Goal: Task Accomplishment & Management: Manage account settings

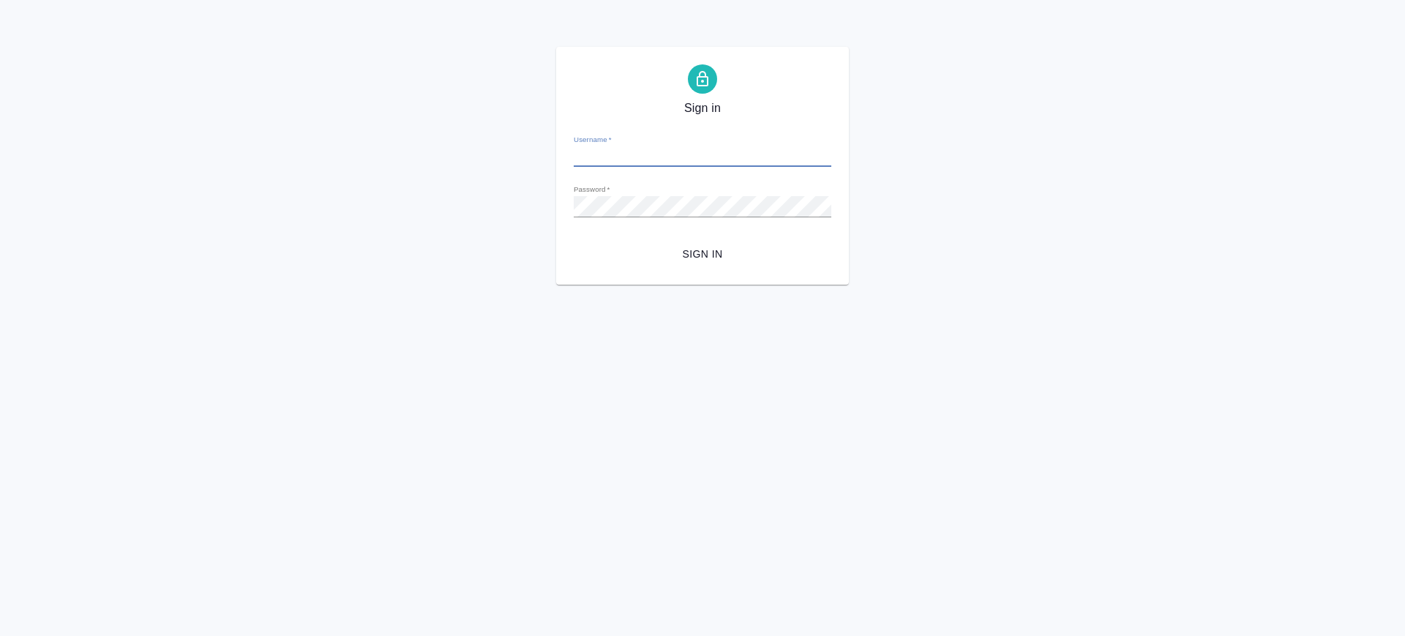
type input "v.saglam@awatera.com"
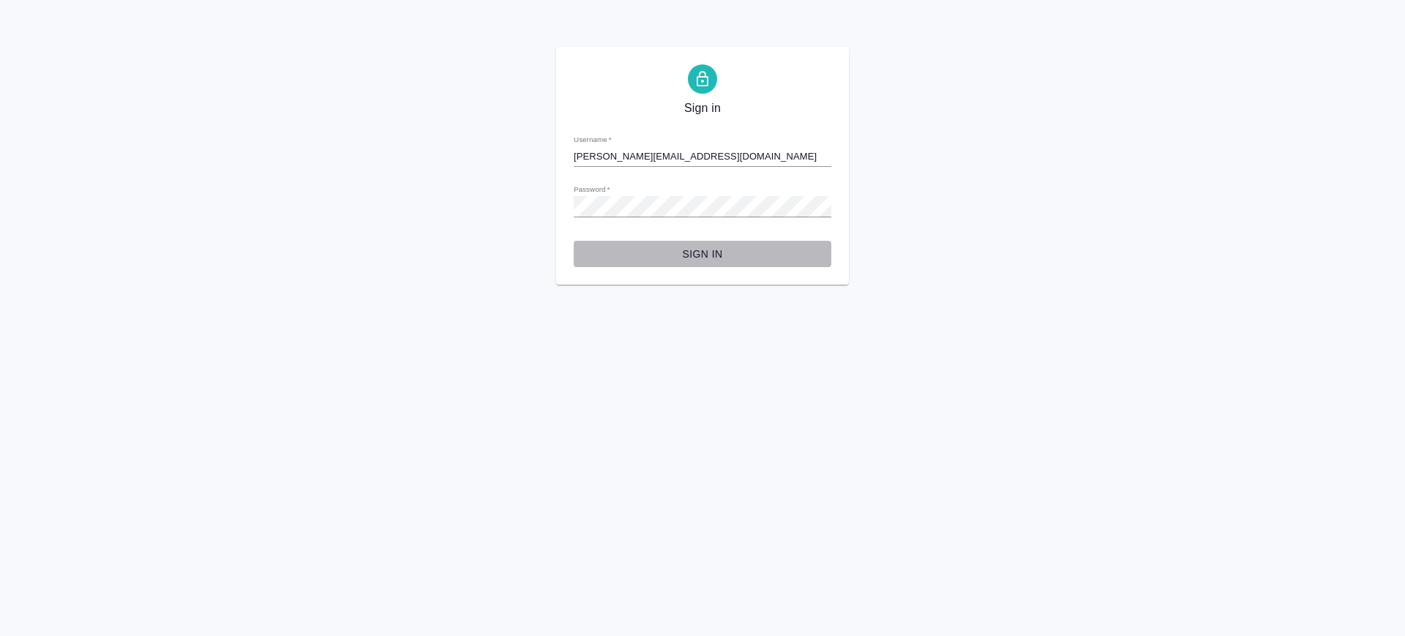
click at [706, 249] on span "Sign in" at bounding box center [703, 254] width 234 height 18
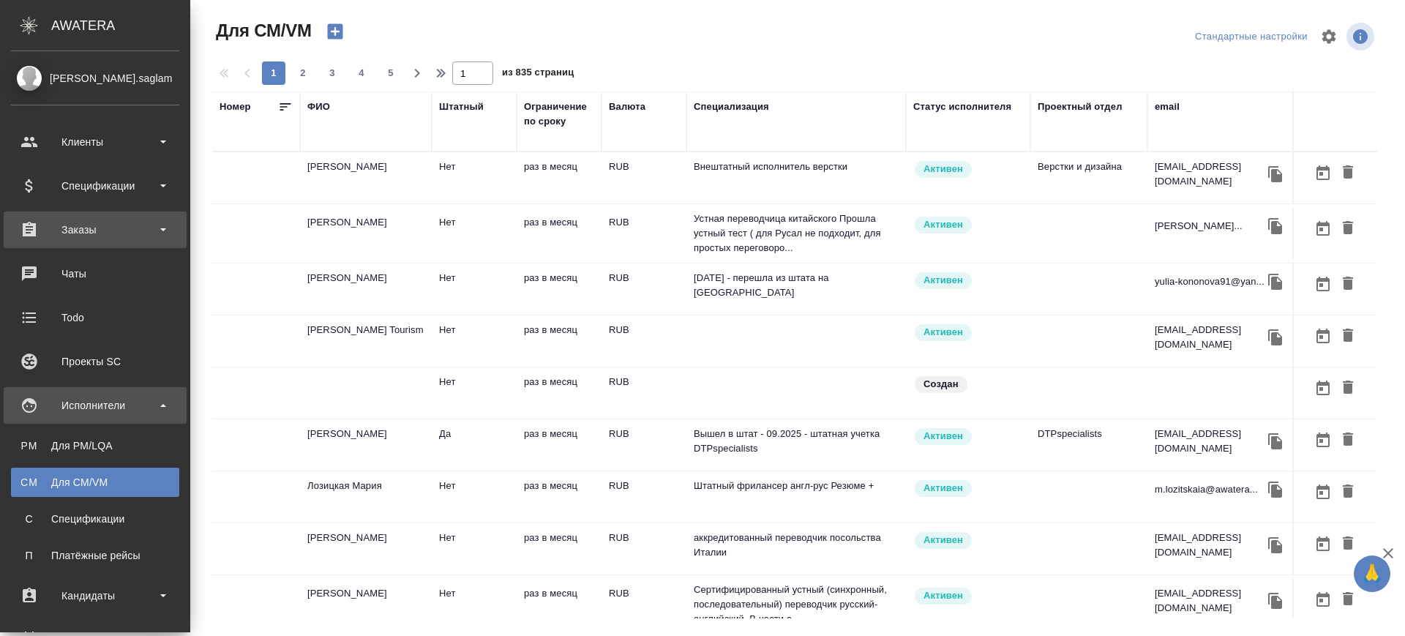
click at [69, 231] on div "Заказы" at bounding box center [95, 230] width 168 height 22
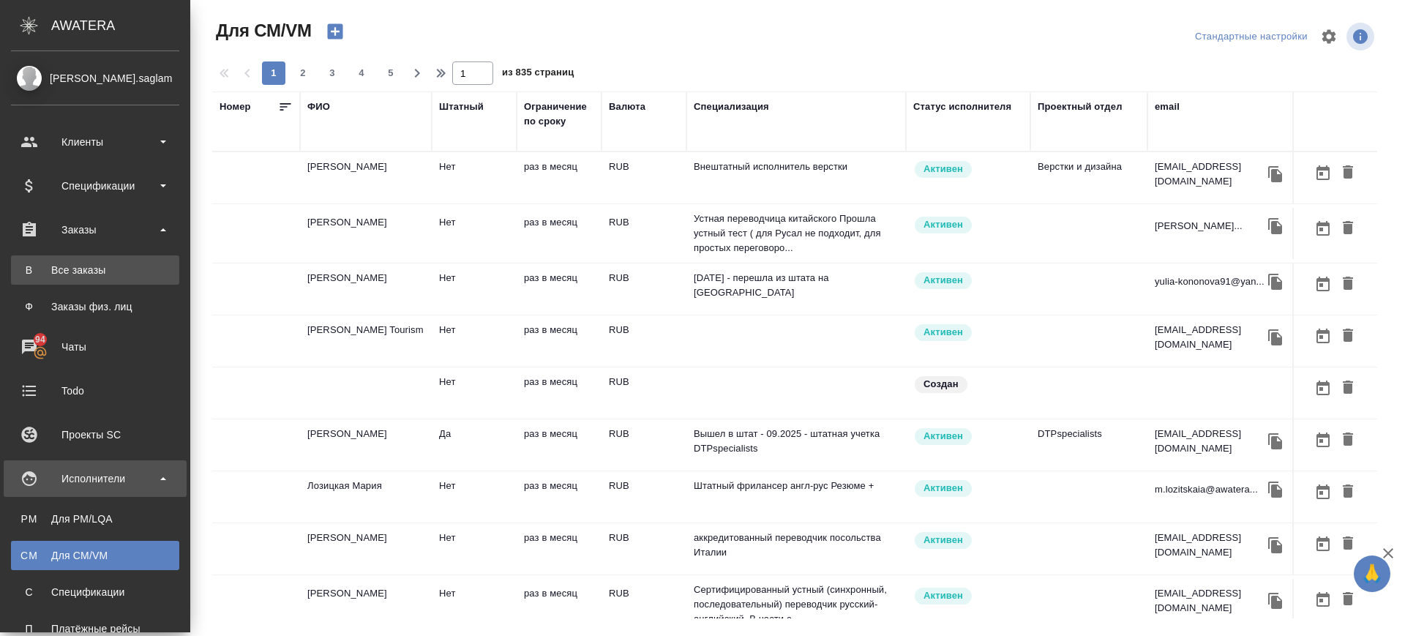
click at [72, 271] on div "Все заказы" at bounding box center [95, 270] width 154 height 15
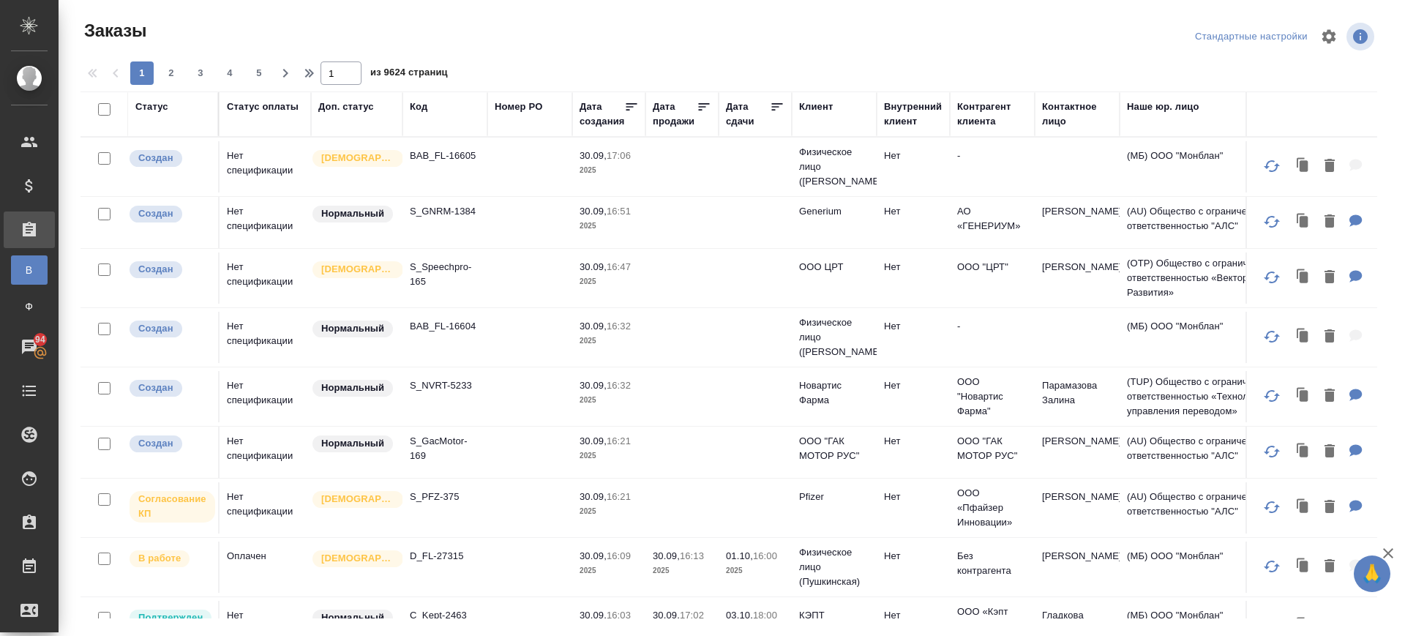
click at [419, 108] on div "Код" at bounding box center [419, 107] width 18 height 15
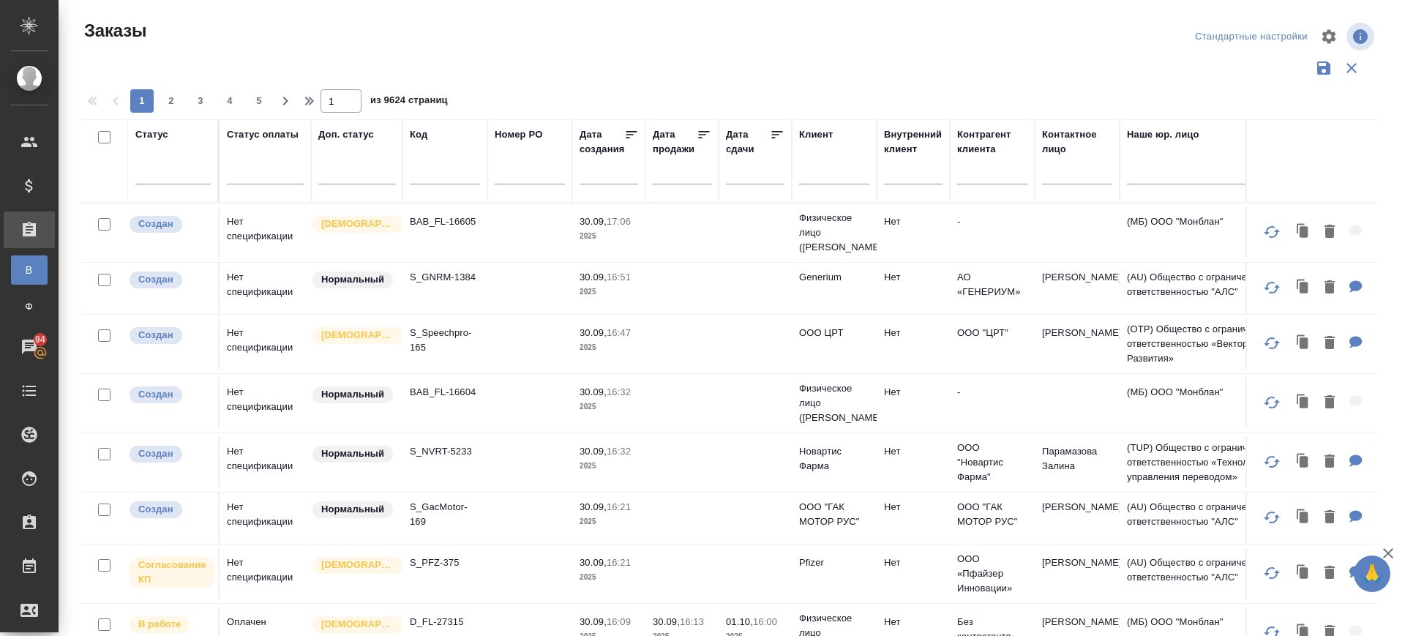
click at [431, 173] on input "text" at bounding box center [445, 175] width 70 height 18
paste input "[vm_AwA-1850]"
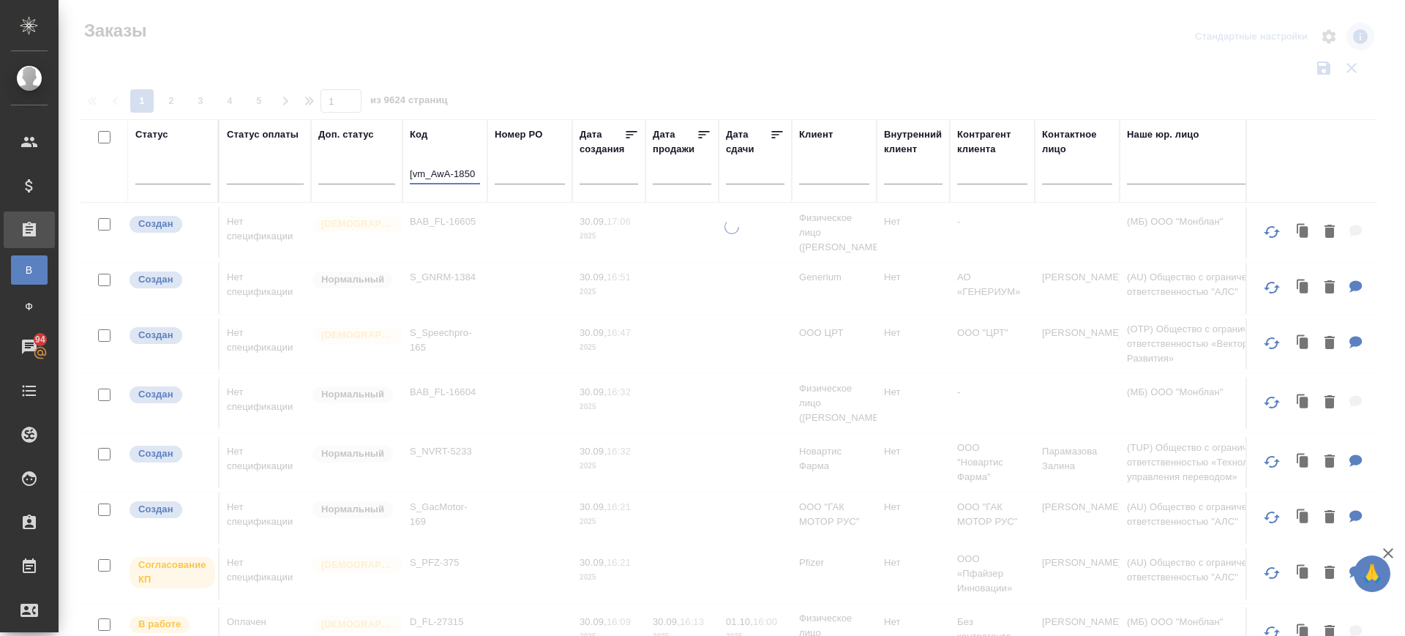
drag, startPoint x: 414, startPoint y: 176, endPoint x: 435, endPoint y: 177, distance: 20.5
click at [414, 180] on input "[vm_AwA-1850" at bounding box center [445, 175] width 70 height 18
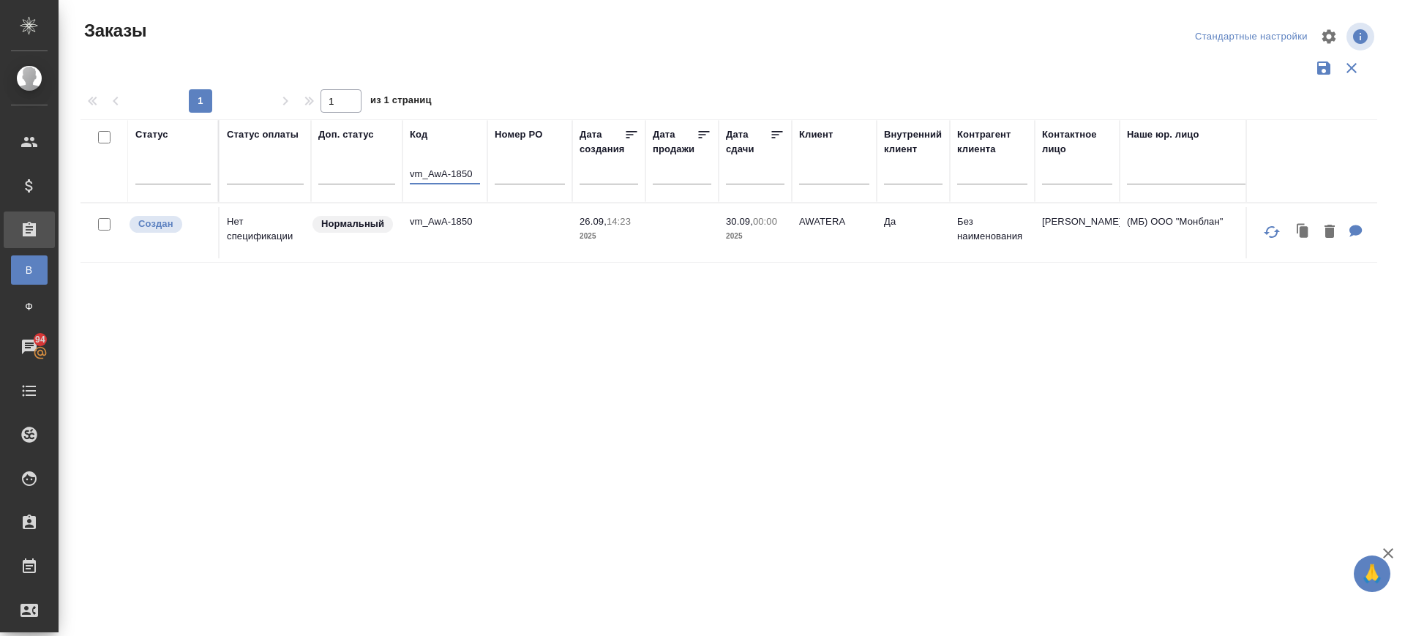
type input "vm_AwA-1850"
click at [440, 227] on p "vm_AwA-1850" at bounding box center [445, 221] width 70 height 15
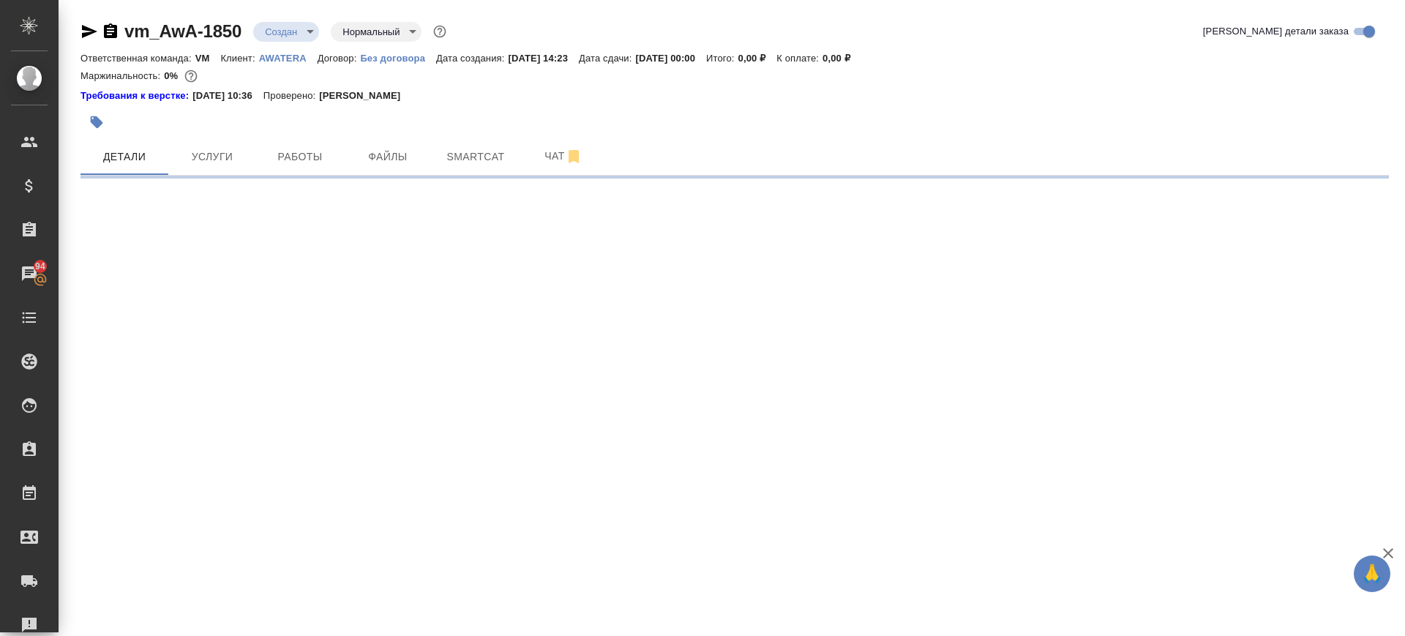
select select "RU"
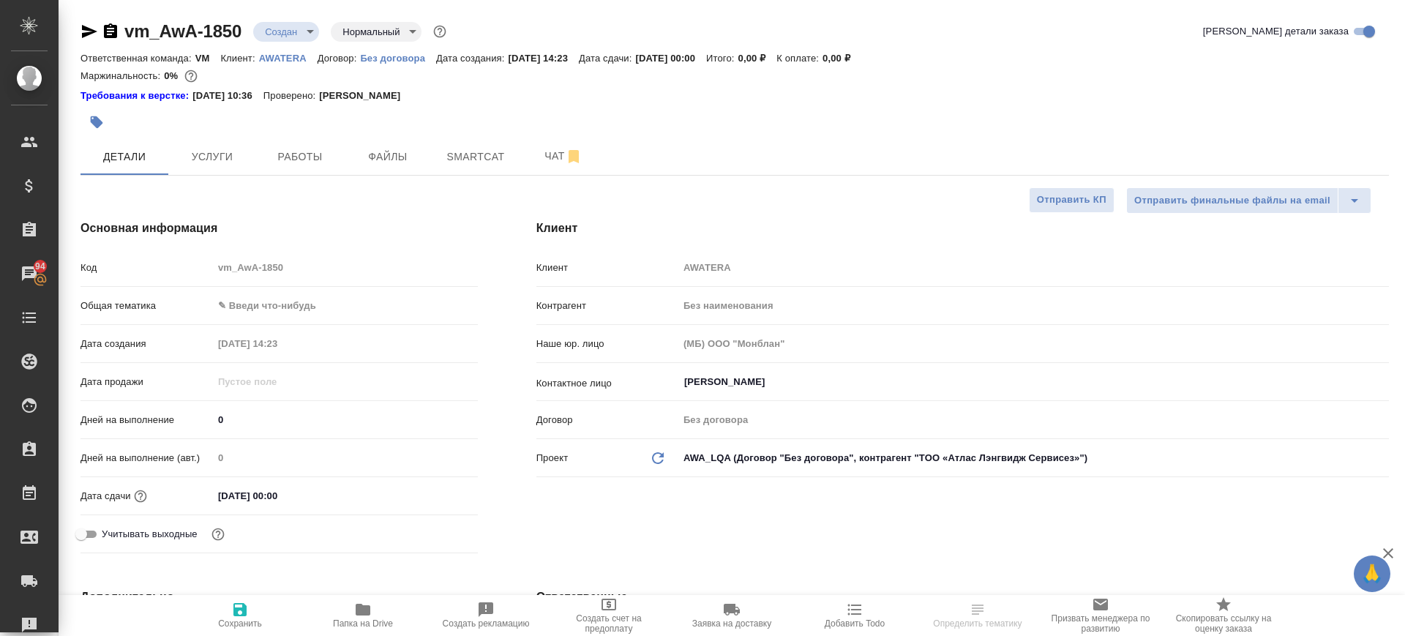
type textarea "x"
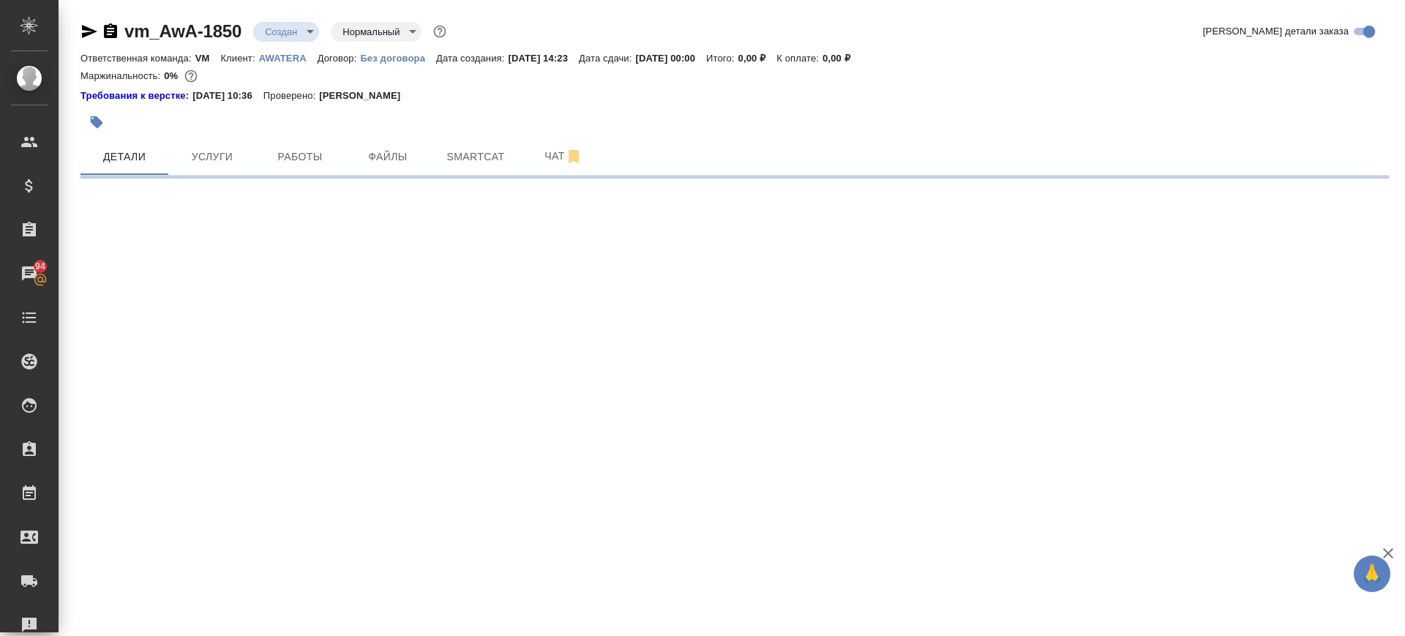
select select "RU"
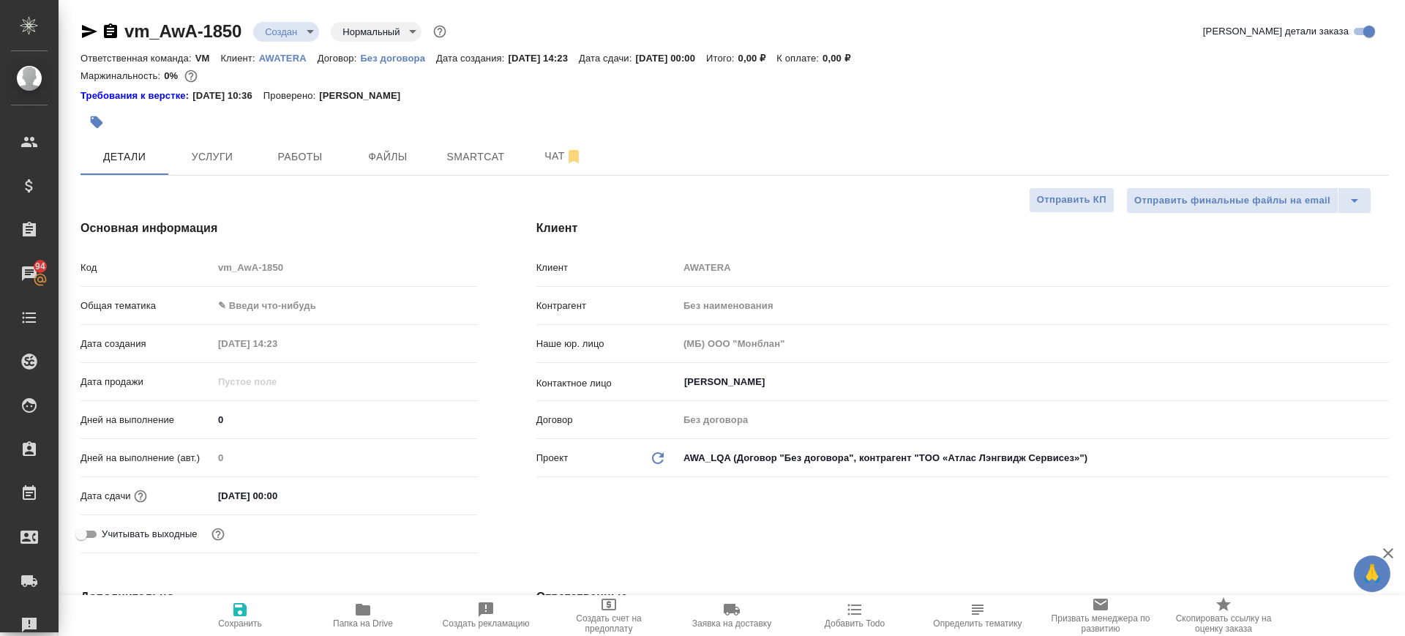
type textarea "x"
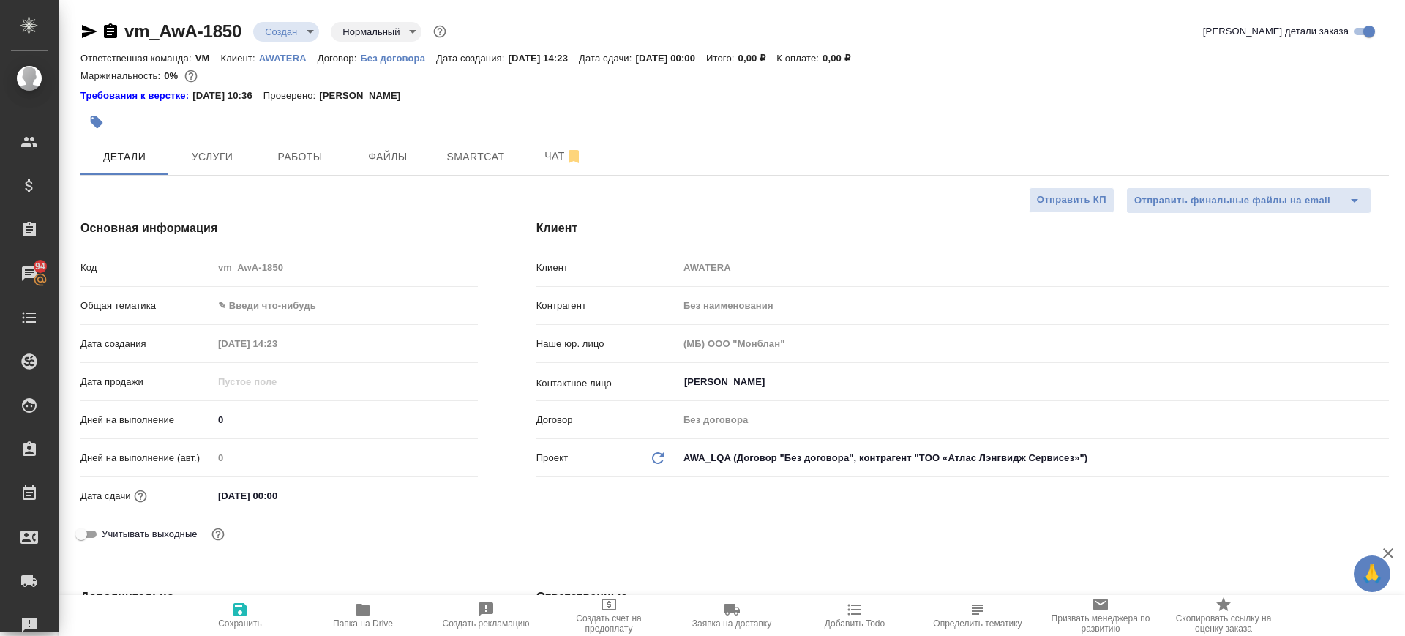
type textarea "x"
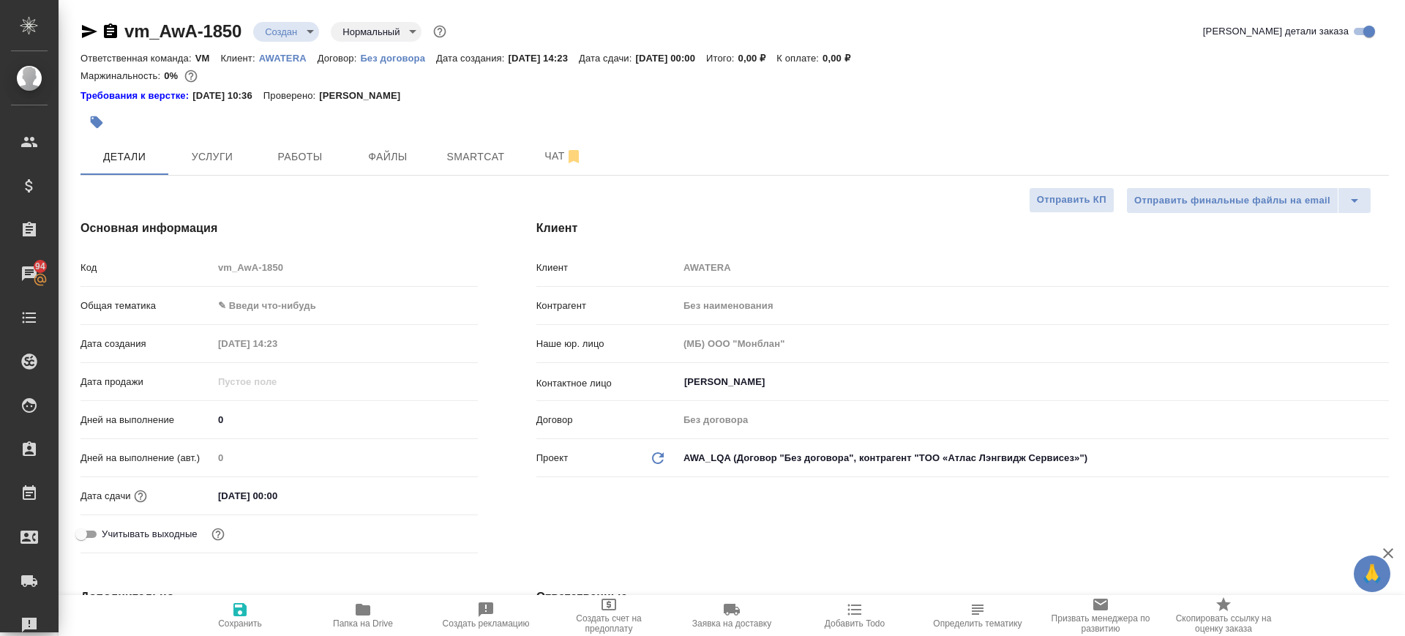
type textarea "x"
click at [195, 163] on span "Услуги" at bounding box center [212, 157] width 70 height 18
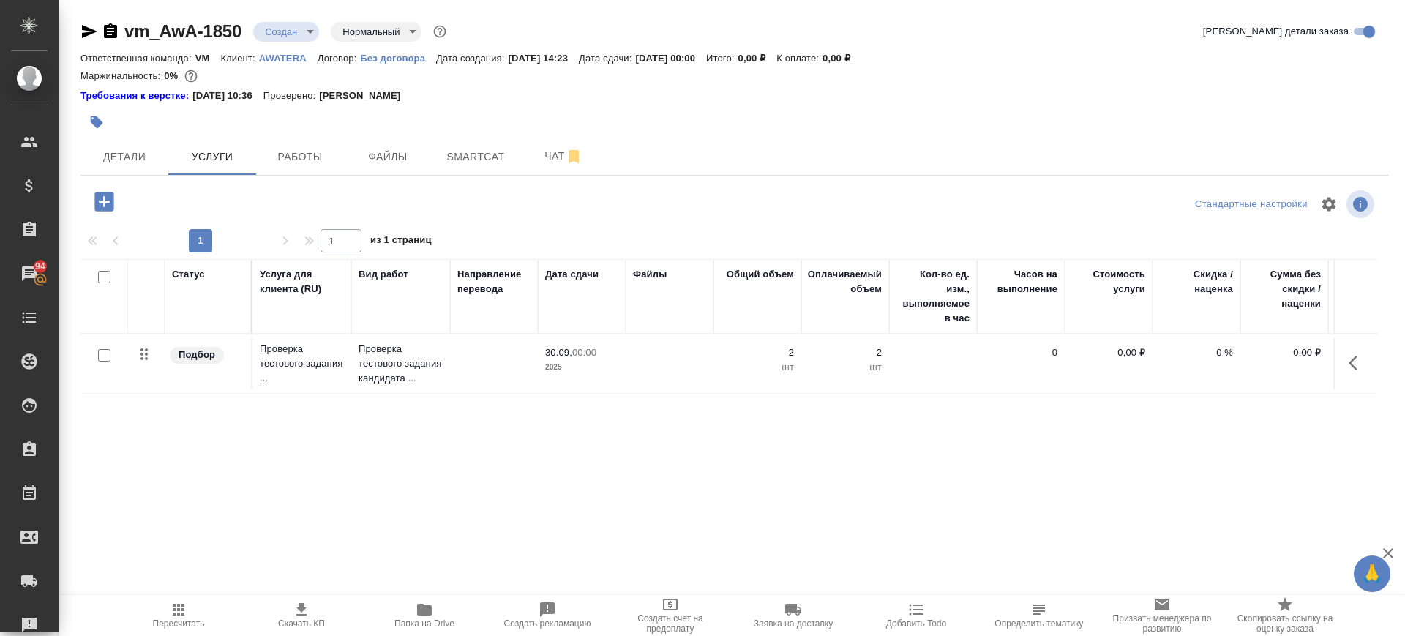
click at [108, 203] on icon "button" at bounding box center [103, 201] width 19 height 19
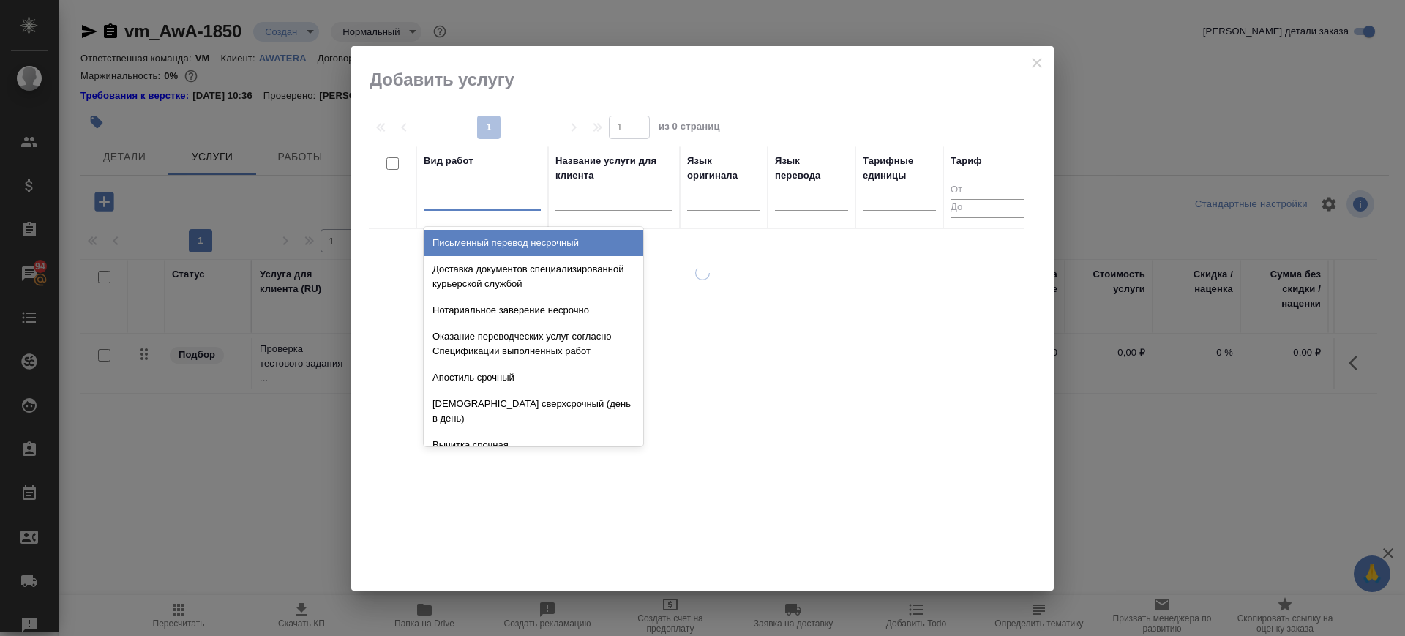
click at [483, 196] on div at bounding box center [482, 195] width 117 height 21
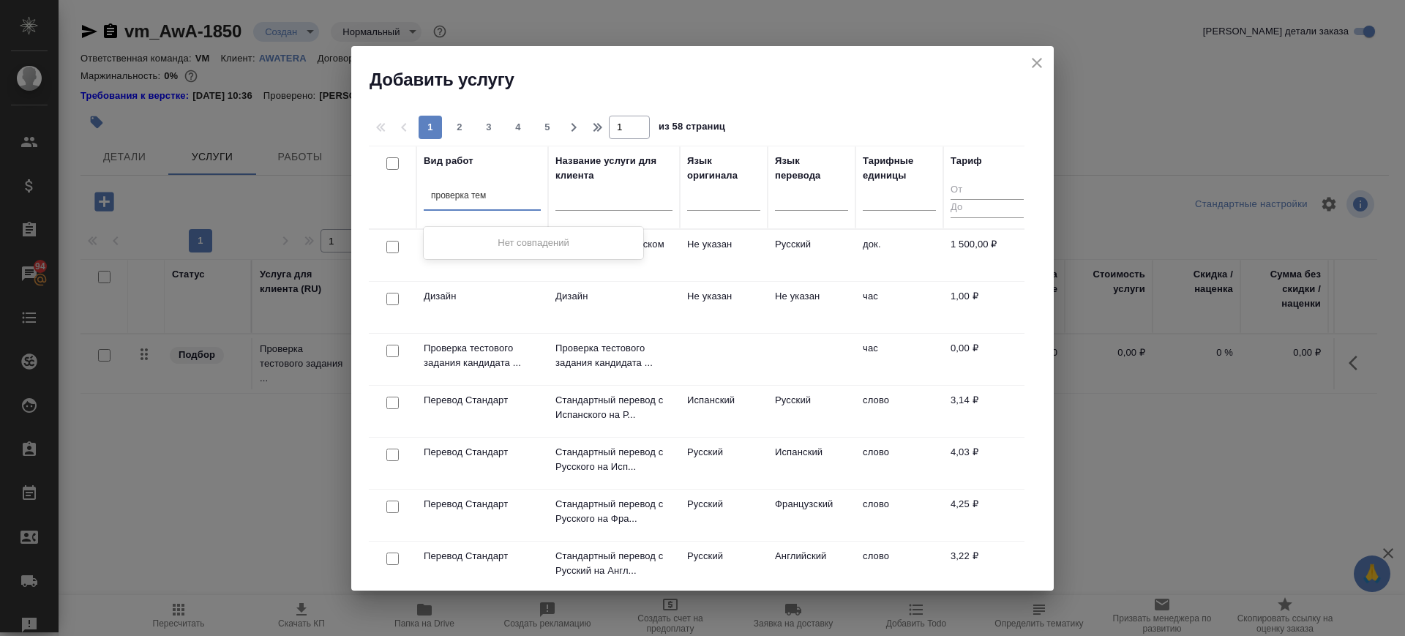
type input "проверка те"
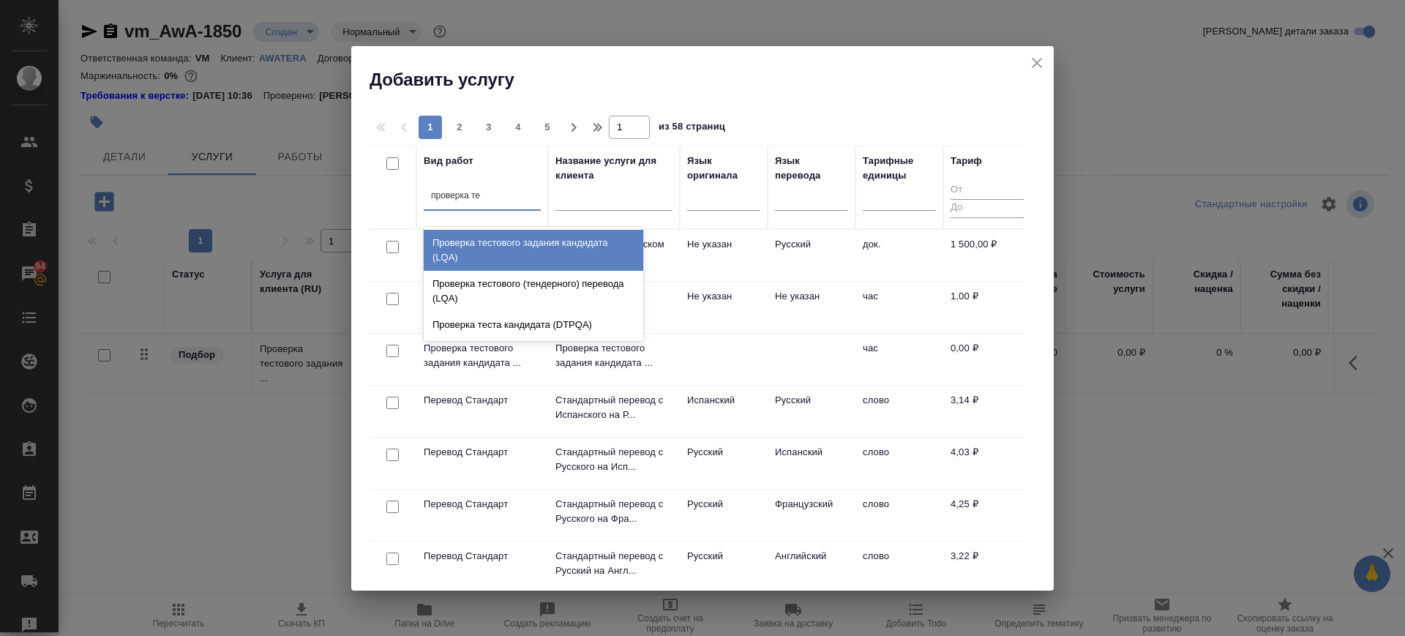
click at [504, 256] on div "Проверка тестового задания кандидата (LQA)" at bounding box center [534, 250] width 220 height 41
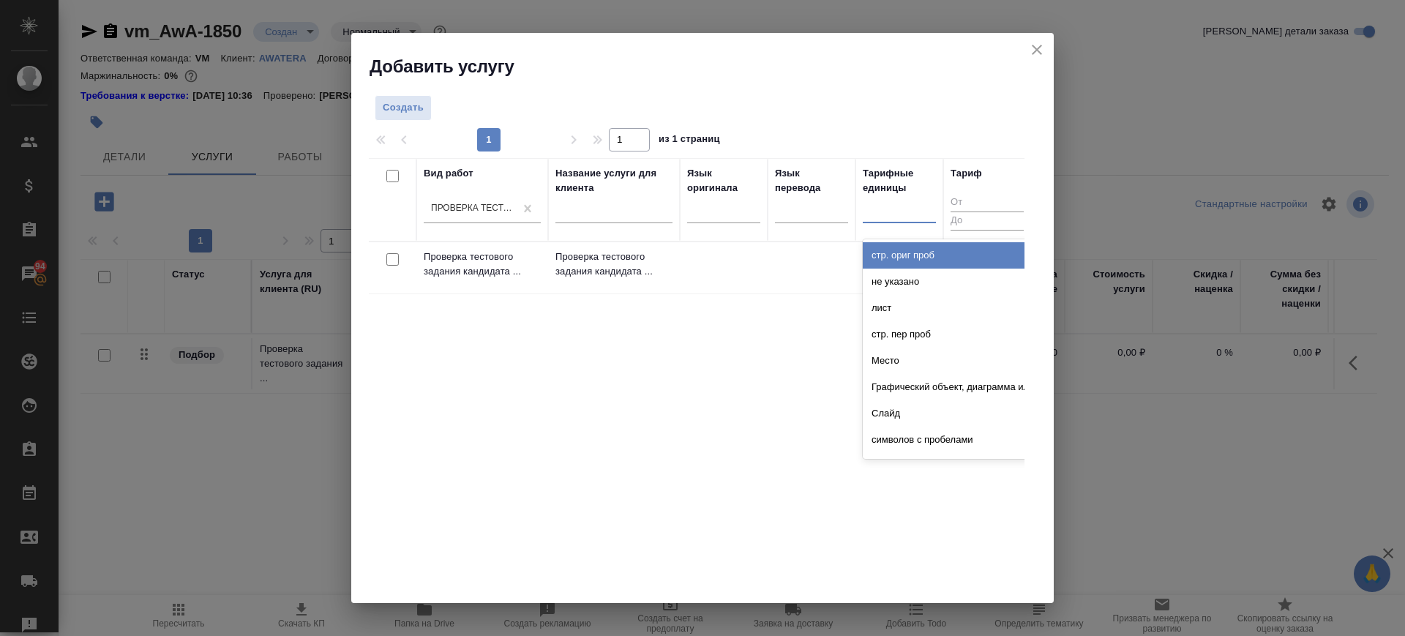
click at [919, 209] on div at bounding box center [899, 208] width 73 height 21
type input "стр"
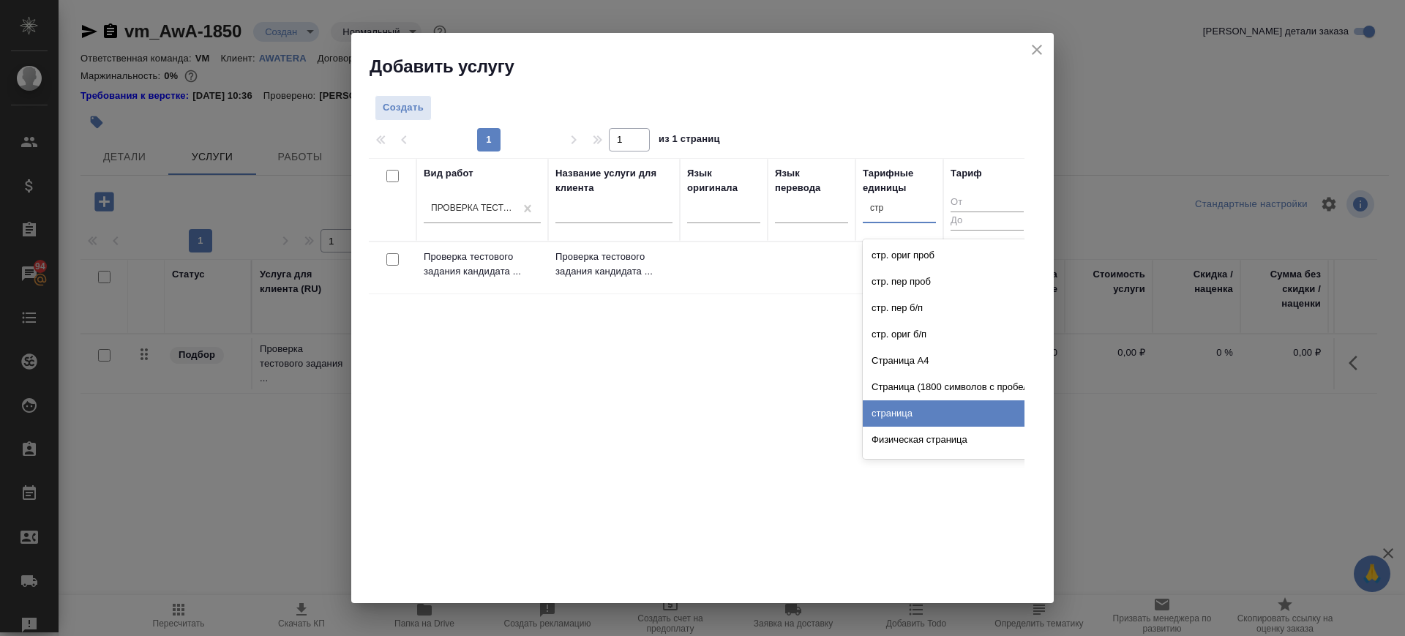
click at [908, 418] on div "страница" at bounding box center [973, 413] width 220 height 26
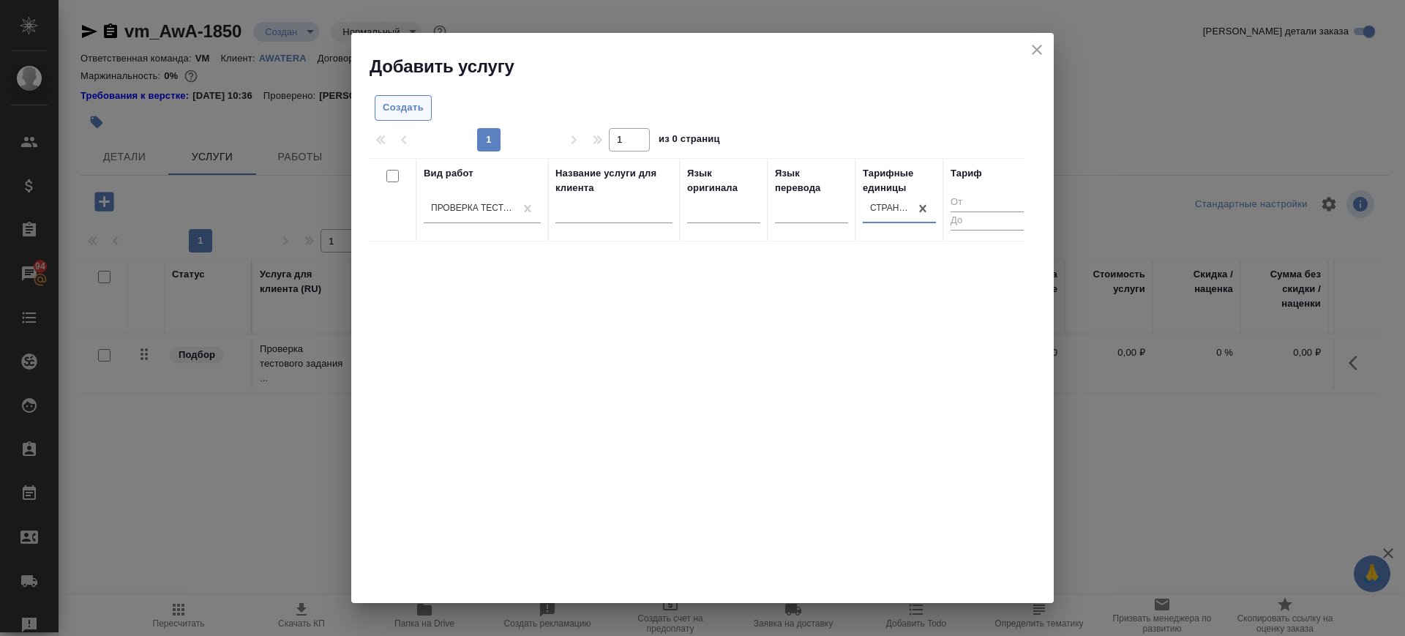
click at [395, 111] on span "Создать" at bounding box center [403, 108] width 41 height 17
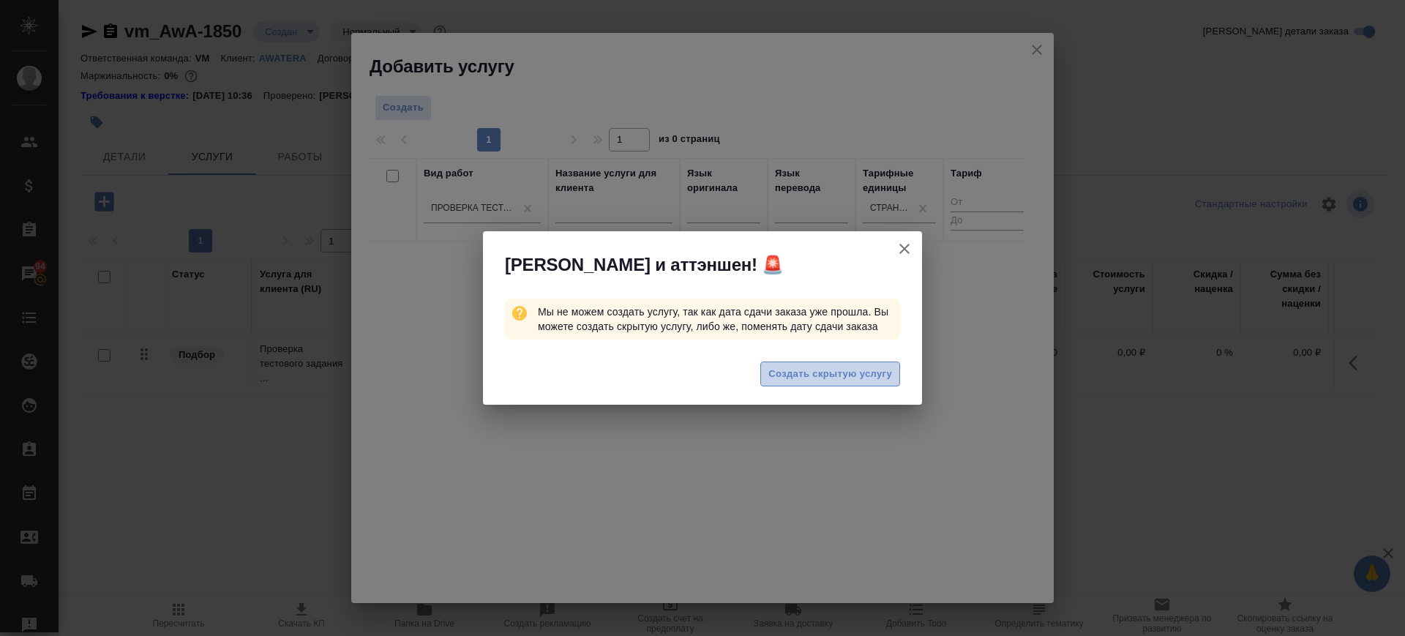
click at [851, 381] on span "Создать скрытую услугу" at bounding box center [831, 374] width 124 height 17
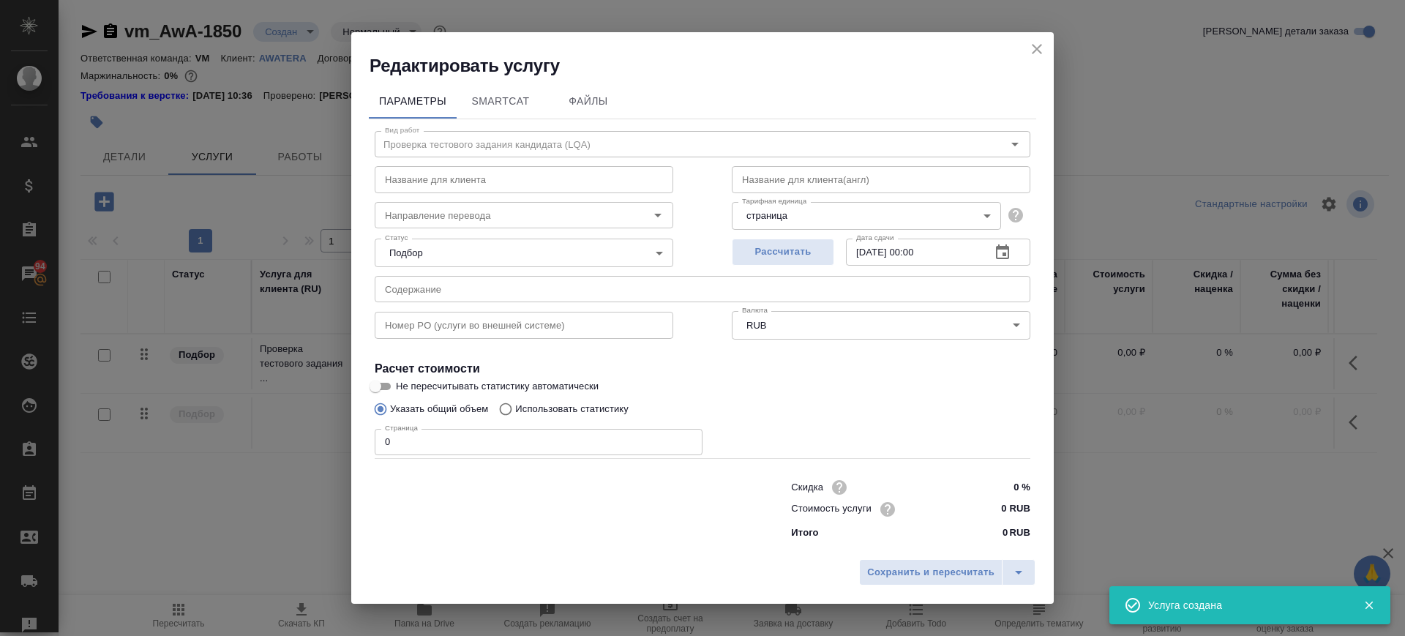
click at [1038, 53] on icon "close" at bounding box center [1037, 49] width 18 height 18
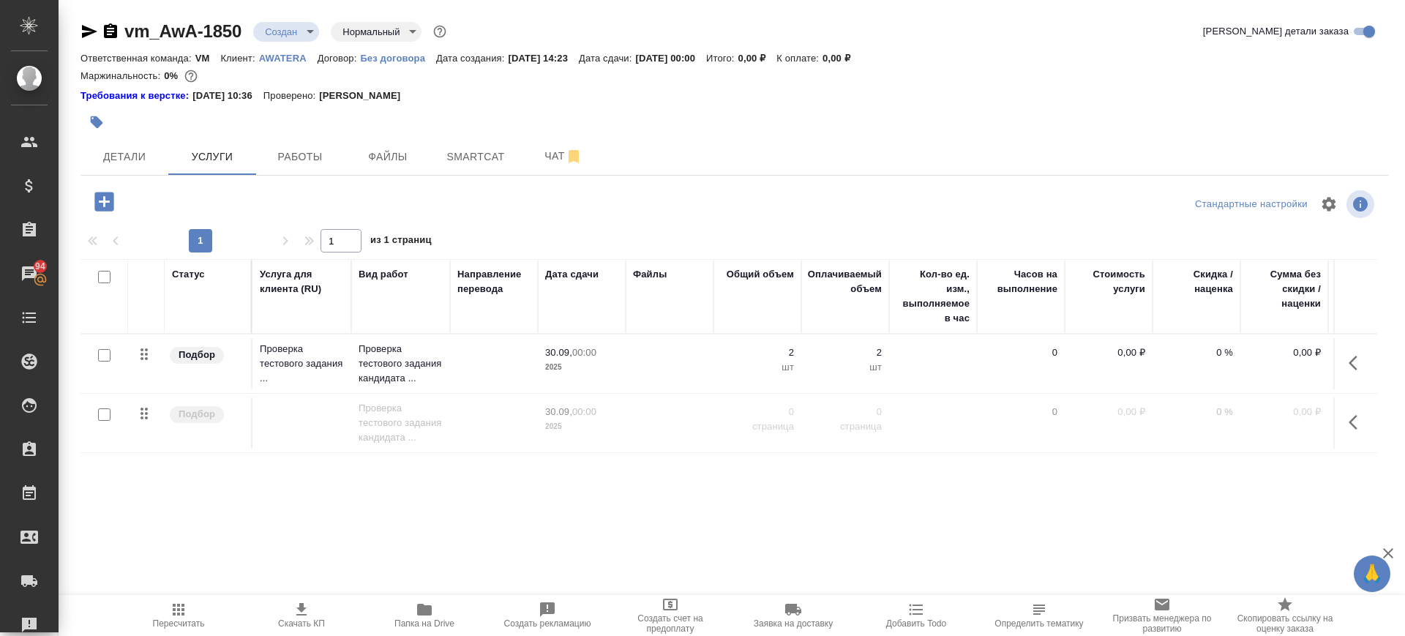
click at [579, 59] on p "[DATE] 14:23" at bounding box center [543, 58] width 71 height 11
click at [107, 166] on button "Детали" at bounding box center [125, 156] width 88 height 37
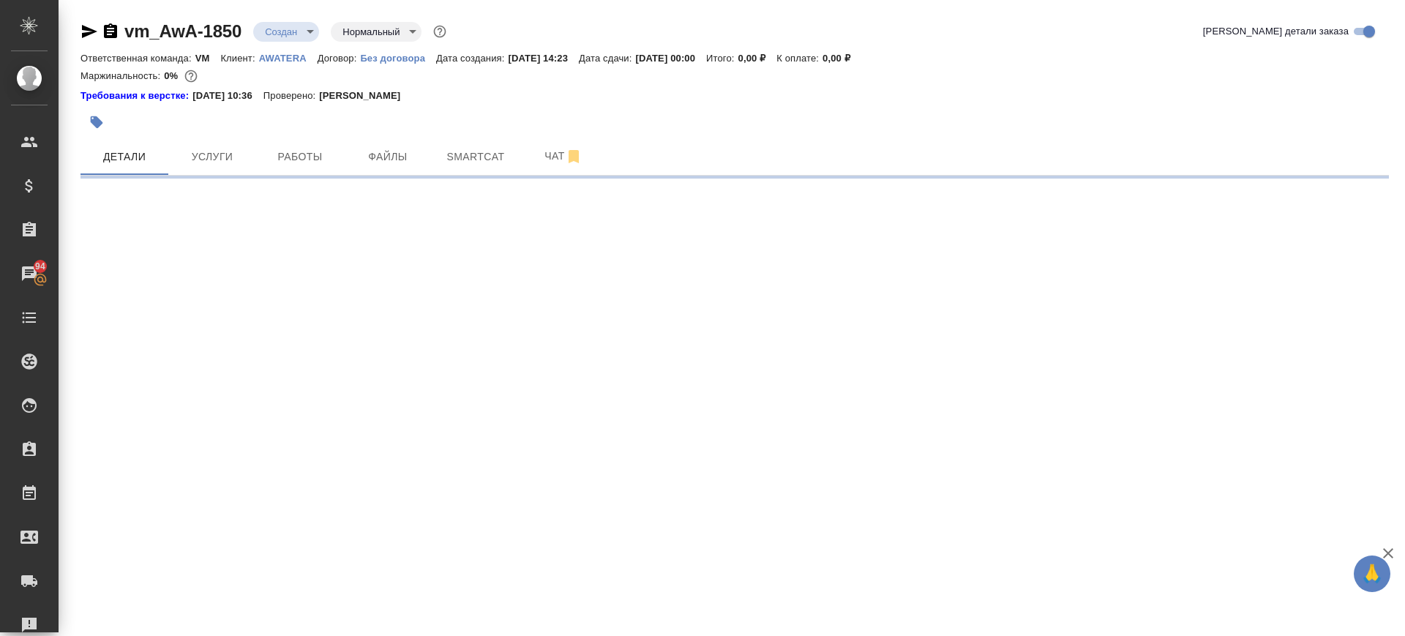
select select "RU"
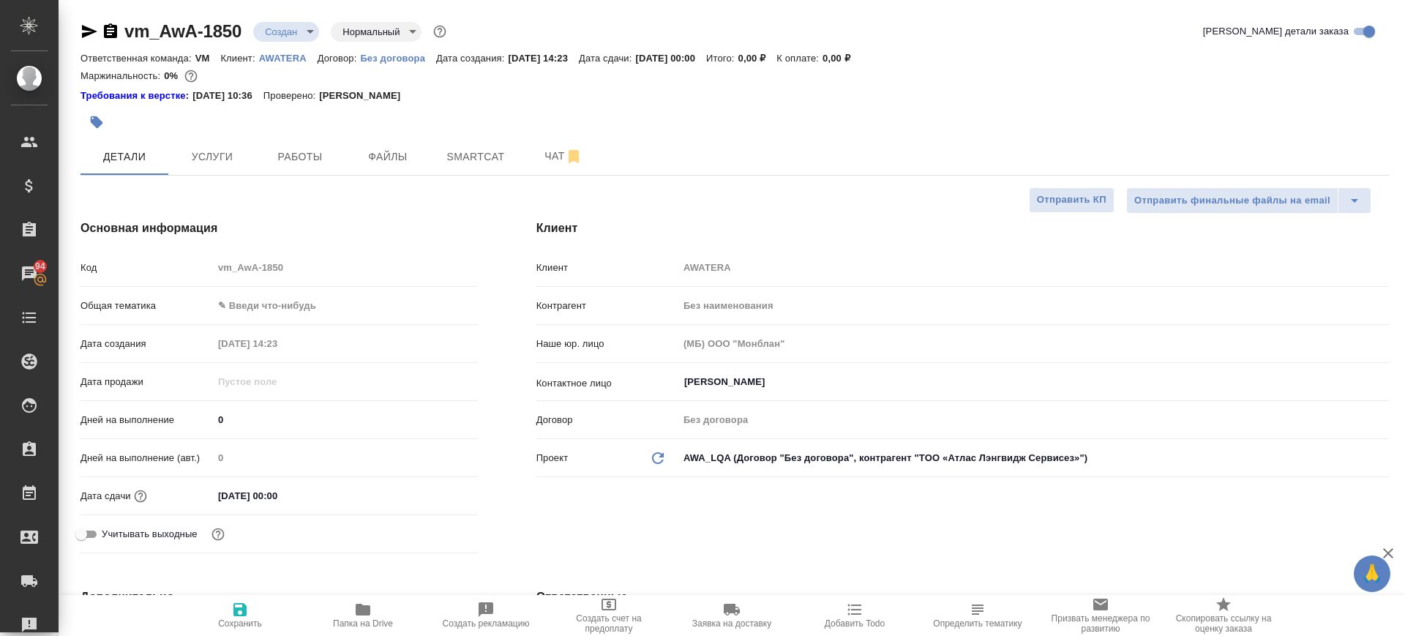
type textarea "x"
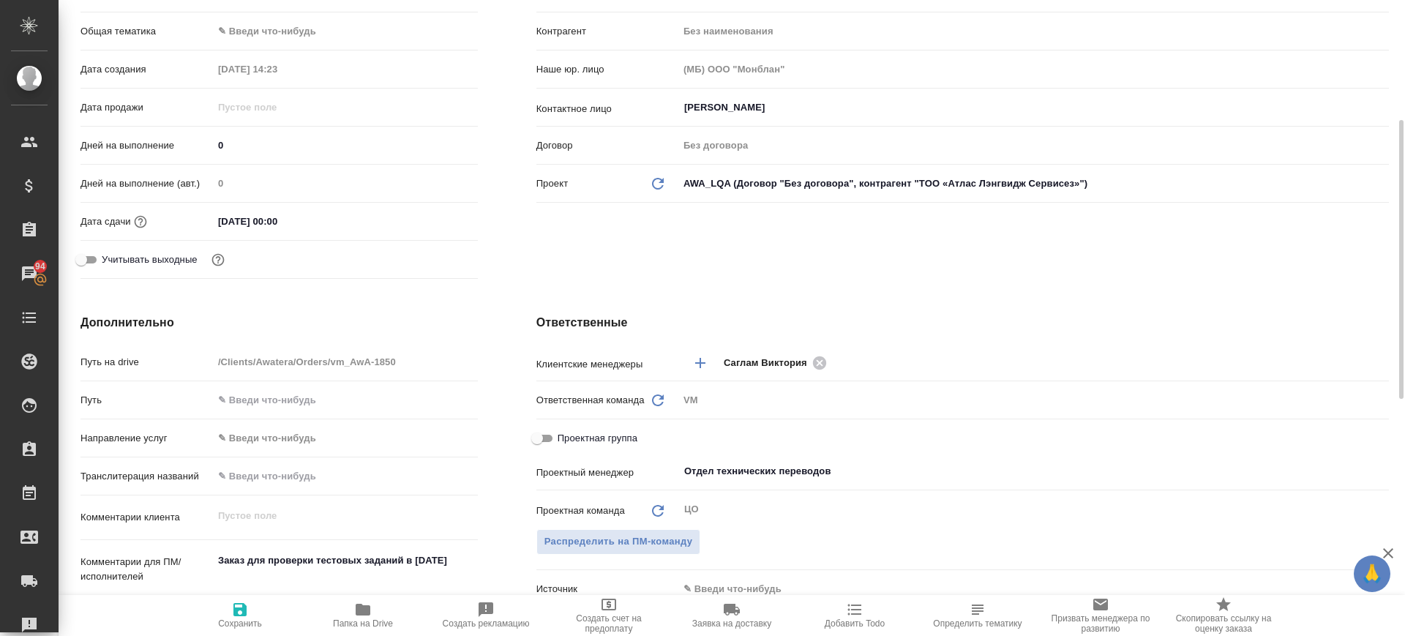
click at [274, 219] on input "[DATE] 00:00" at bounding box center [277, 221] width 128 height 21
click at [427, 219] on icon "button" at bounding box center [436, 221] width 18 height 18
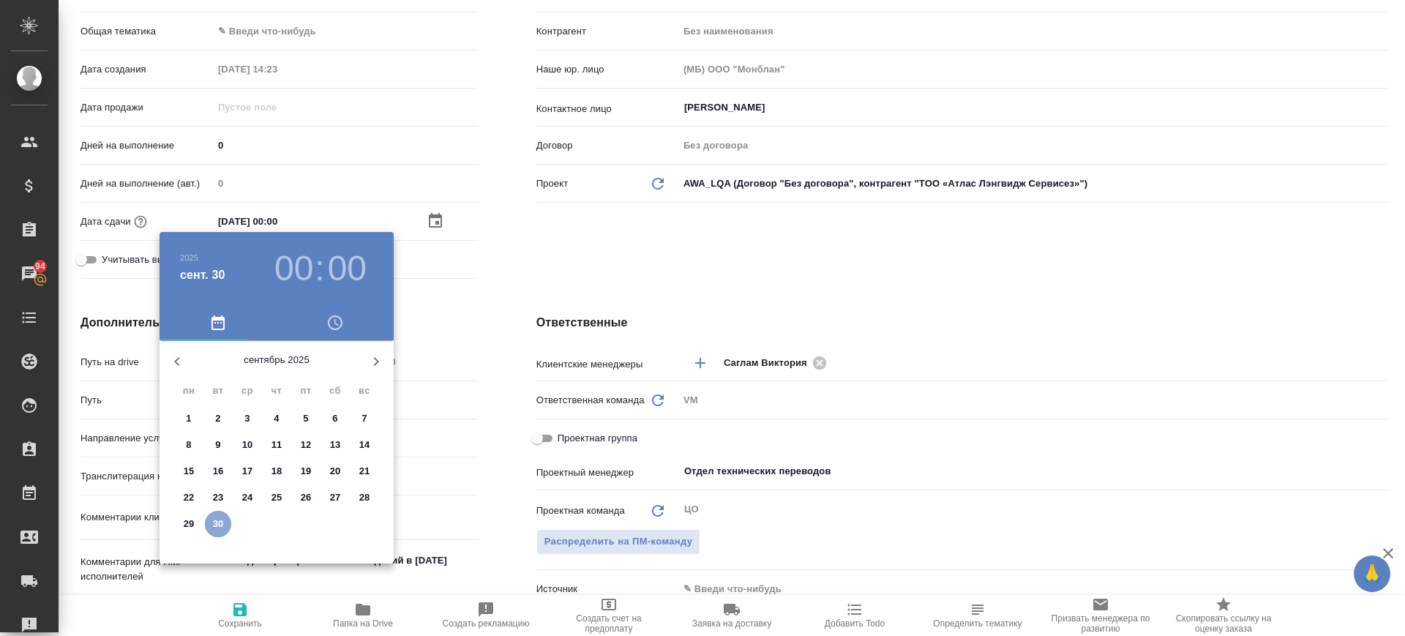
click at [214, 528] on p "30" at bounding box center [218, 524] width 11 height 15
type textarea "x"
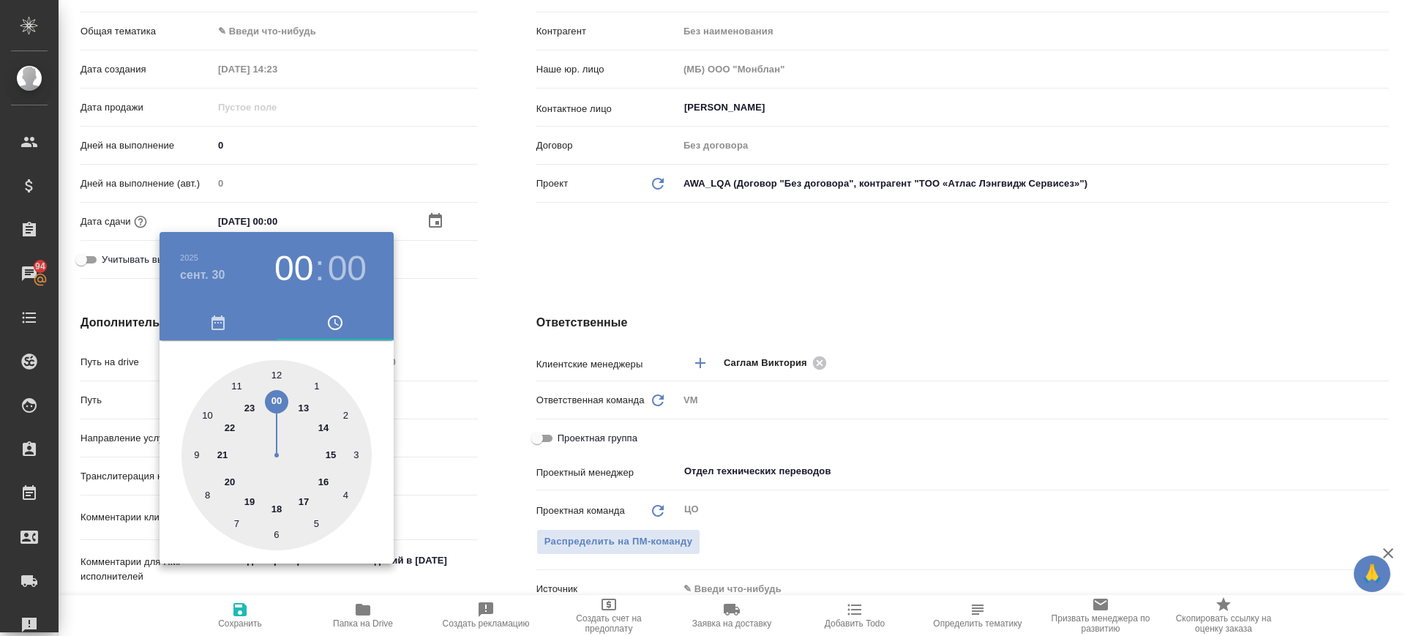
click at [247, 407] on div at bounding box center [277, 455] width 190 height 190
type input "[DATE] 23:00"
type textarea "x"
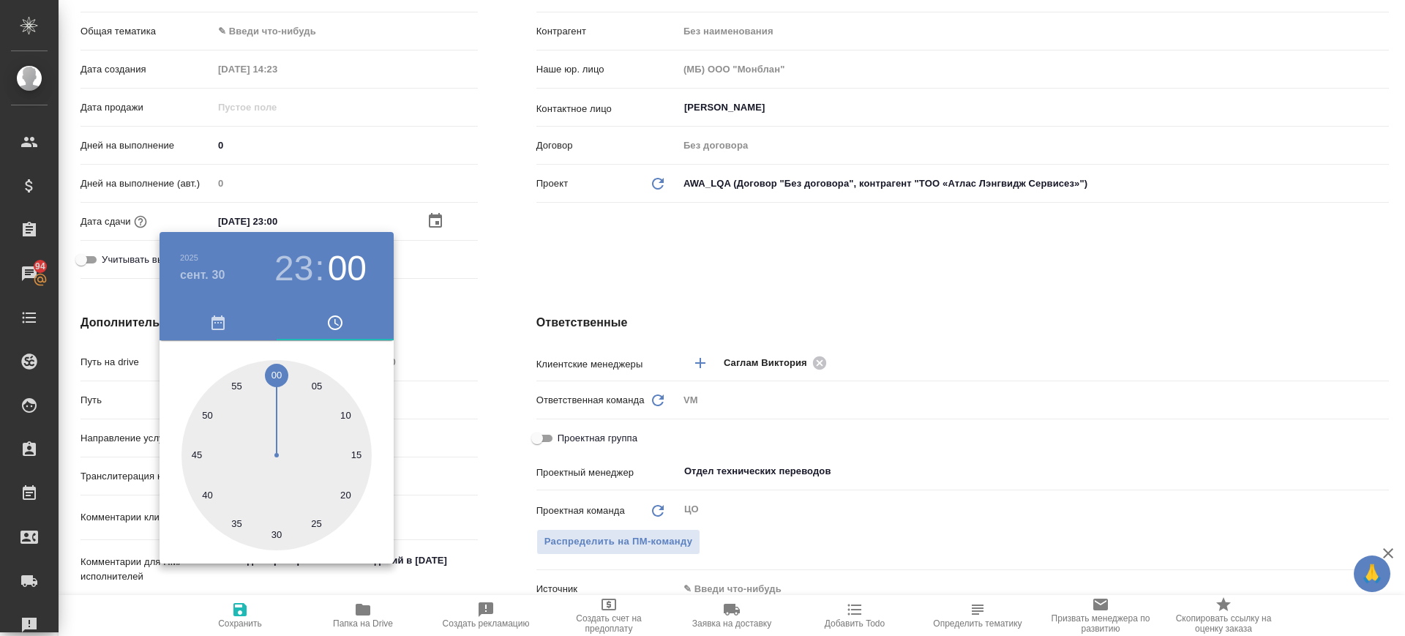
click at [434, 308] on div at bounding box center [702, 318] width 1405 height 636
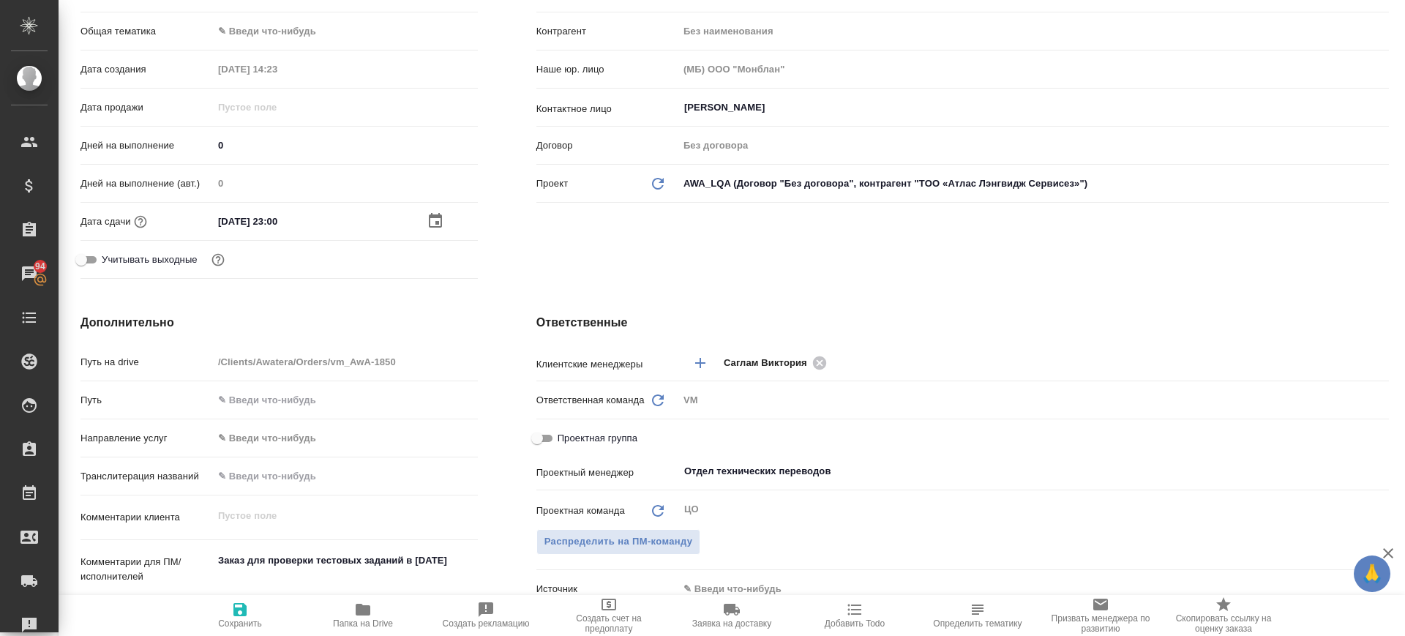
scroll to position [823, 0]
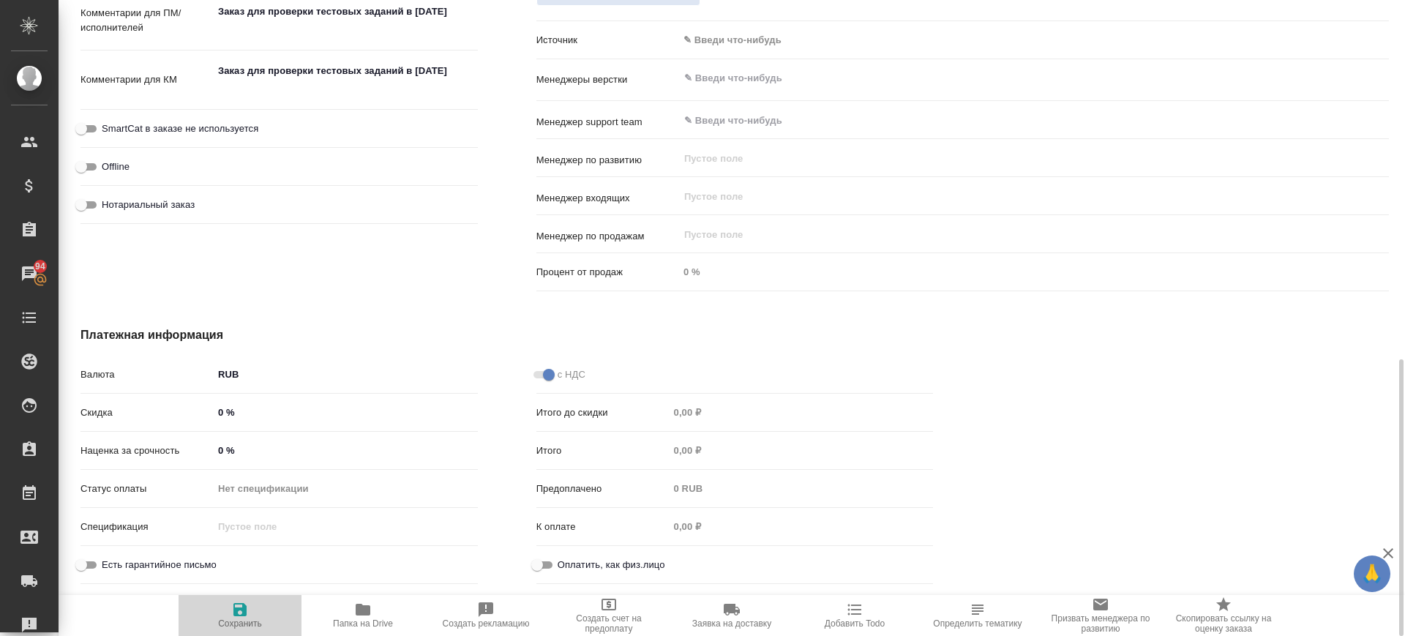
click at [249, 613] on span "Сохранить" at bounding box center [239, 615] width 105 height 28
type textarea "x"
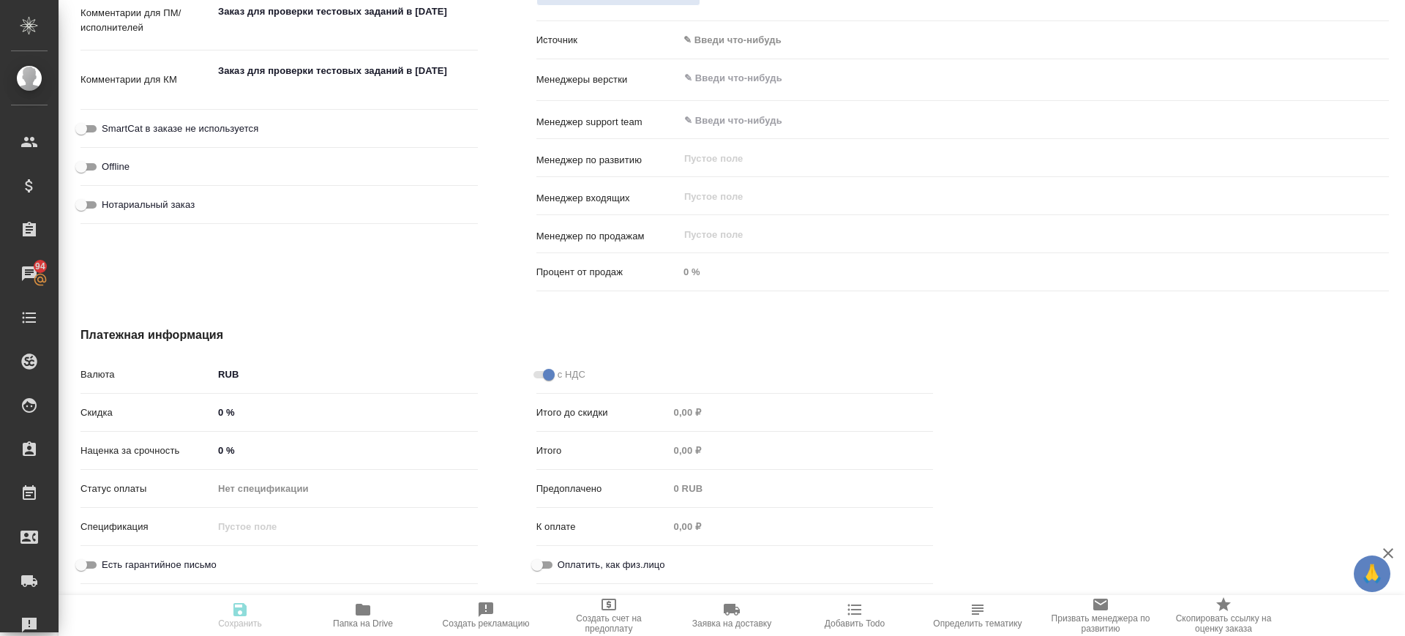
type textarea "x"
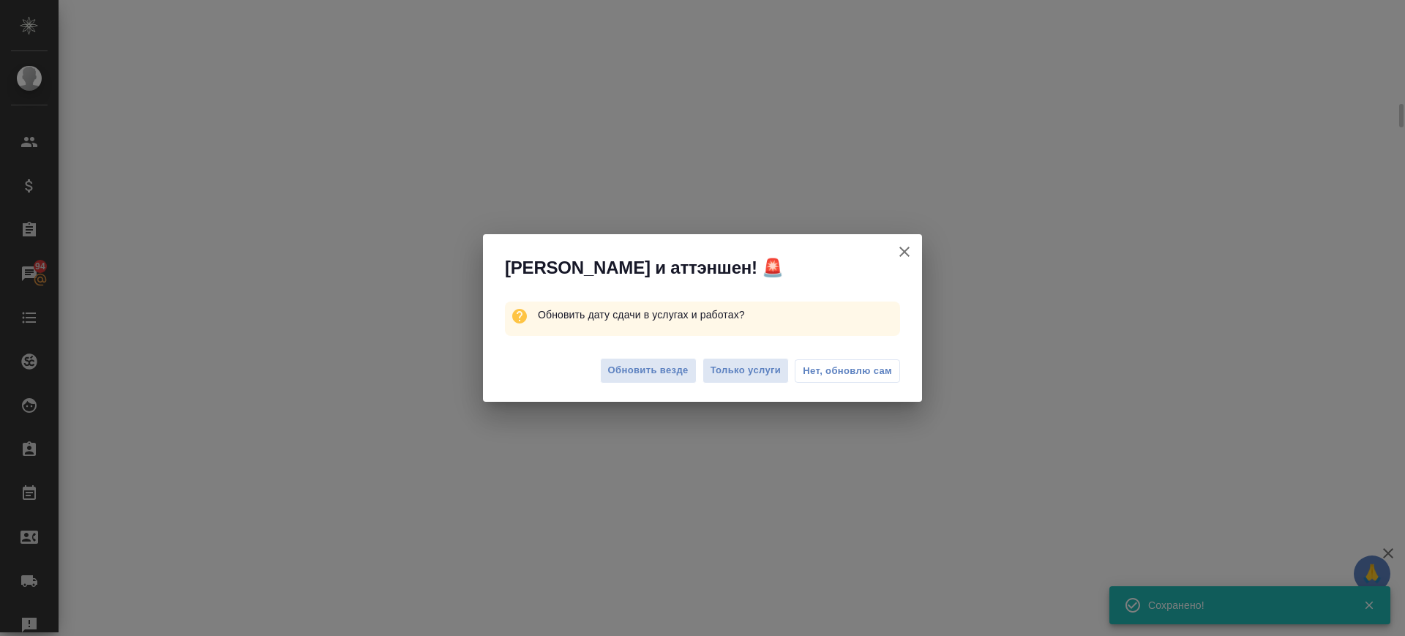
scroll to position [812, 0]
drag, startPoint x: 679, startPoint y: 373, endPoint x: 662, endPoint y: 383, distance: 19.3
click at [676, 376] on span "Обновить везде" at bounding box center [648, 370] width 81 height 17
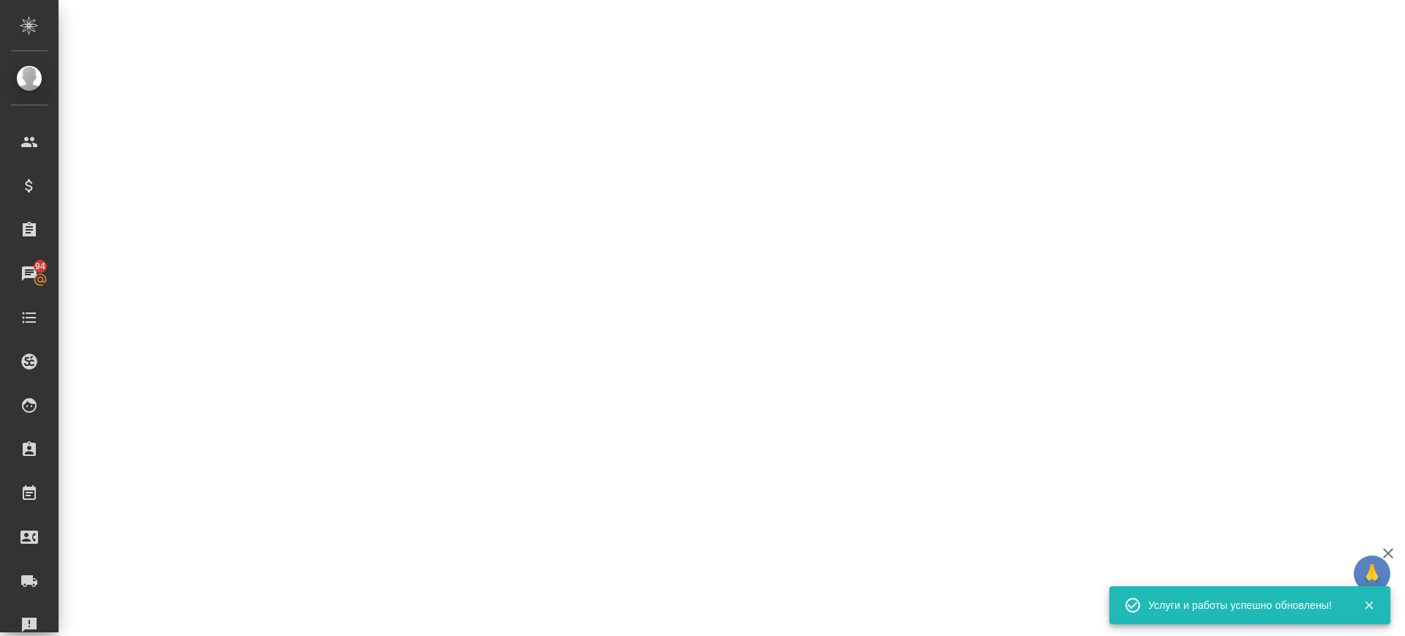
select select "RU"
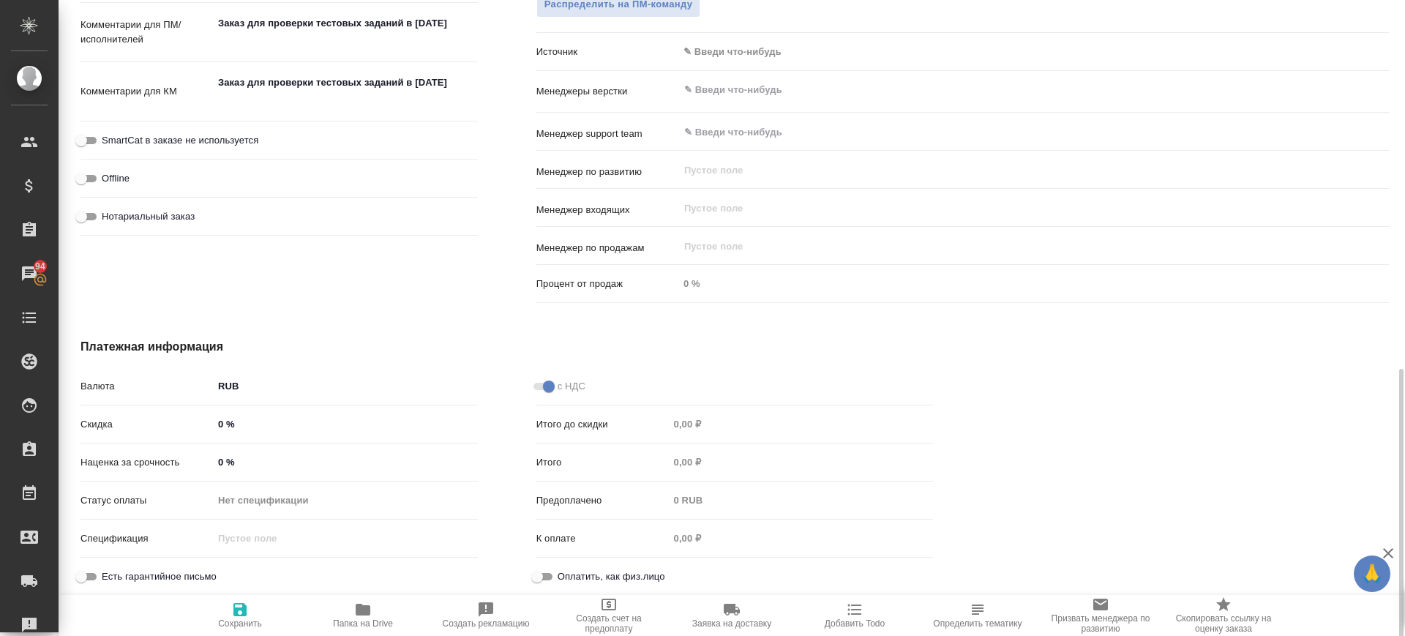
scroll to position [823, 0]
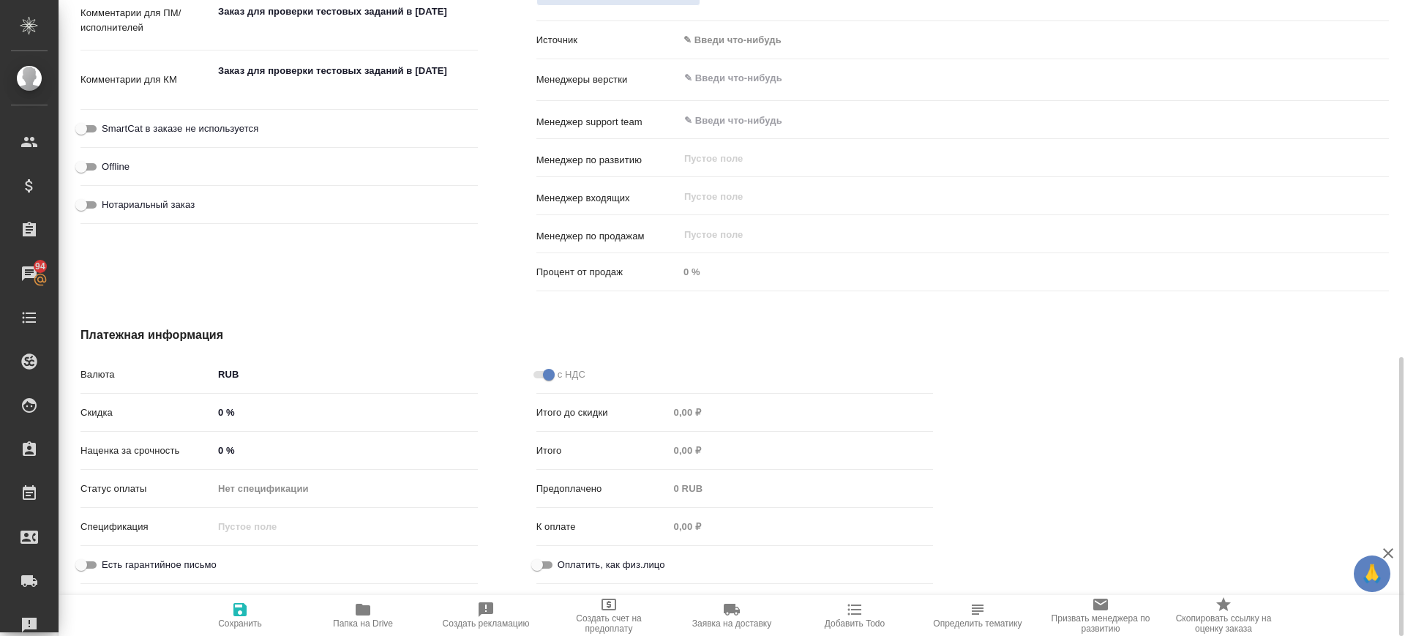
type textarea "x"
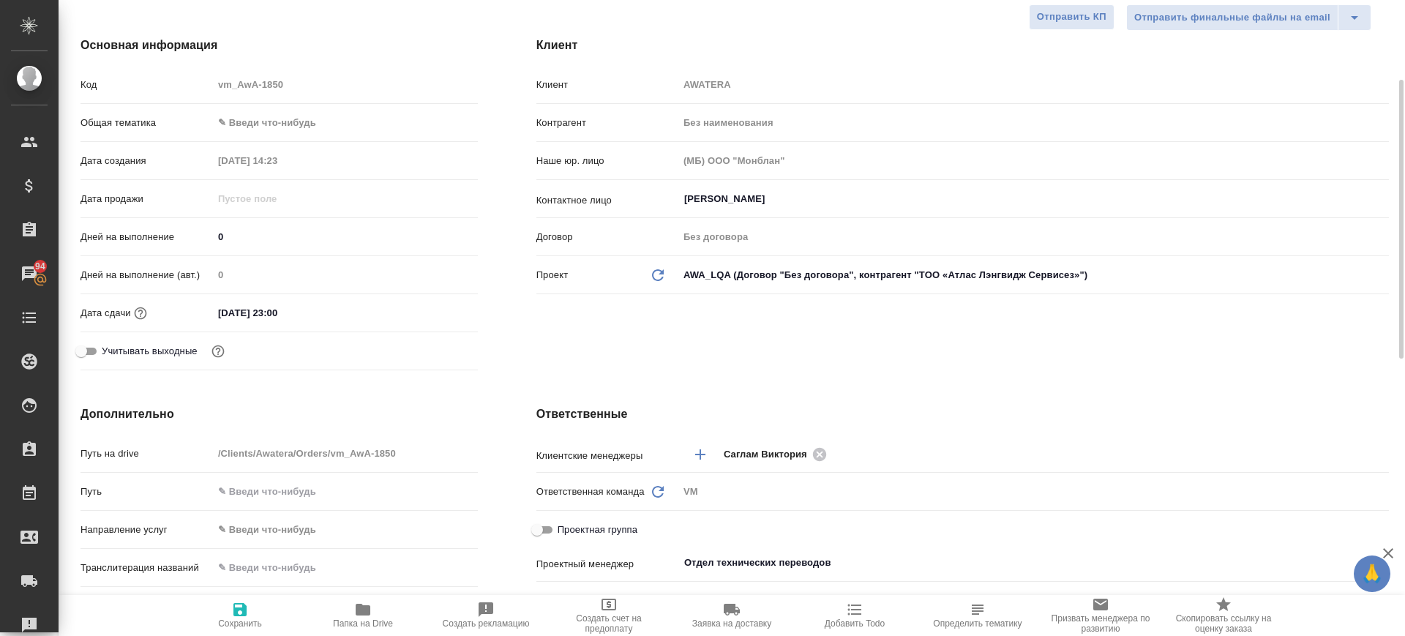
scroll to position [0, 0]
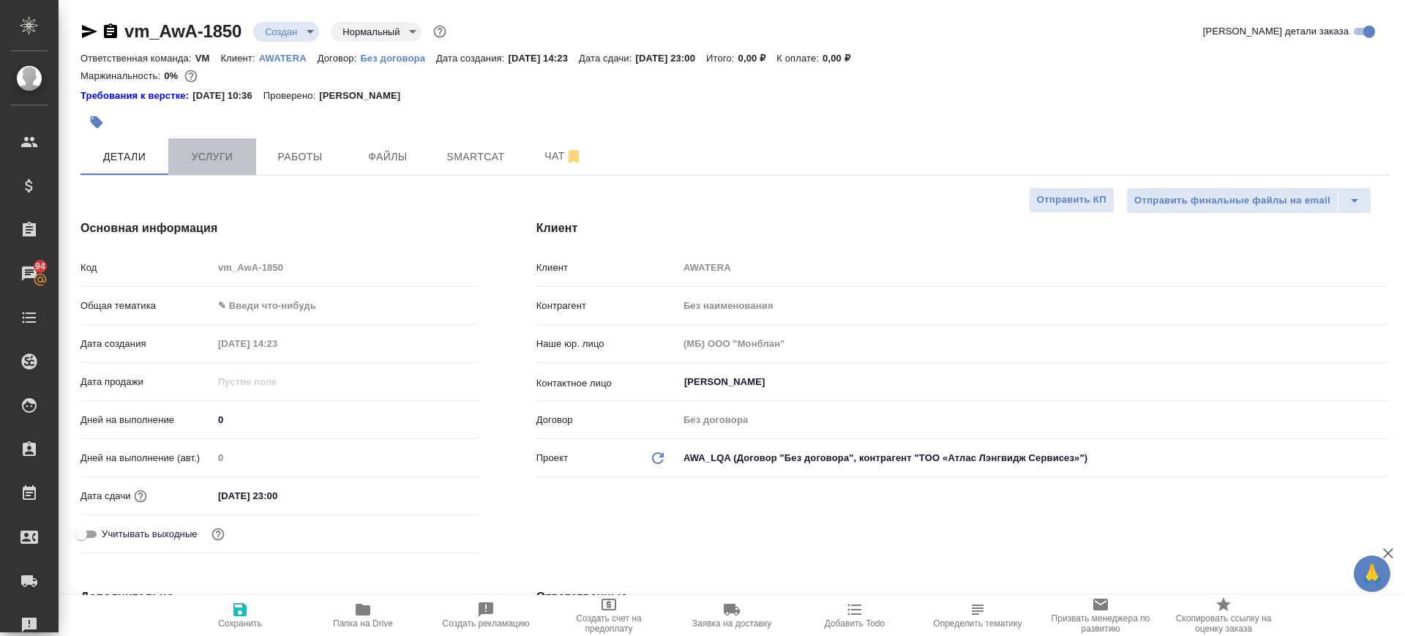
click at [231, 164] on span "Услуги" at bounding box center [212, 157] width 70 height 18
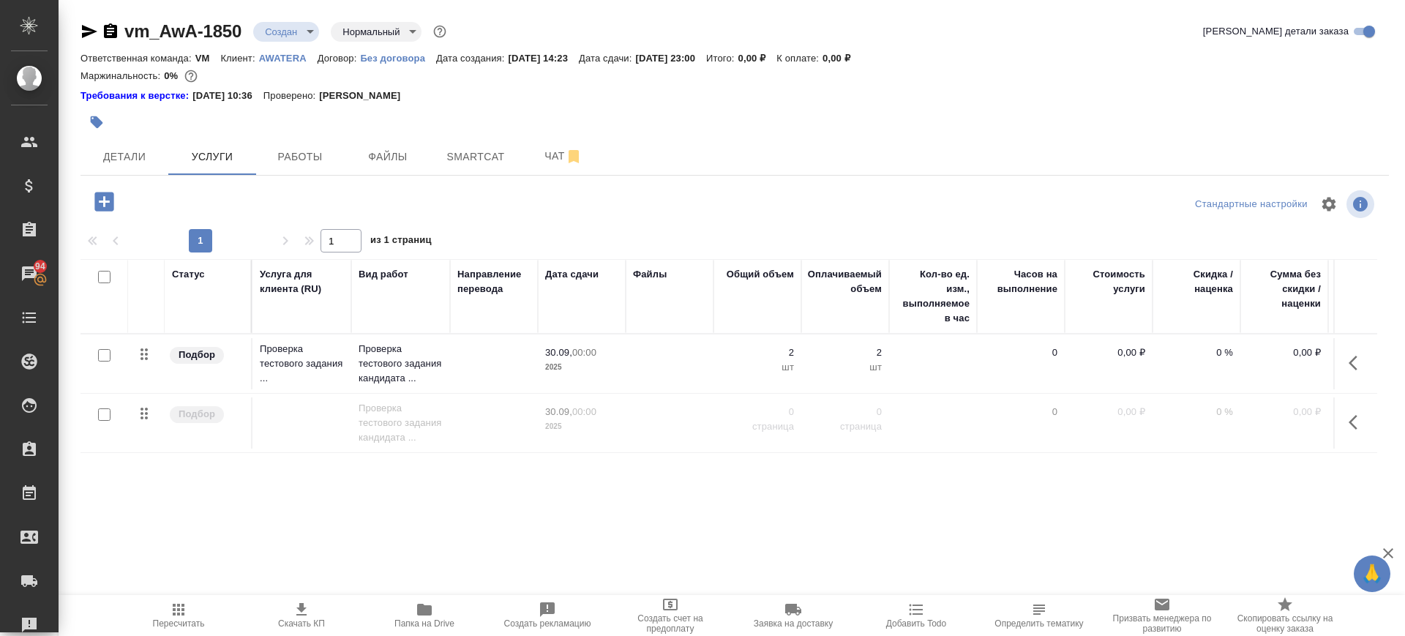
click at [104, 415] on input "checkbox" at bounding box center [104, 414] width 12 height 12
checkbox input "true"
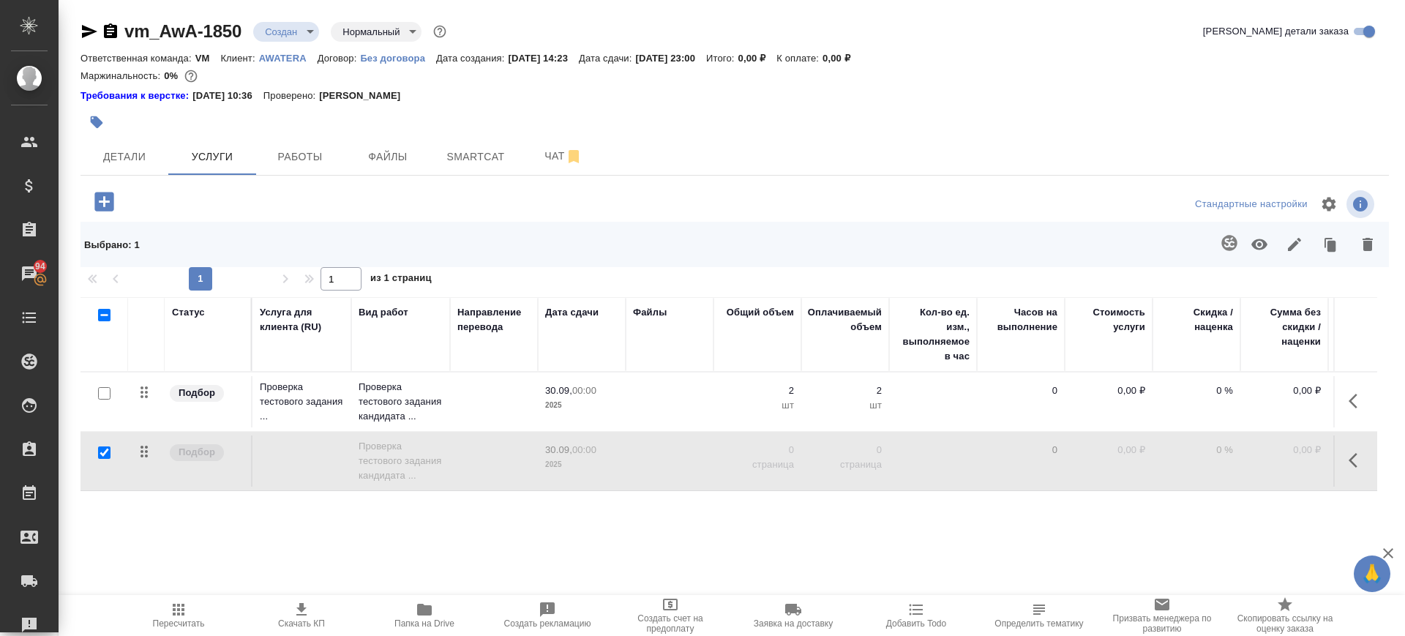
click at [1360, 247] on icon "button" at bounding box center [1368, 245] width 18 height 18
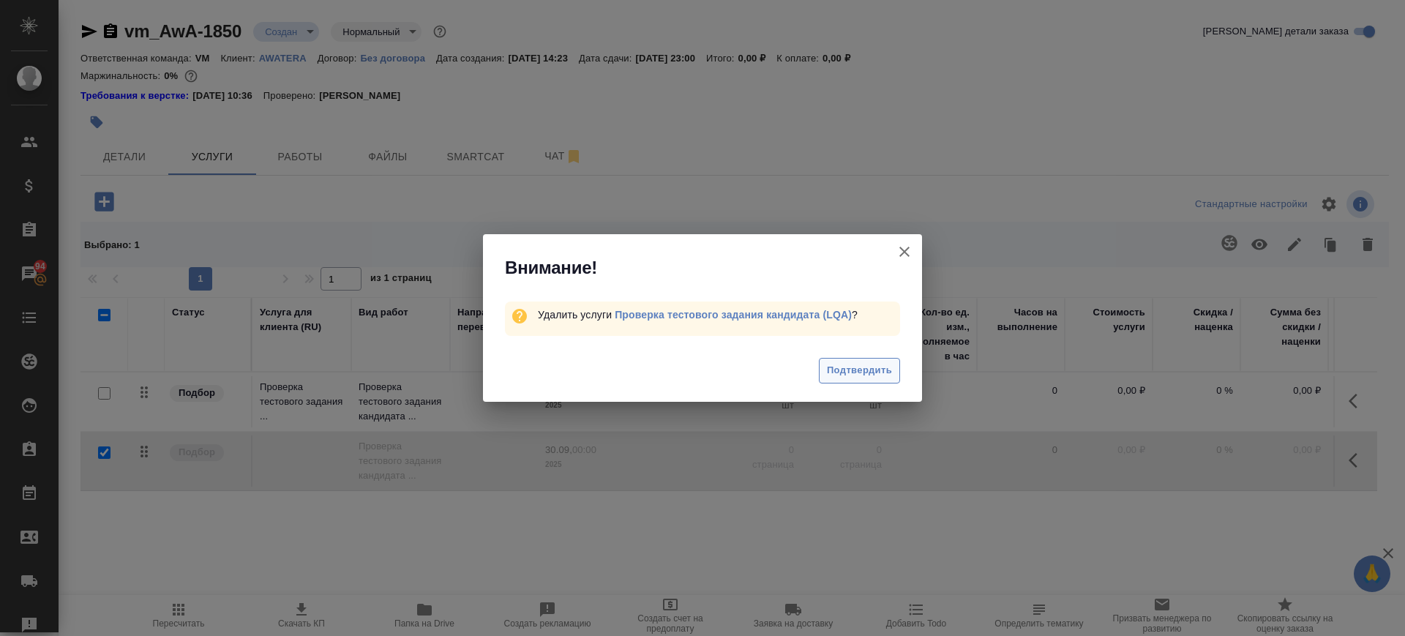
click at [839, 375] on span "Подтвердить" at bounding box center [859, 370] width 65 height 17
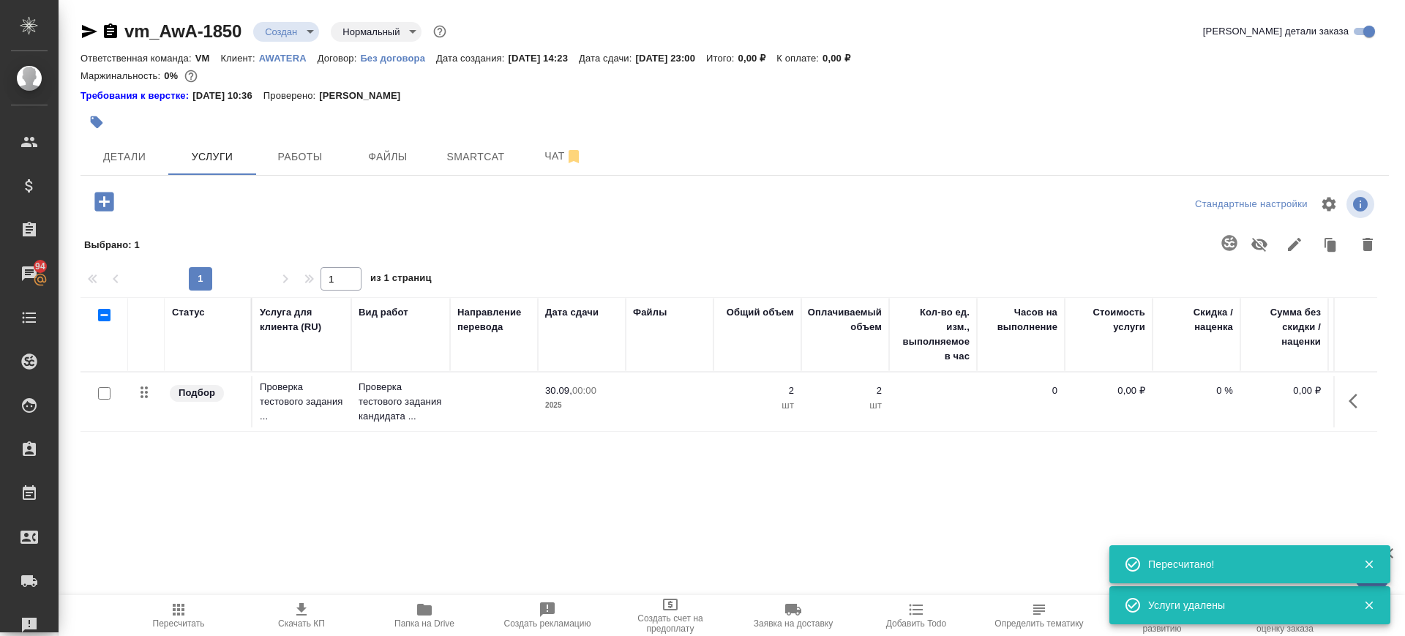
click at [106, 202] on icon "button" at bounding box center [104, 202] width 26 height 26
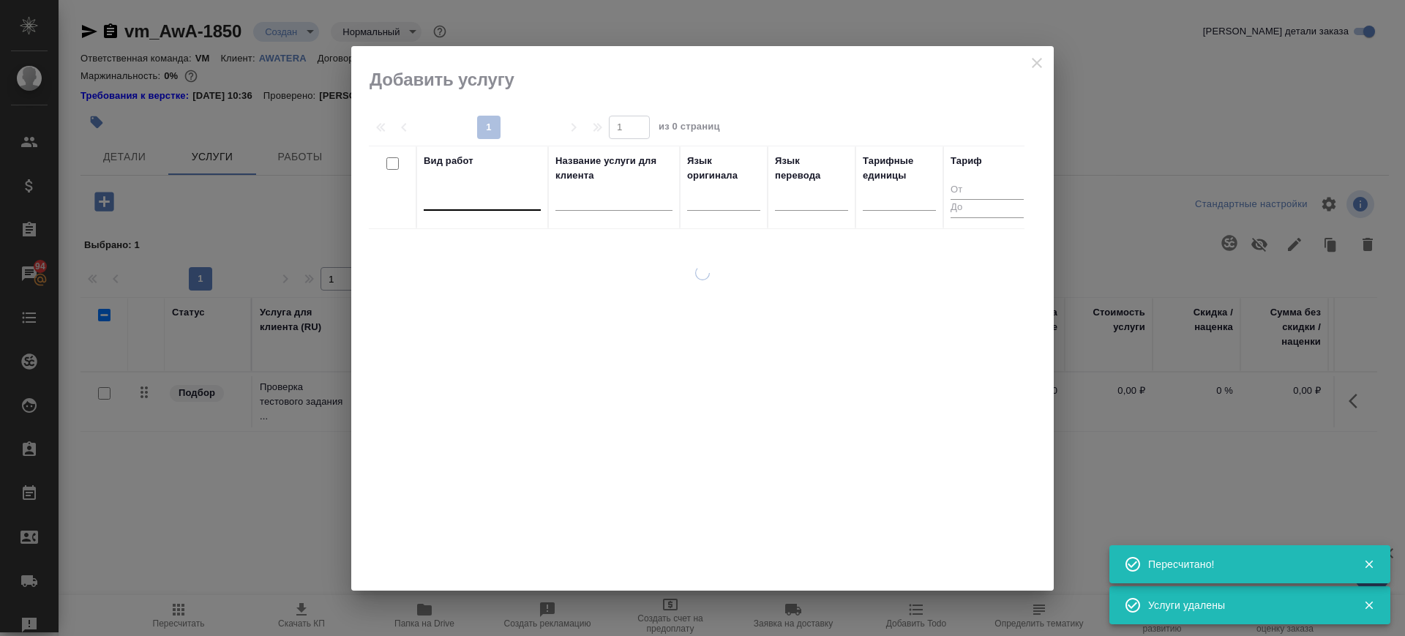
click at [493, 202] on div at bounding box center [482, 195] width 117 height 21
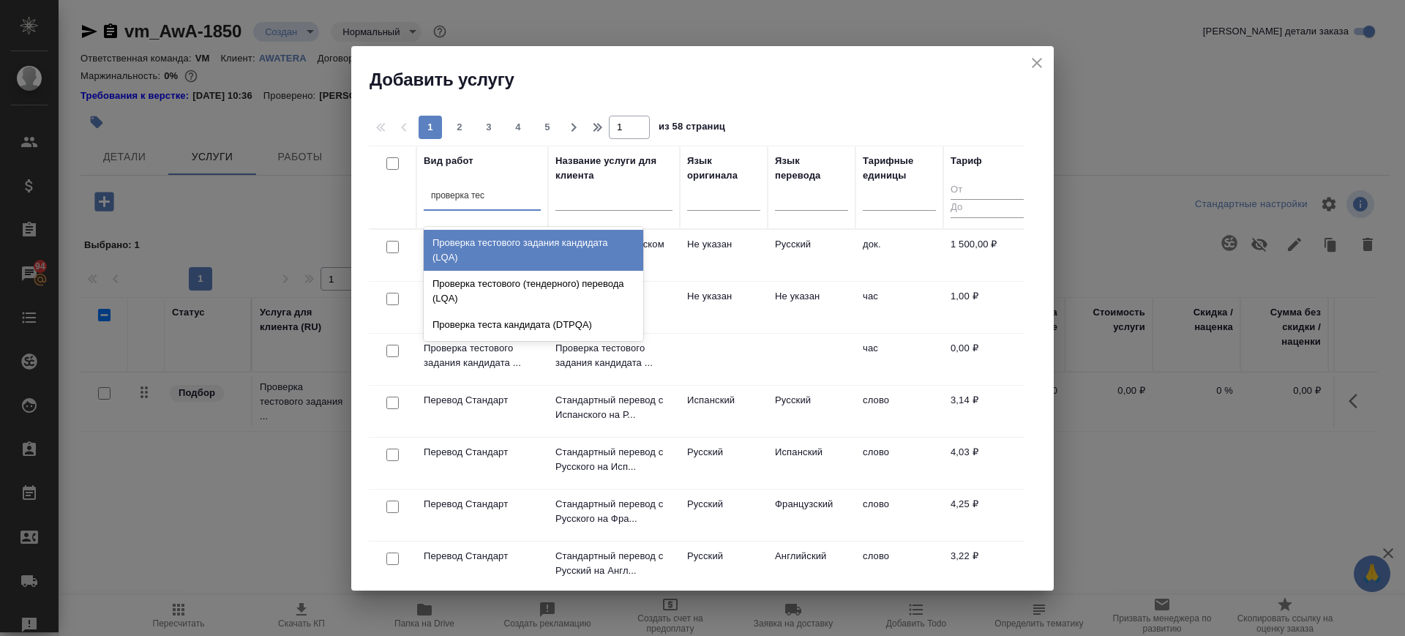
type input "проверка тест"
click at [503, 254] on div "Проверка тестового задания кандидата (LQA)" at bounding box center [534, 250] width 220 height 41
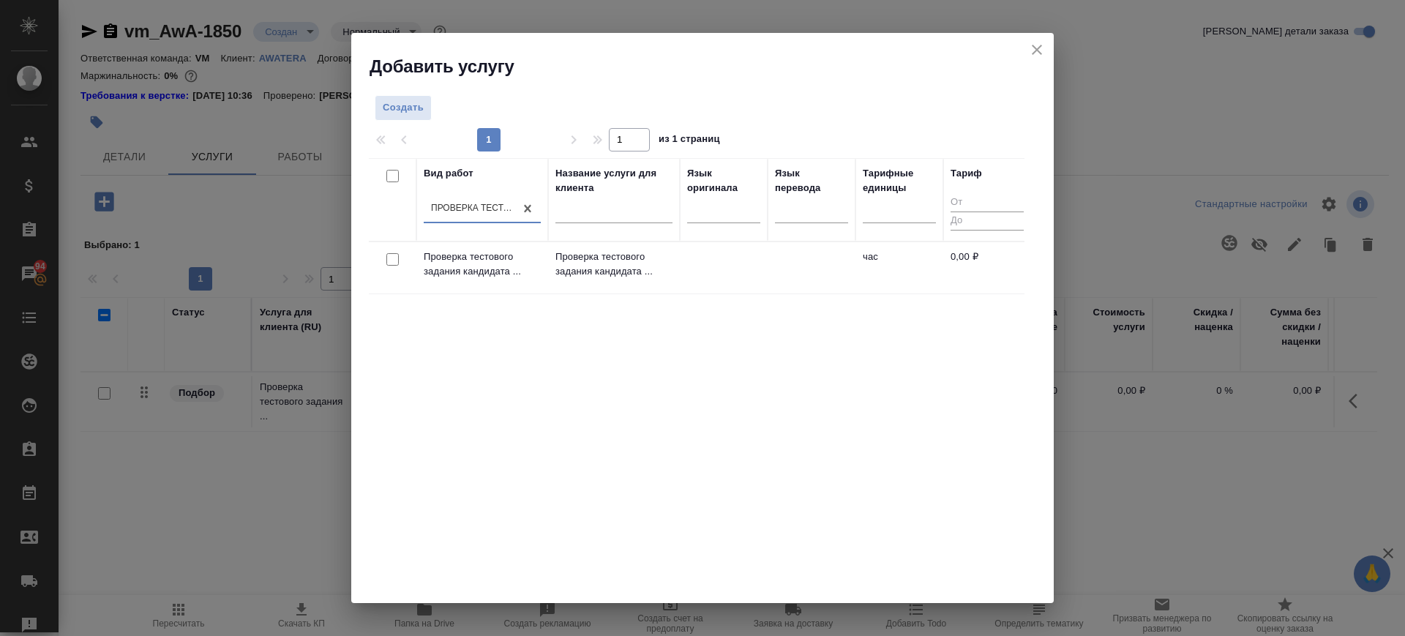
click at [872, 250] on td "час" at bounding box center [900, 267] width 88 height 51
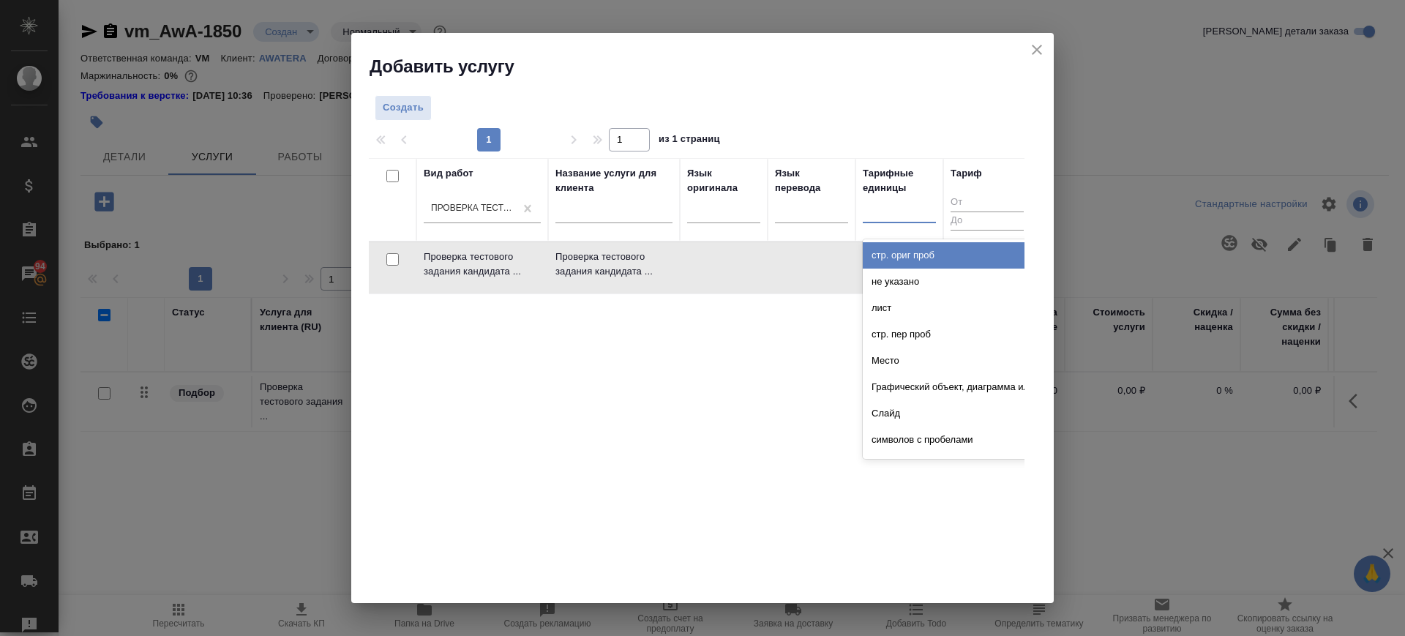
click at [877, 220] on div at bounding box center [899, 209] width 73 height 28
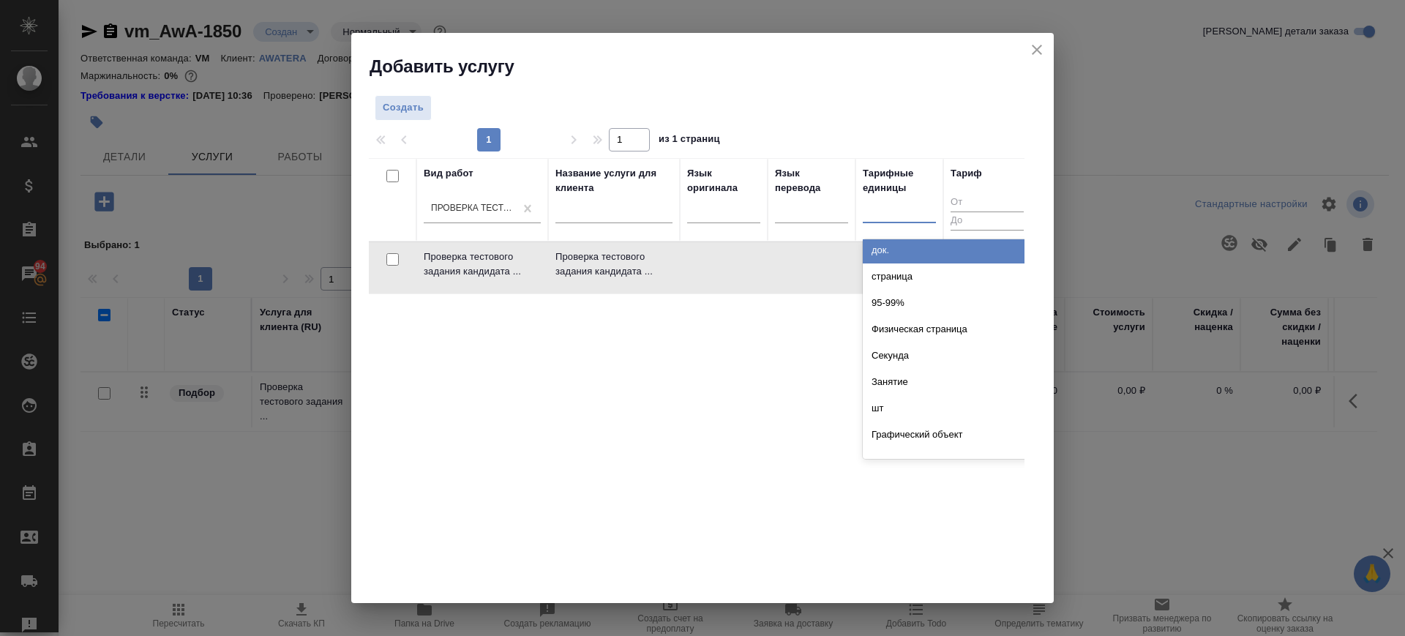
scroll to position [732, 0]
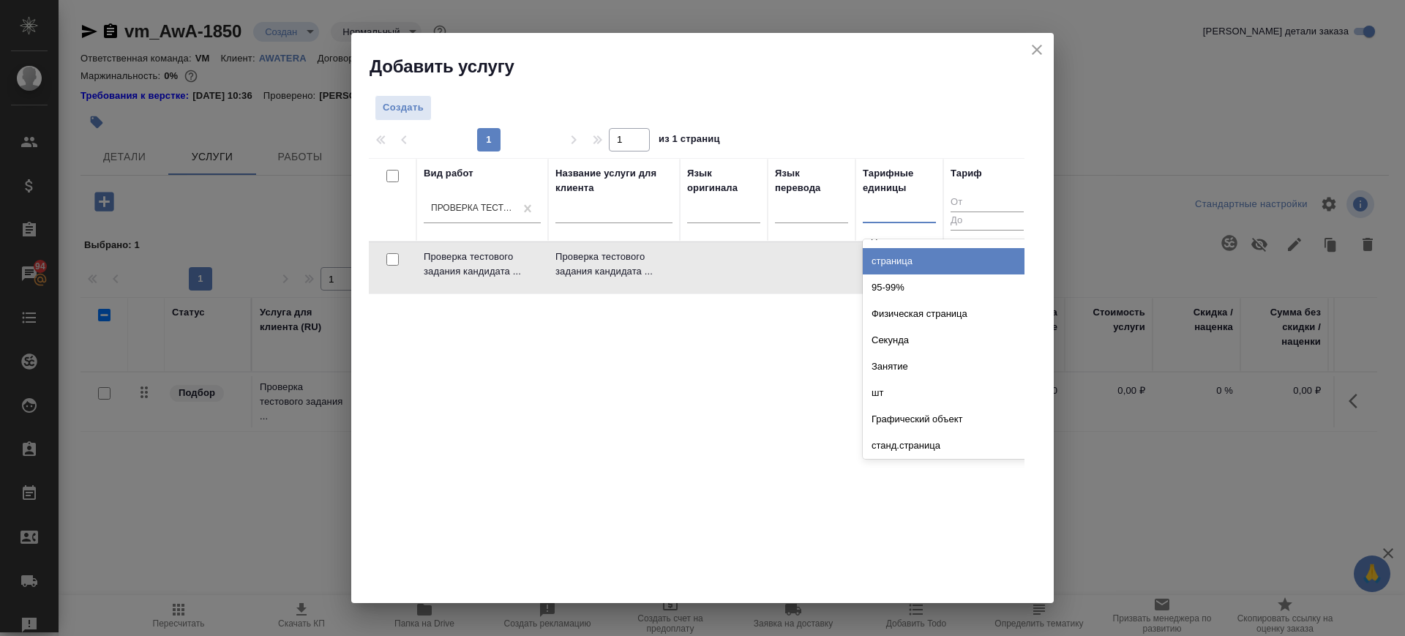
click at [919, 269] on div "страница" at bounding box center [973, 261] width 220 height 26
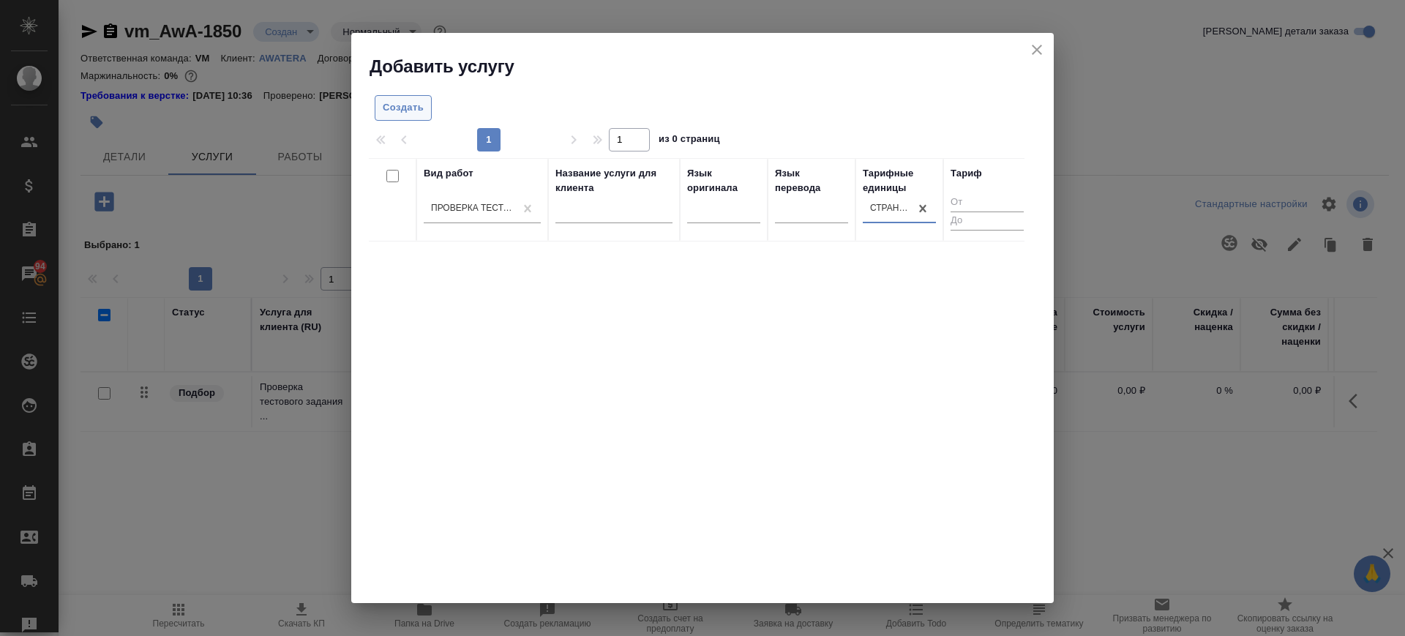
click at [410, 112] on span "Создать" at bounding box center [403, 108] width 41 height 17
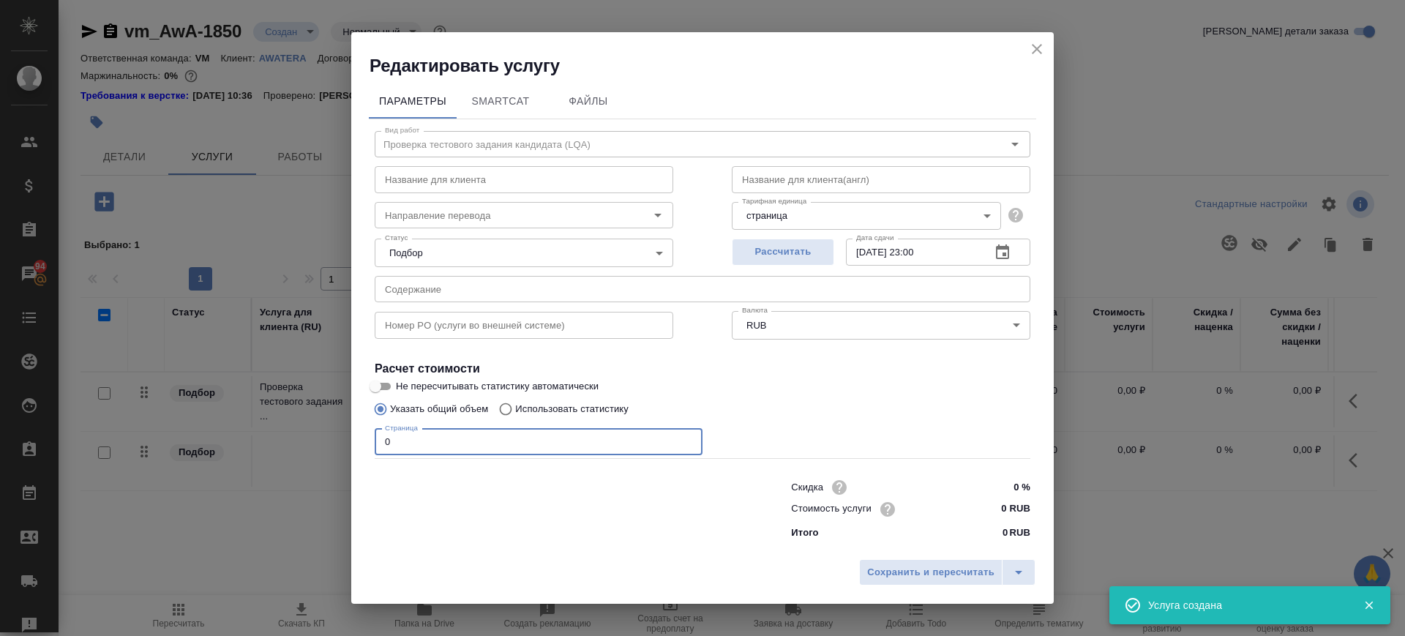
drag, startPoint x: 405, startPoint y: 442, endPoint x: 352, endPoint y: 444, distance: 53.5
click at [352, 444] on div "Параметры SmartCat Файлы Вид работ Проверка тестового задания кандидата (LQA) В…" at bounding box center [702, 315] width 703 height 474
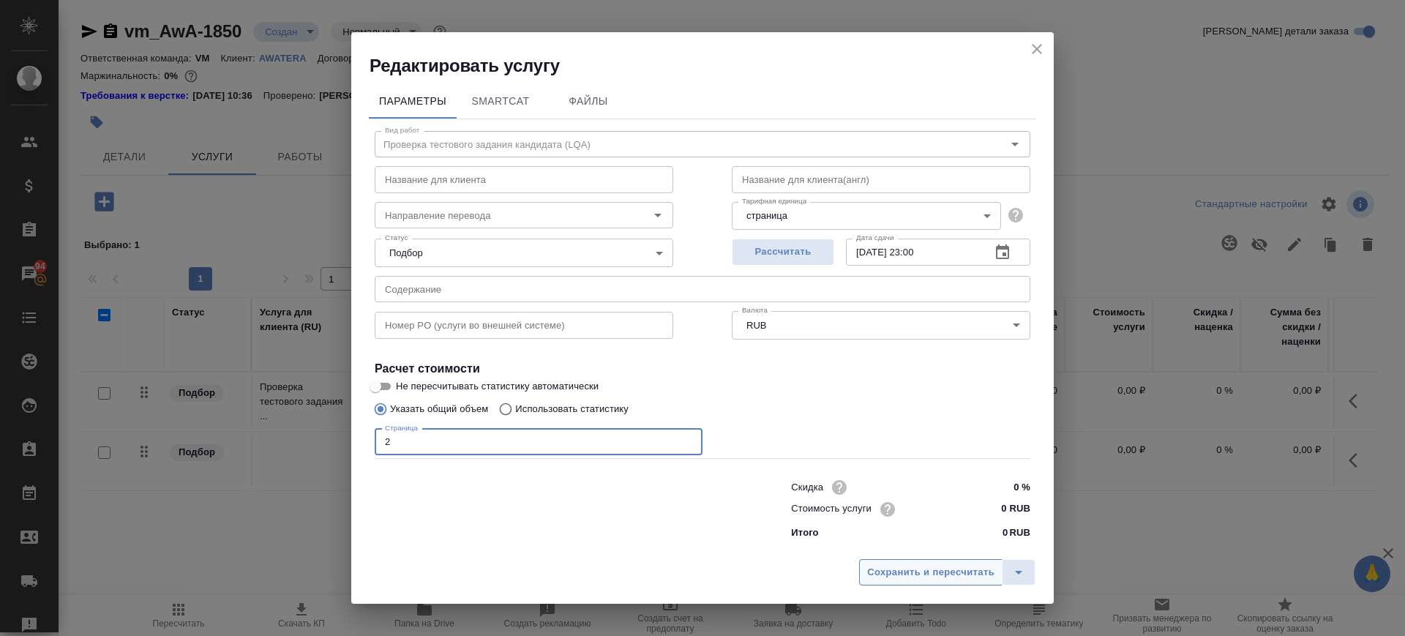
type input "2"
click at [938, 577] on span "Сохранить и пересчитать" at bounding box center [930, 572] width 127 height 17
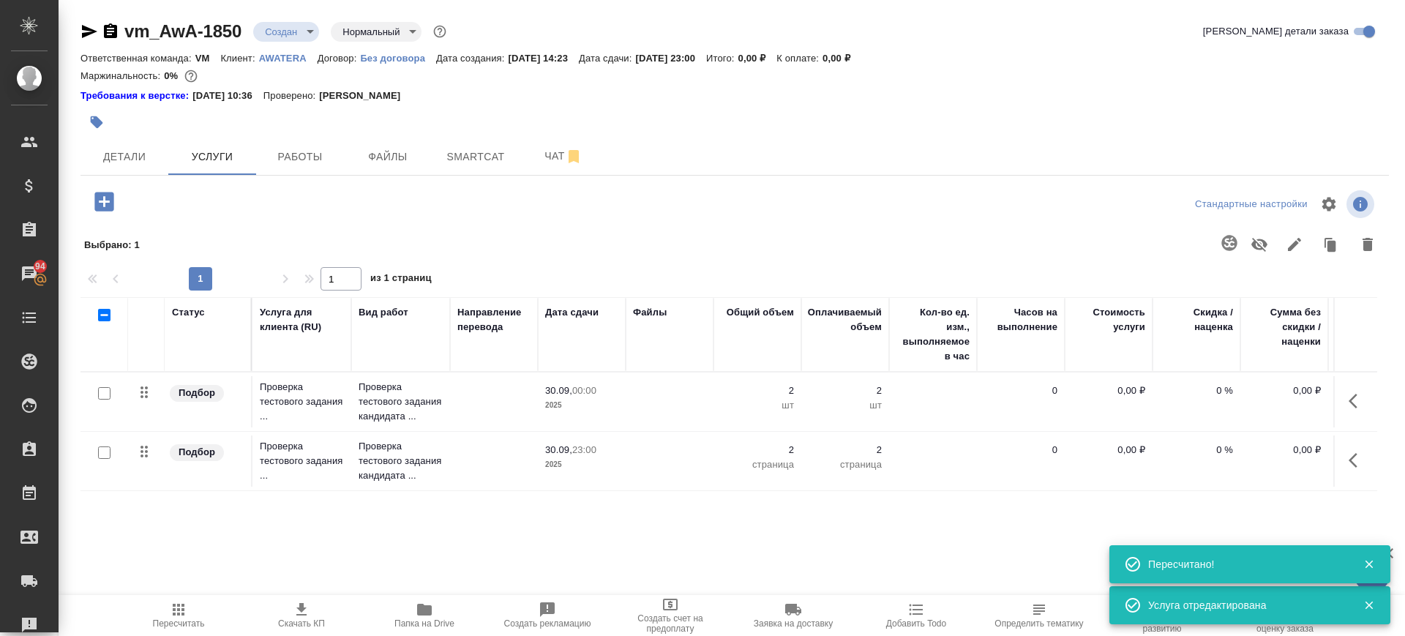
click at [1349, 457] on icon "button" at bounding box center [1358, 461] width 18 height 18
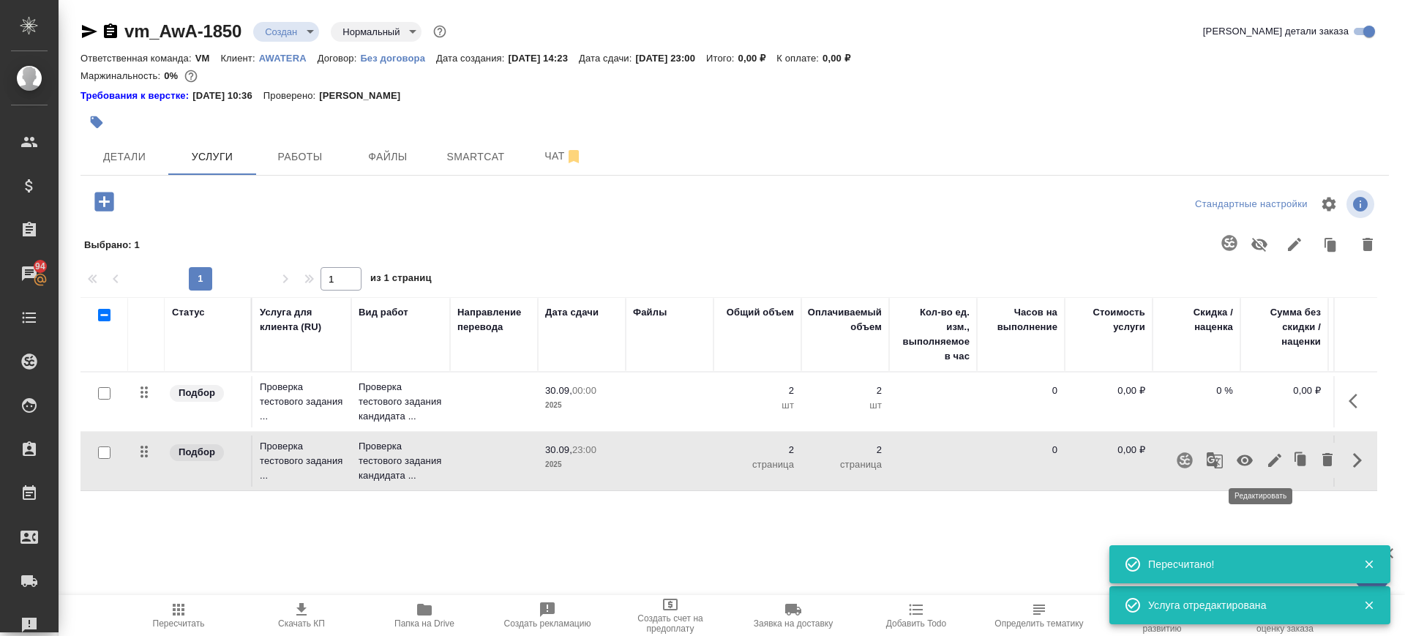
click at [1266, 456] on icon "button" at bounding box center [1275, 461] width 18 height 18
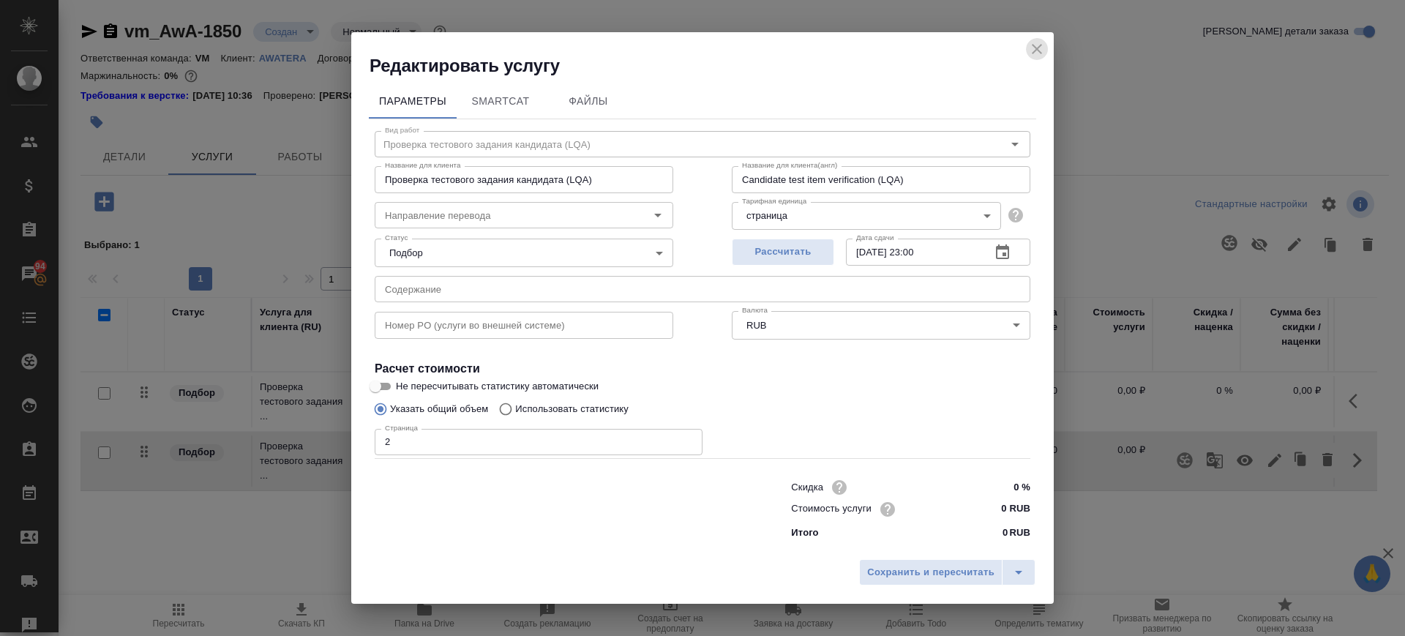
click at [1032, 47] on icon "close" at bounding box center [1037, 49] width 18 height 18
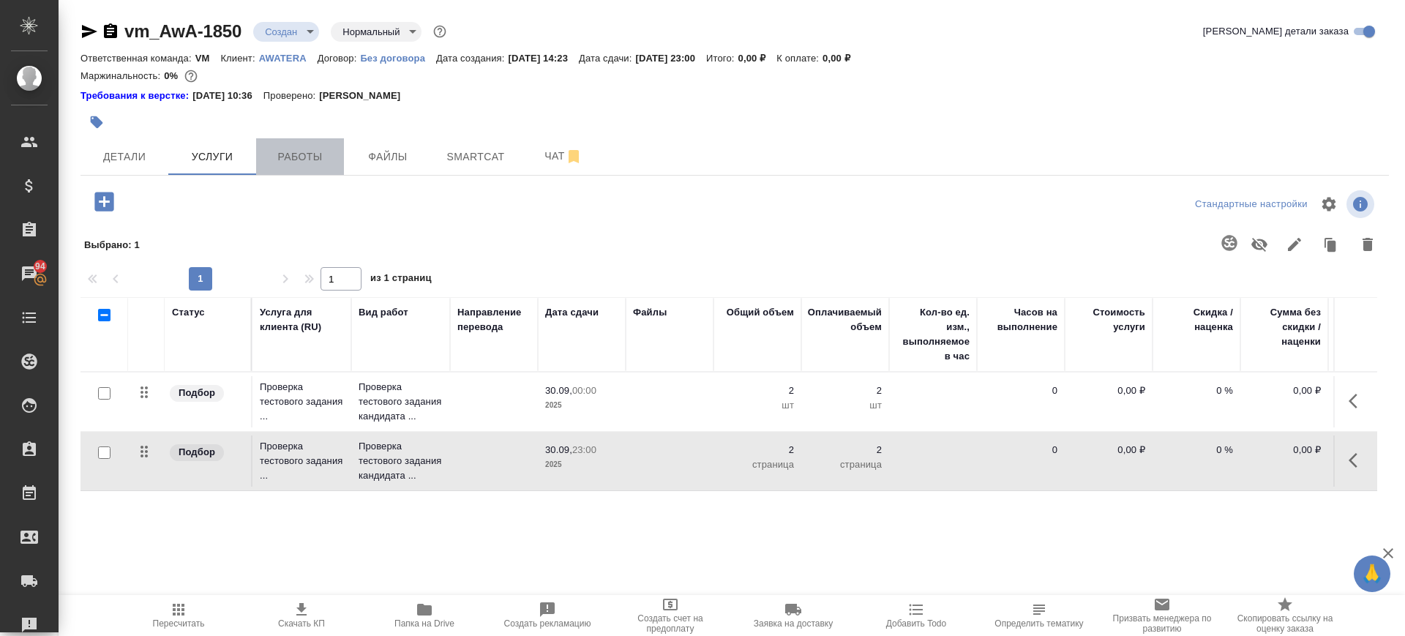
click at [272, 154] on span "Работы" at bounding box center [300, 157] width 70 height 18
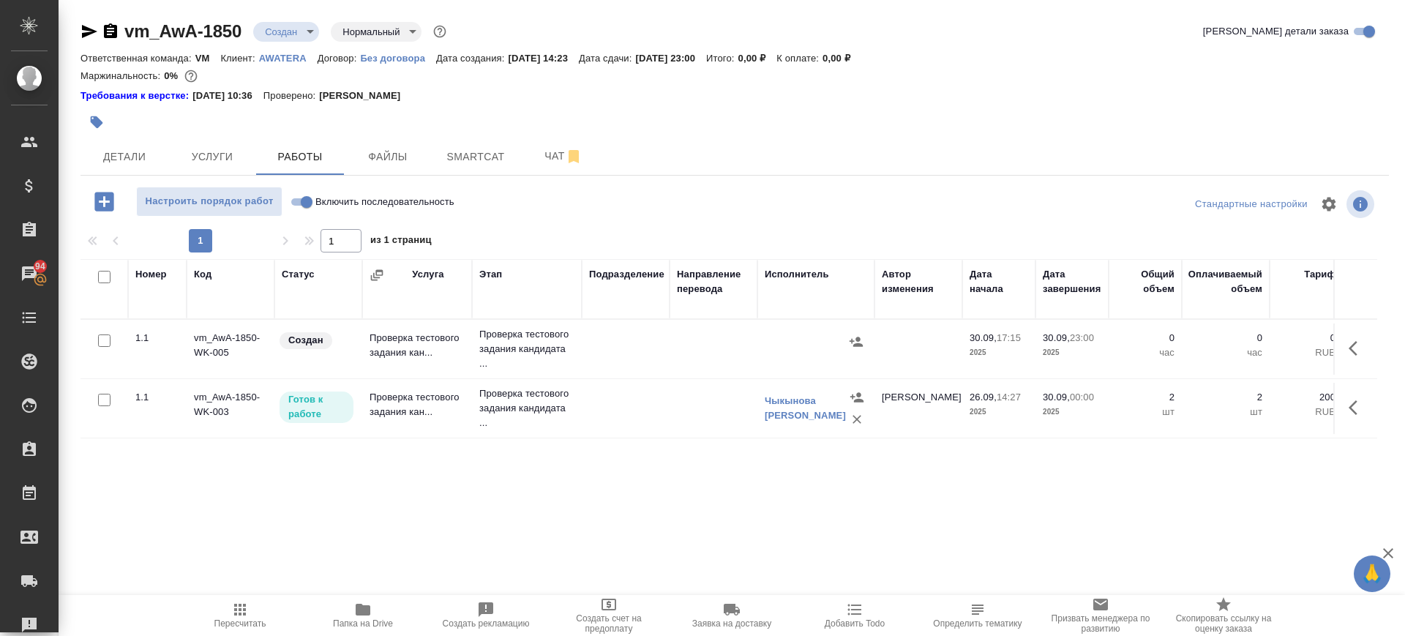
click at [856, 340] on icon "button" at bounding box center [856, 341] width 15 height 15
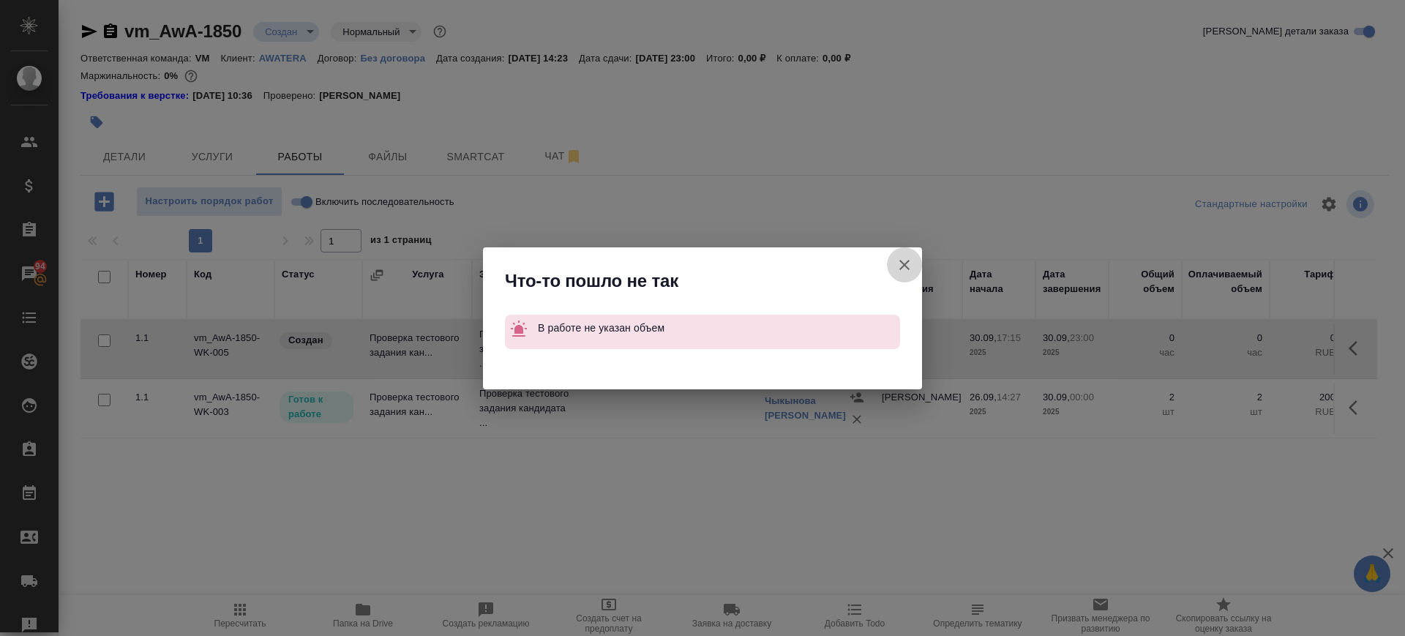
click at [907, 258] on icon "button" at bounding box center [905, 265] width 18 height 18
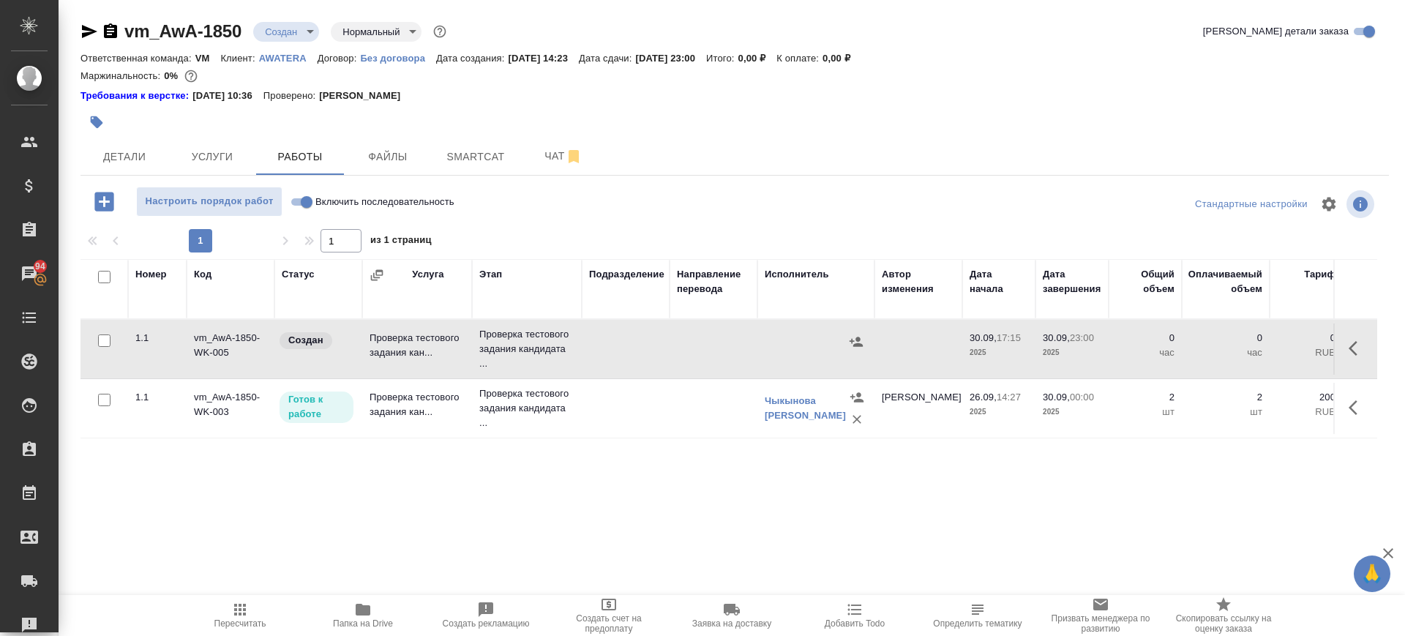
click at [1349, 349] on icon "button" at bounding box center [1358, 349] width 18 height 18
click at [1244, 345] on icon "button" at bounding box center [1250, 348] width 13 height 13
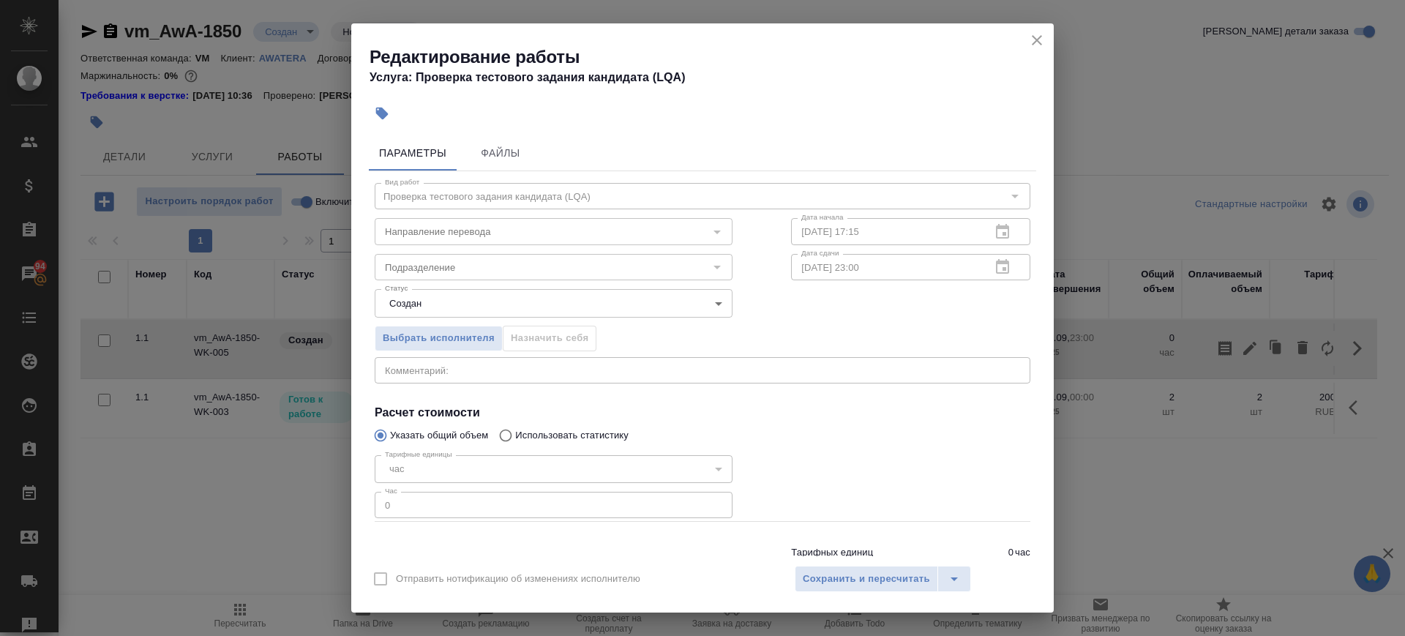
click at [427, 471] on div "час" at bounding box center [554, 469] width 358 height 28
click at [1041, 35] on icon "close" at bounding box center [1037, 40] width 10 height 10
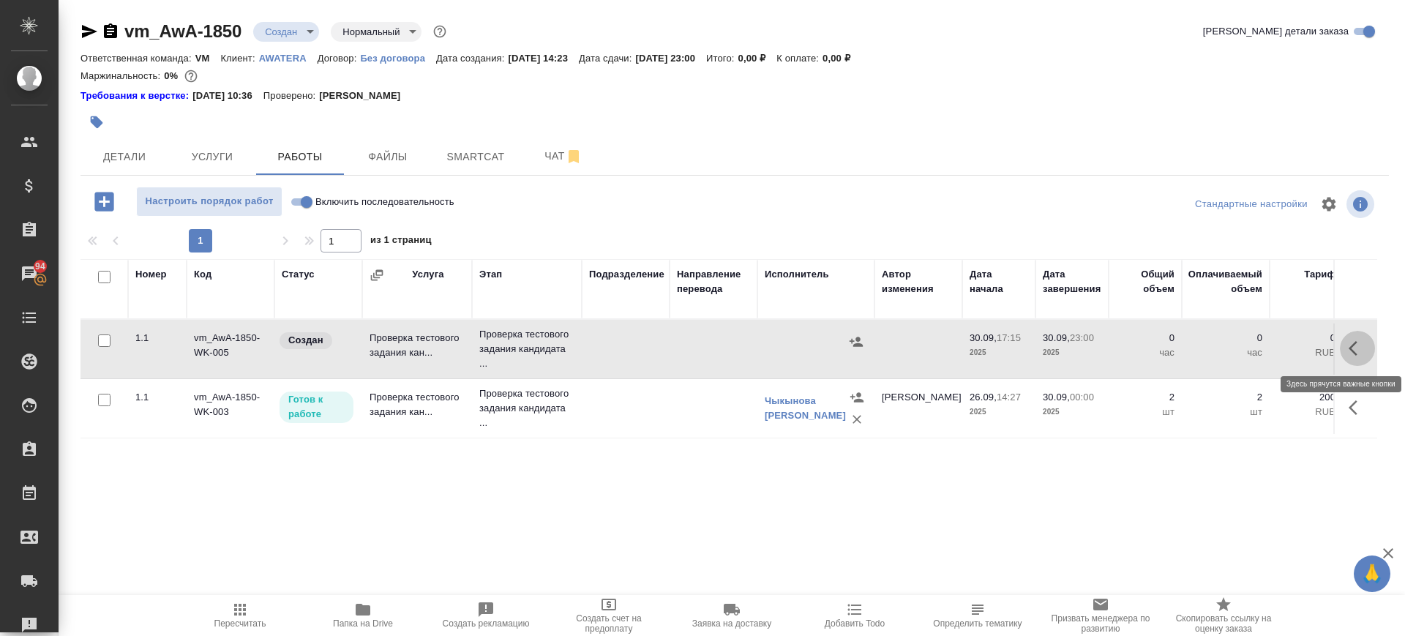
click at [1340, 350] on button "button" at bounding box center [1357, 348] width 35 height 35
click at [1244, 345] on icon "button" at bounding box center [1250, 348] width 13 height 13
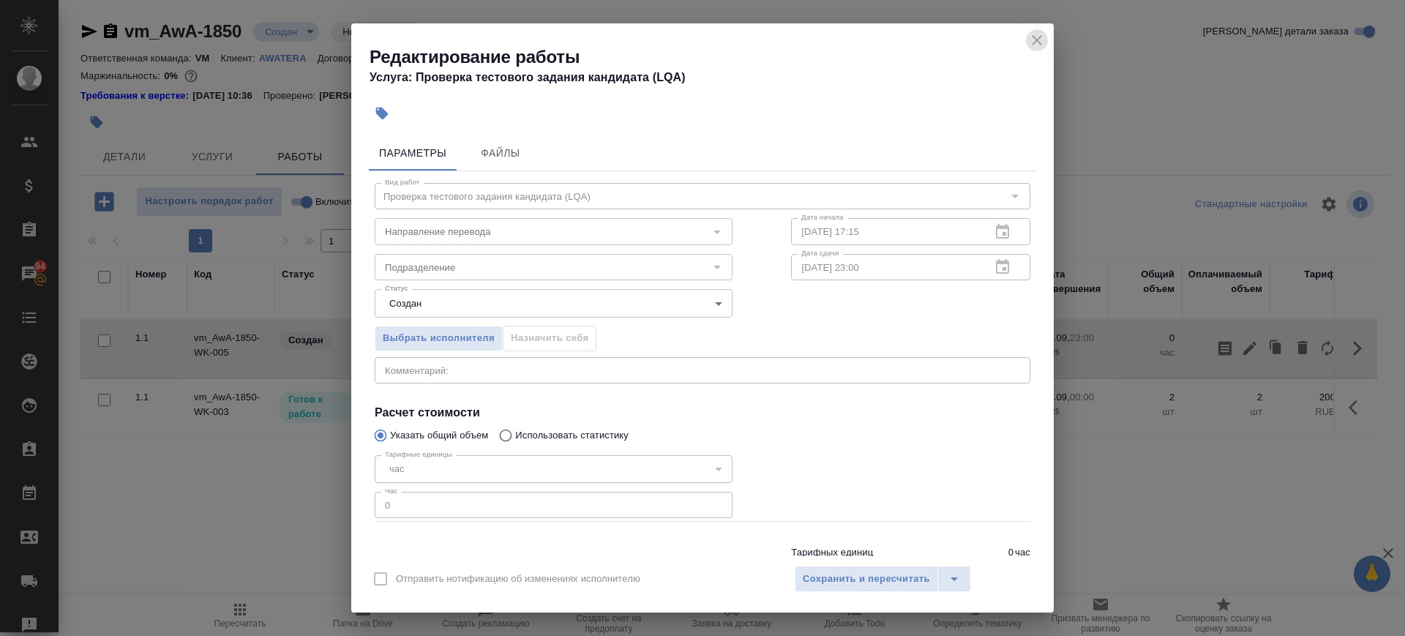
drag, startPoint x: 1040, startPoint y: 39, endPoint x: 929, endPoint y: 103, distance: 128.6
click at [1042, 38] on icon "close" at bounding box center [1037, 40] width 18 height 18
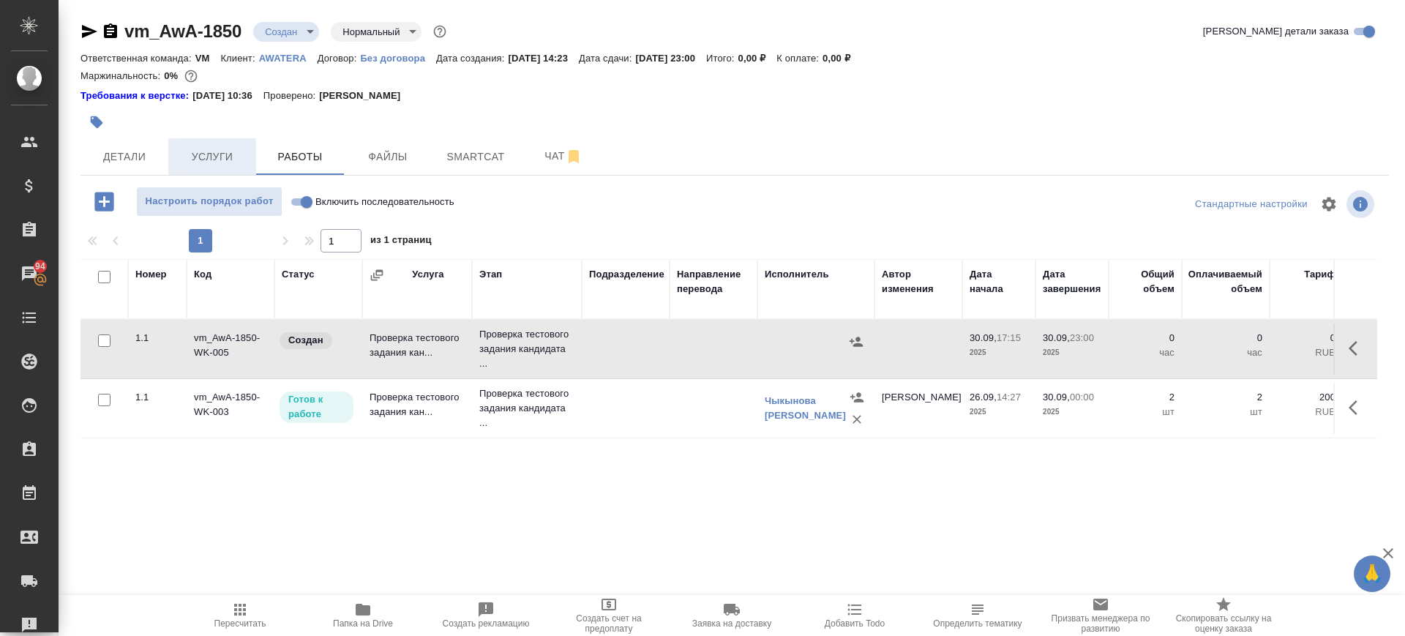
drag, startPoint x: 195, startPoint y: 165, endPoint x: 203, endPoint y: 162, distance: 8.8
click at [198, 165] on button "Услуги" at bounding box center [212, 156] width 88 height 37
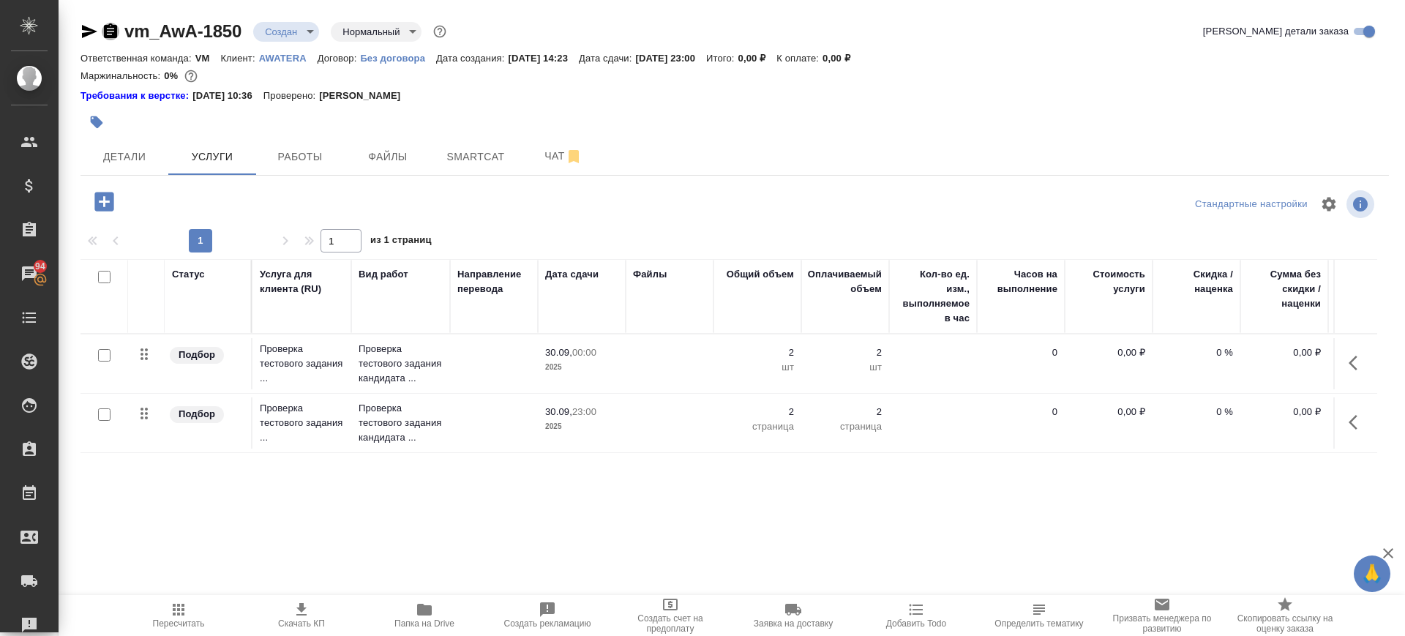
click at [108, 33] on icon "button" at bounding box center [111, 32] width 18 height 18
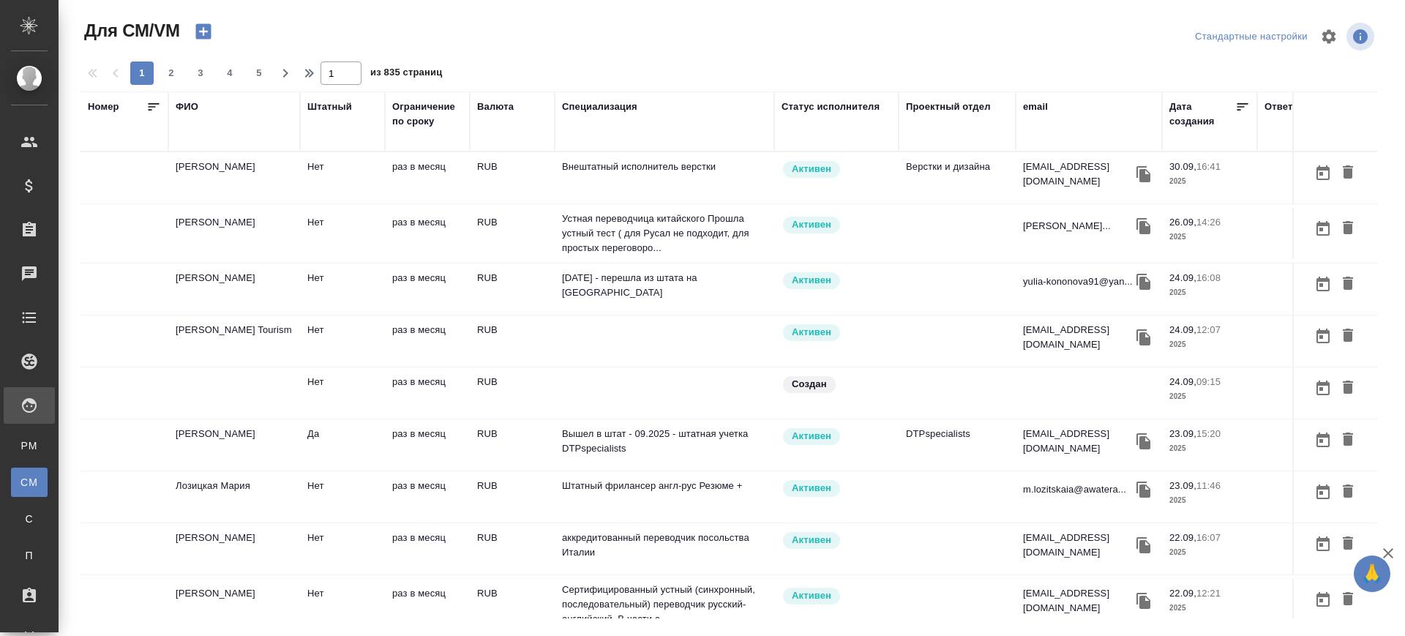
click at [1038, 106] on div "email" at bounding box center [1035, 107] width 25 height 15
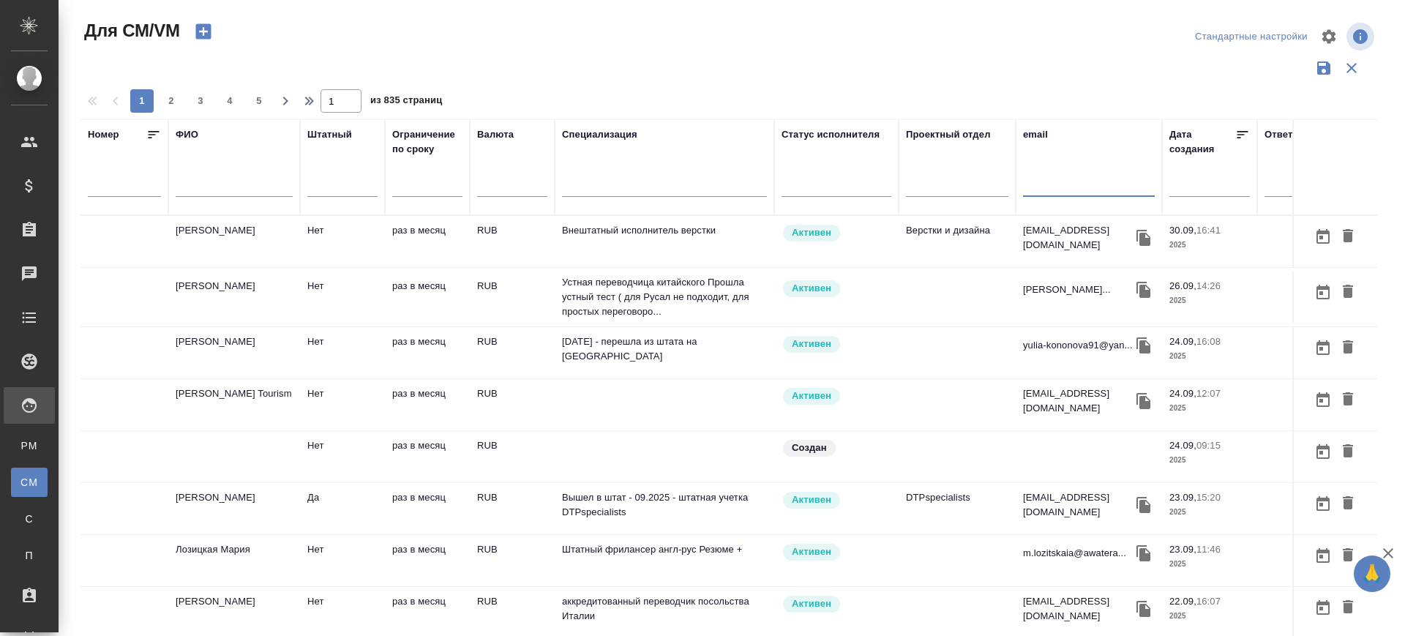
click at [1040, 190] on input "text" at bounding box center [1089, 188] width 132 height 18
paste input "sultanovabdykar@gmail.com"
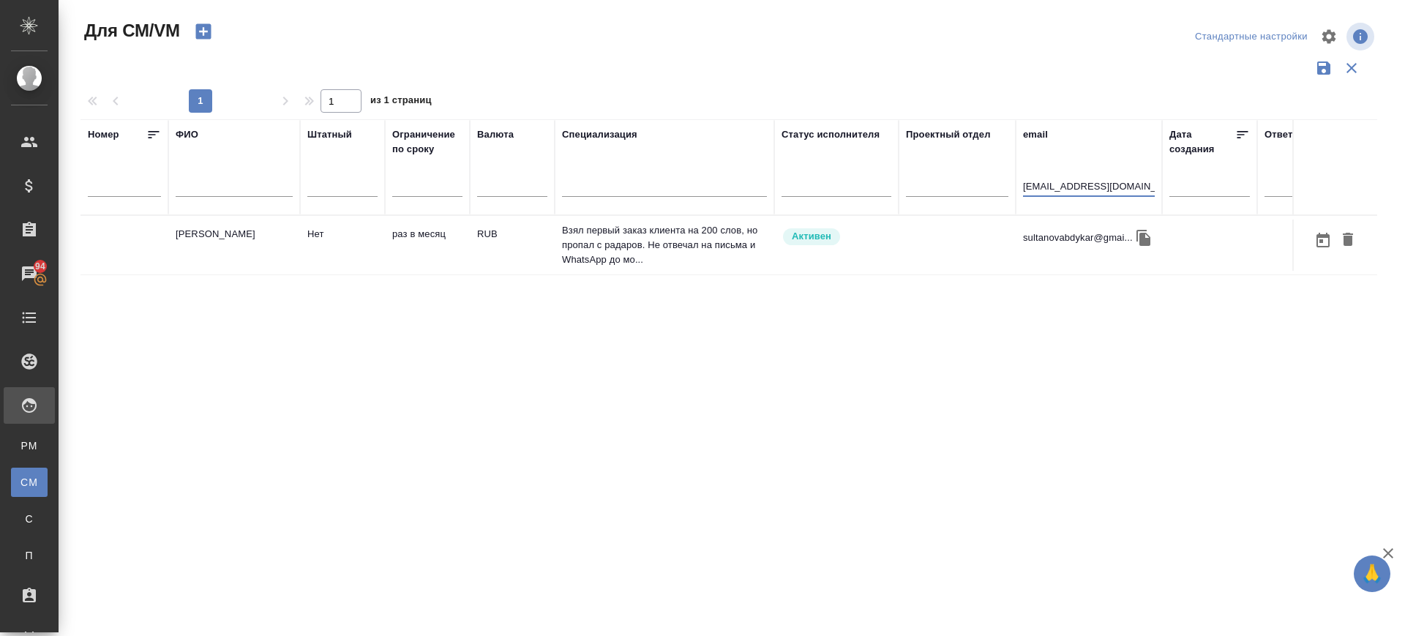
type input "sultanovabdykar@gmail.com"
click at [203, 236] on td "Султанов Абдыкар Мурзахалилович" at bounding box center [234, 245] width 132 height 51
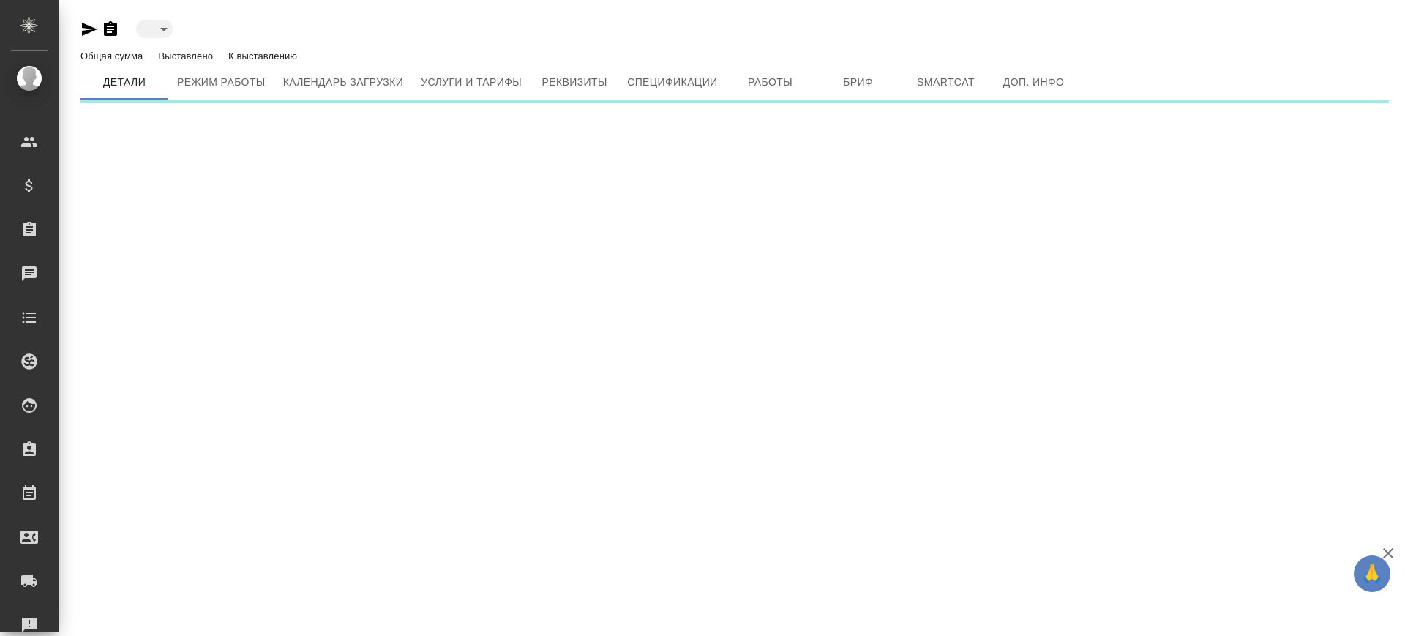
type input "active"
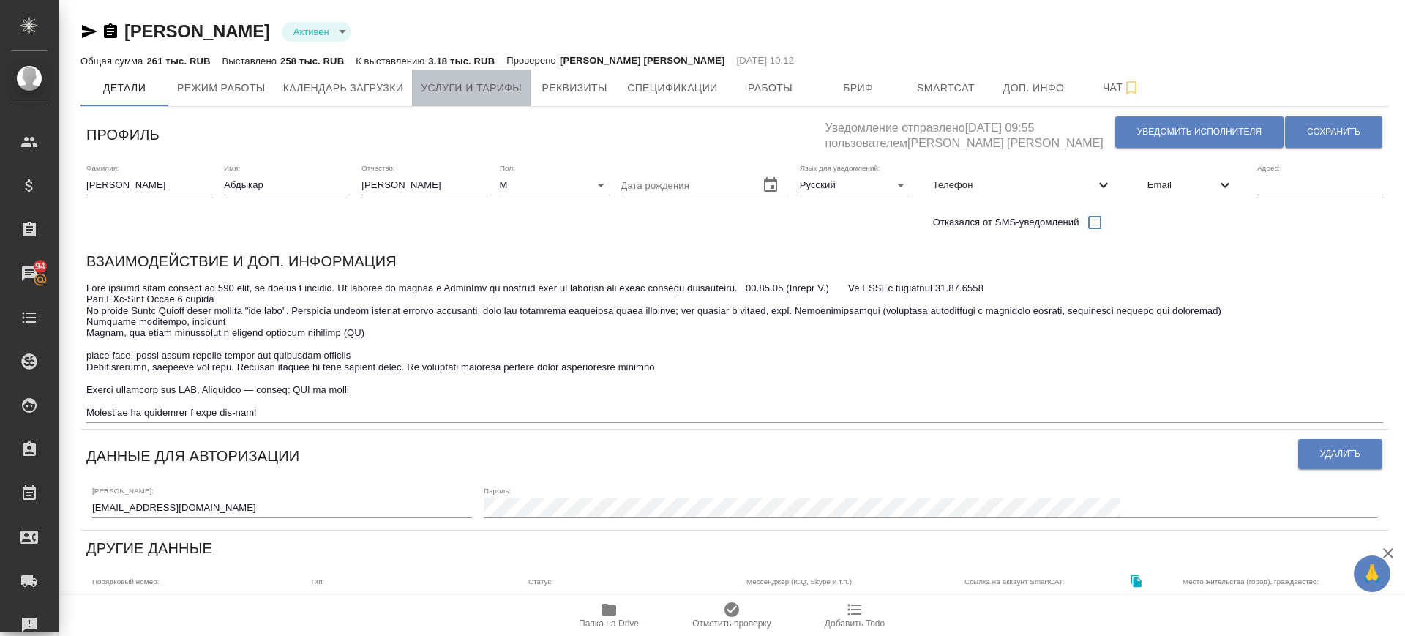
click at [495, 88] on span "Услуги и тарифы" at bounding box center [471, 88] width 101 height 18
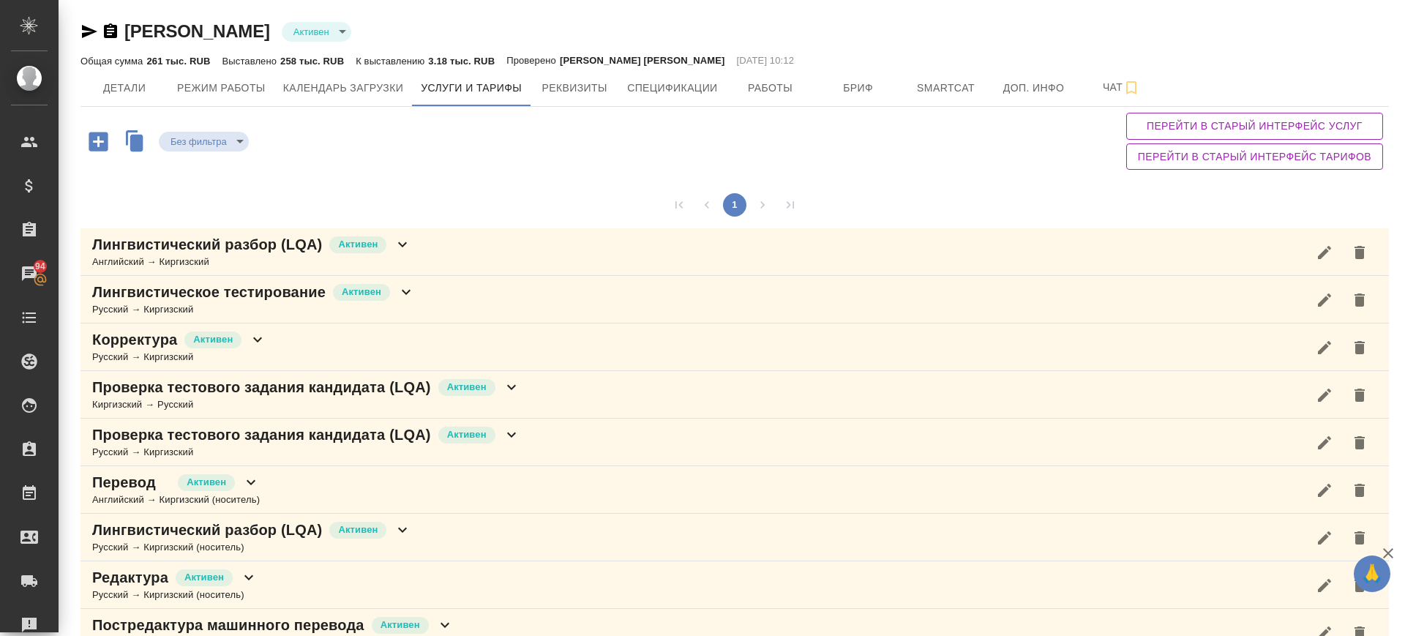
click at [535, 433] on div "Проверка тестового задания кандидата (LQA) Активен Русский → Киргизский" at bounding box center [735, 443] width 1309 height 48
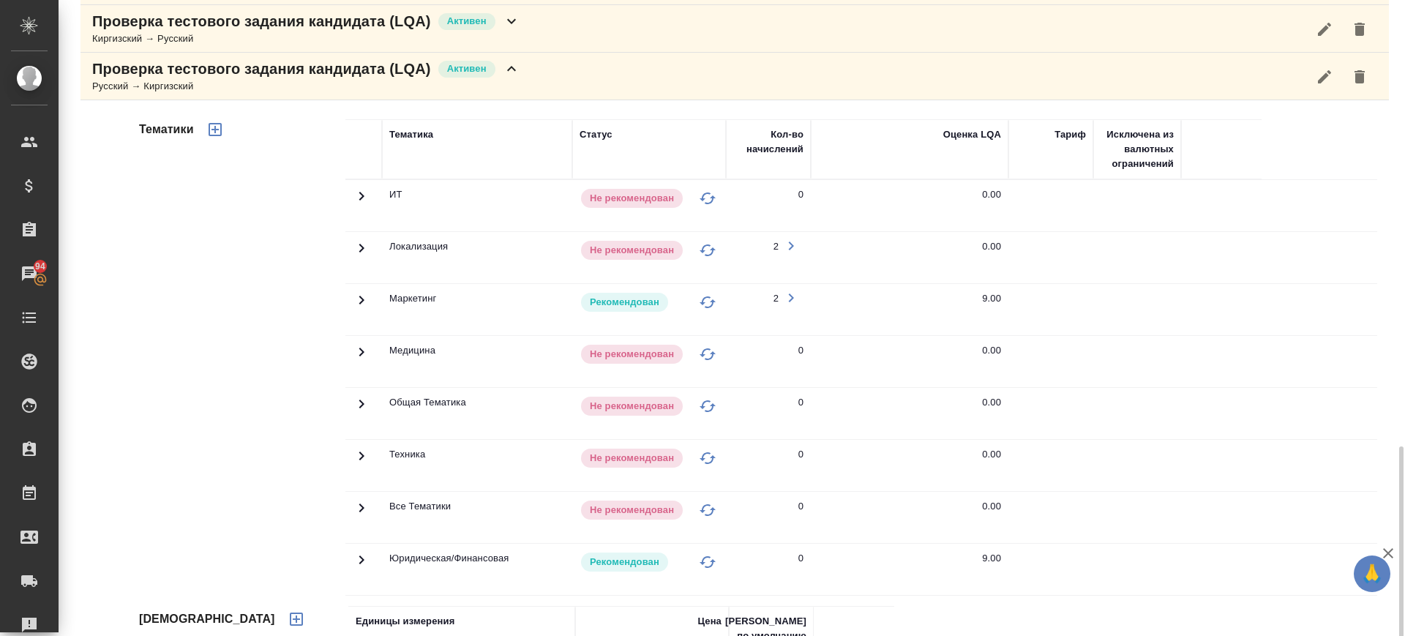
scroll to position [549, 0]
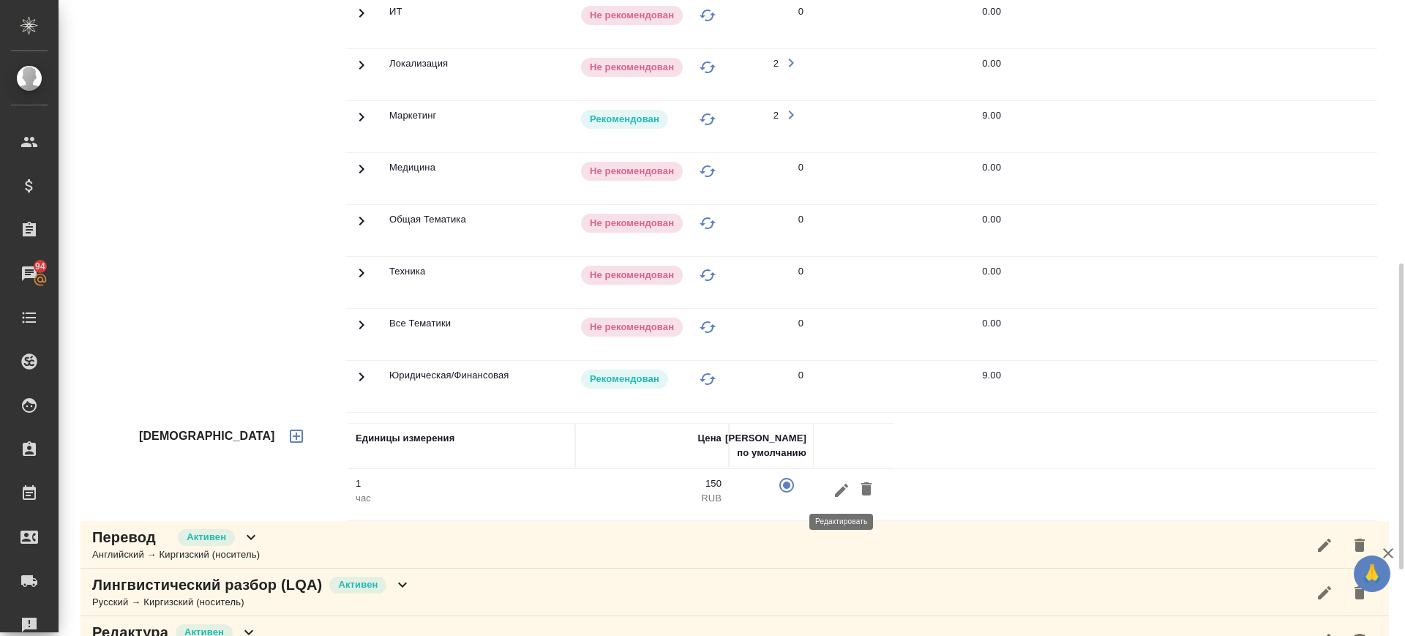
click at [831, 485] on button "button" at bounding box center [841, 489] width 25 height 27
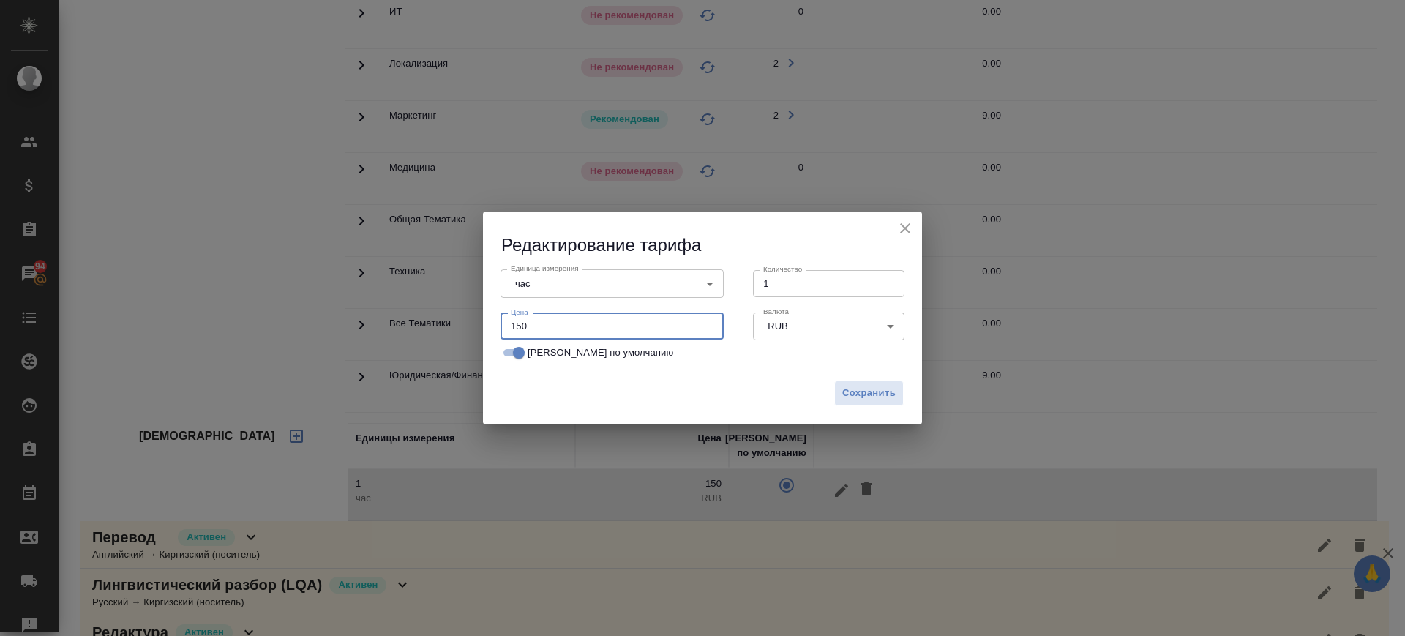
drag, startPoint x: 556, startPoint y: 320, endPoint x: 463, endPoint y: 326, distance: 93.2
click at [463, 326] on div "Редактирование тарифа Единица измерения час 5a8b1489cc6b4906c91bfd93 Единица из…" at bounding box center [702, 318] width 1405 height 636
type input "200"
click at [865, 393] on span "Сохранить" at bounding box center [868, 393] width 53 height 17
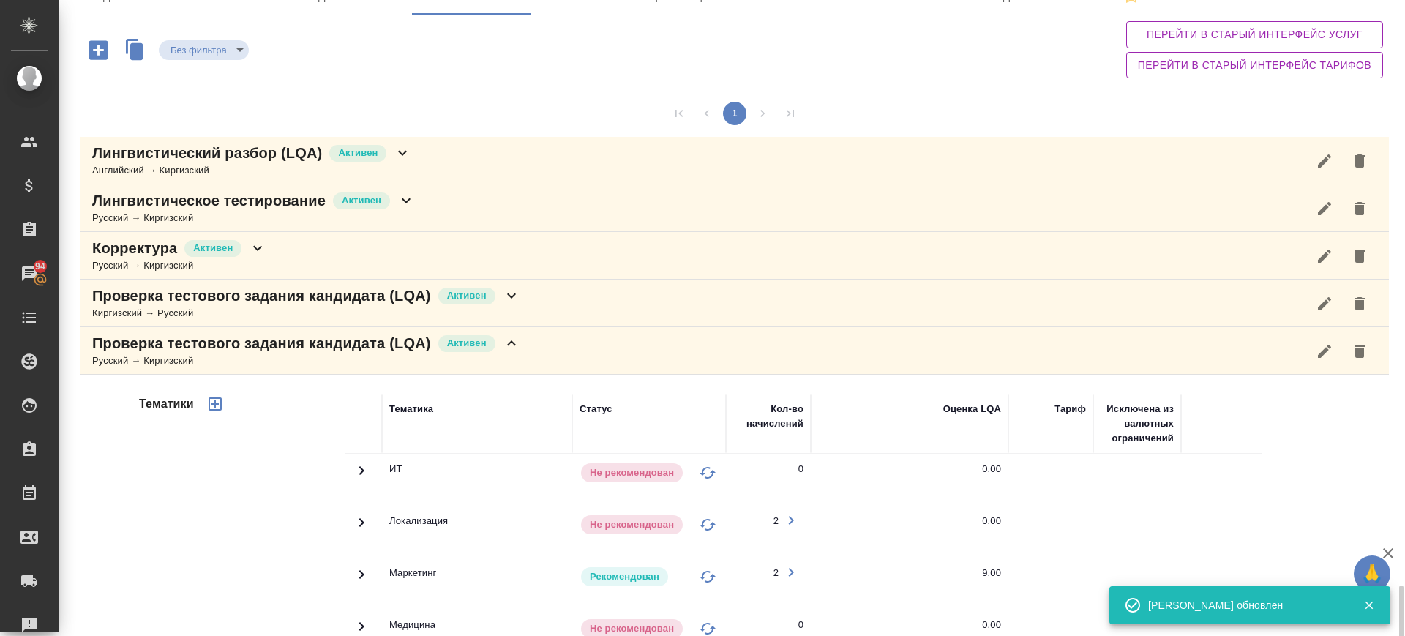
scroll to position [457, 0]
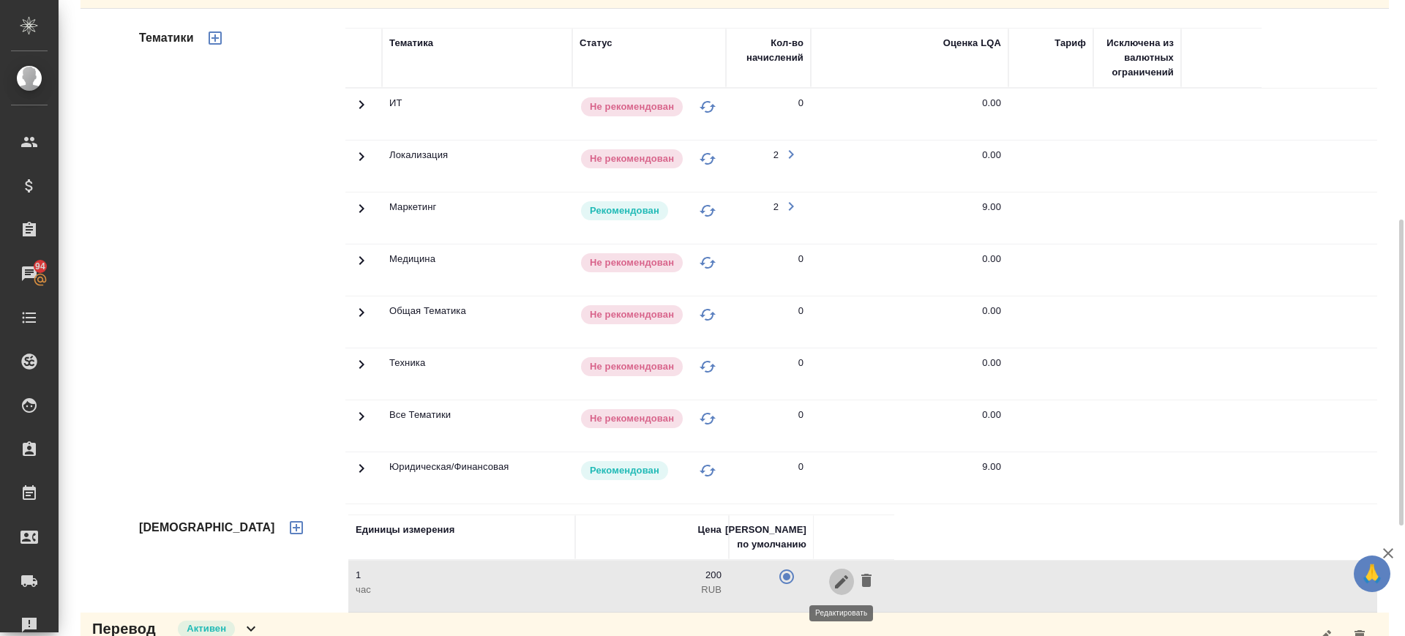
click at [837, 580] on icon "button" at bounding box center [842, 582] width 18 height 18
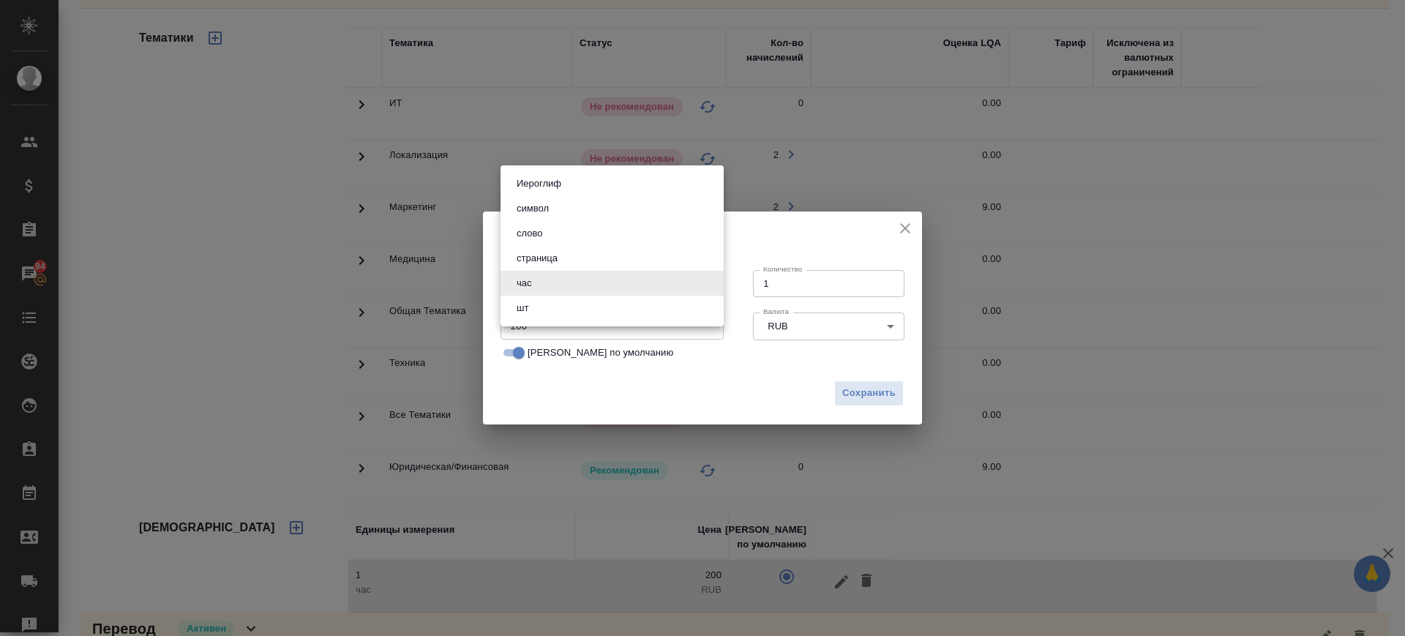
click at [564, 291] on body "🙏 .cls-1 fill:#fff; AWATERA Саглам Виктория v.saglam Клиенты Спецификации Заказ…" at bounding box center [702, 318] width 1405 height 636
drag, startPoint x: 551, startPoint y: 251, endPoint x: 733, endPoint y: 385, distance: 226.2
click at [553, 253] on button "страница" at bounding box center [537, 258] width 50 height 16
type input "5a8b1489cc6b4906c91bfdb2"
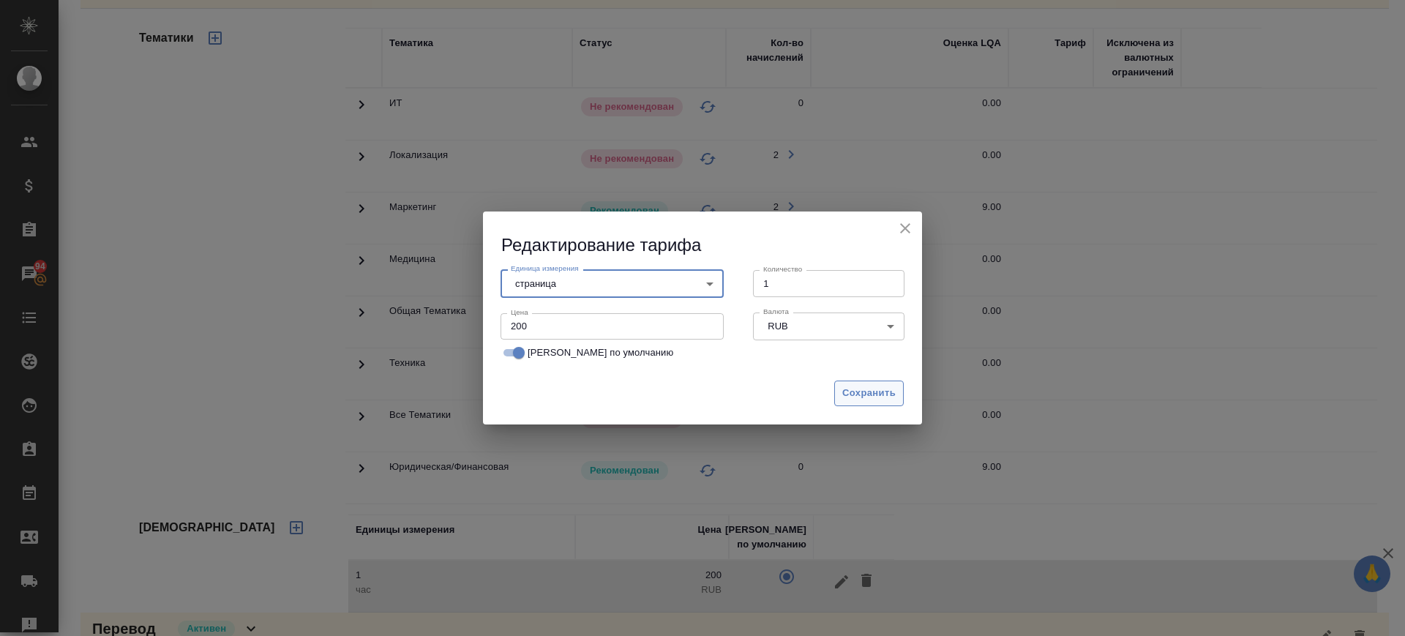
click at [837, 395] on button "Сохранить" at bounding box center [869, 394] width 70 height 26
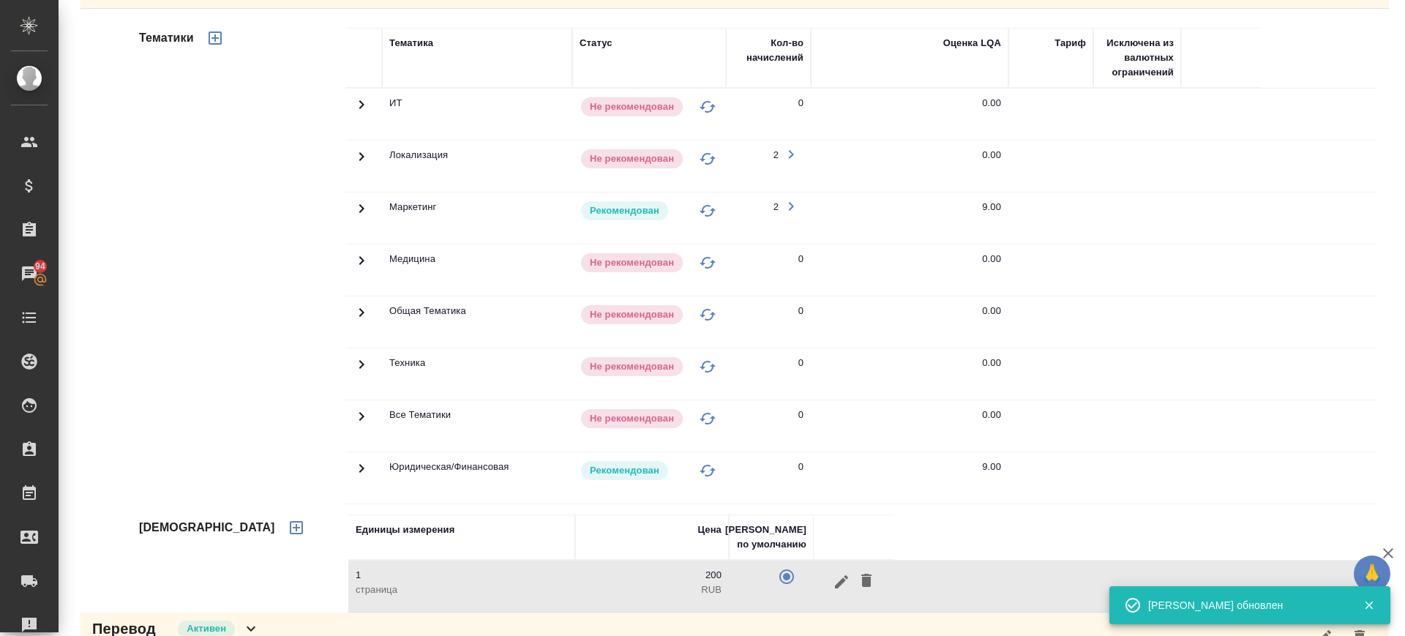
scroll to position [0, 0]
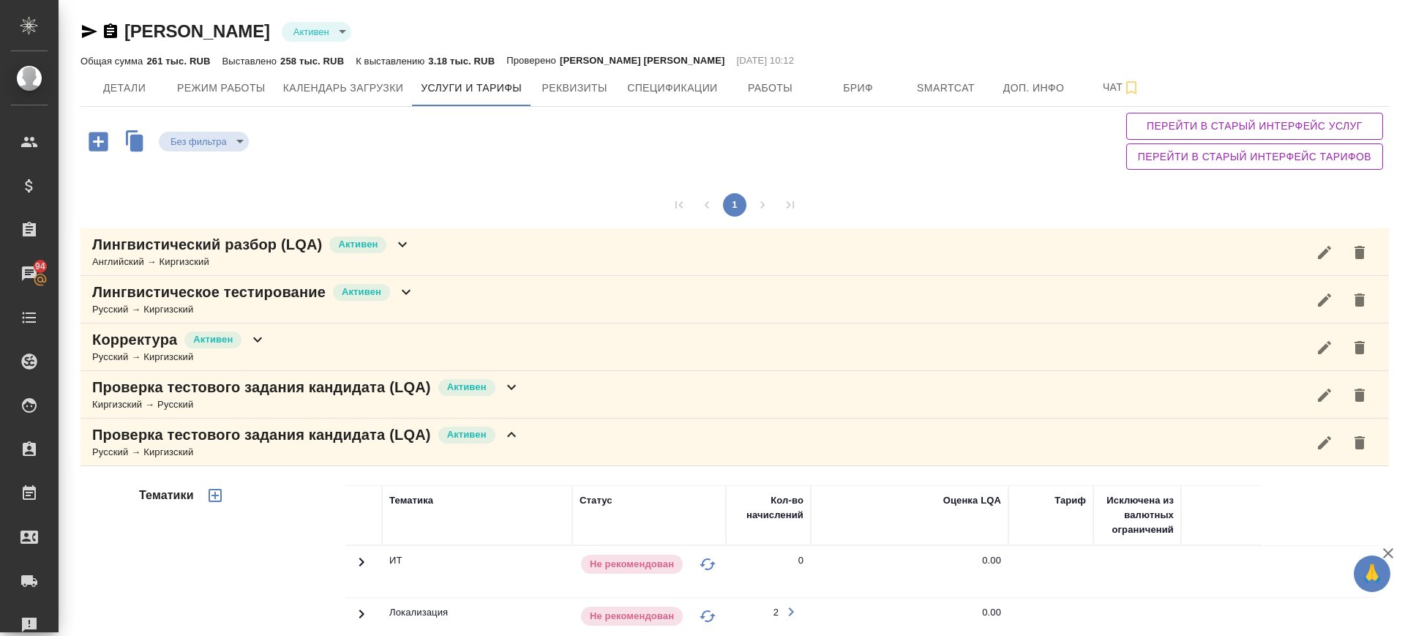
click at [104, 35] on icon "button" at bounding box center [111, 32] width 18 height 18
